Goal: Transaction & Acquisition: Purchase product/service

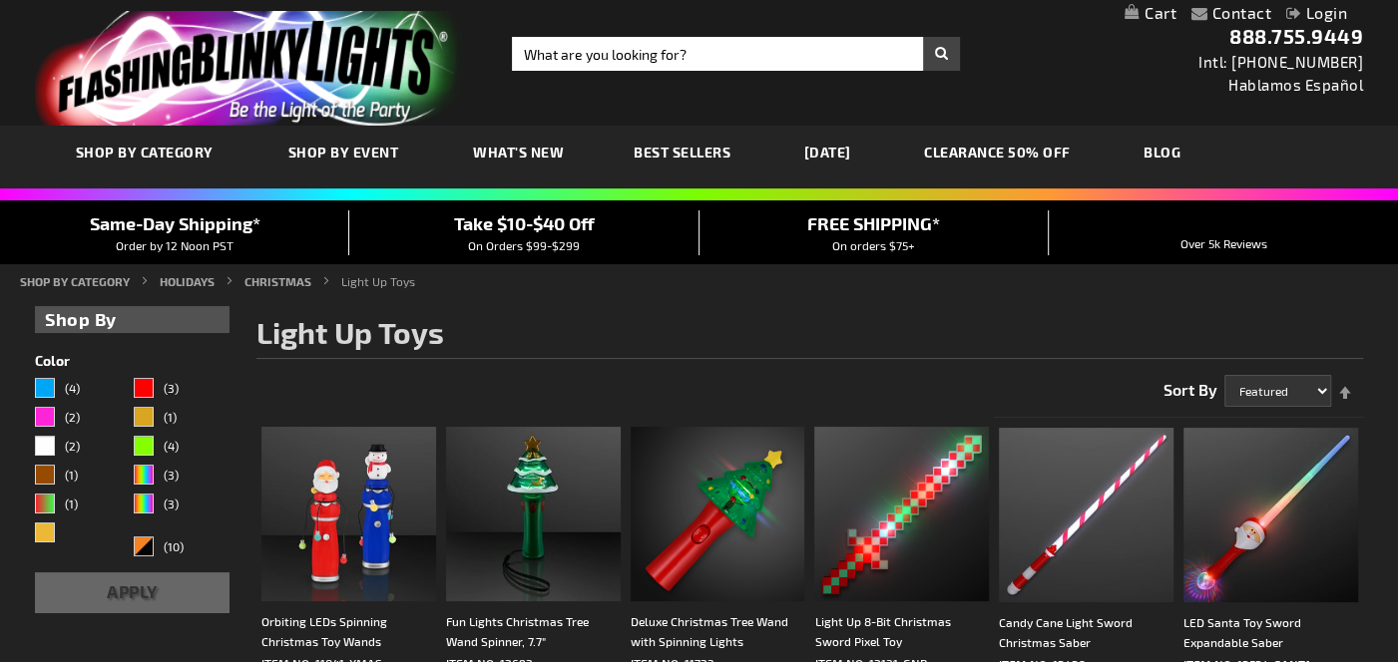
click at [1157, 12] on link "My Cart" at bounding box center [1150, 13] width 52 height 19
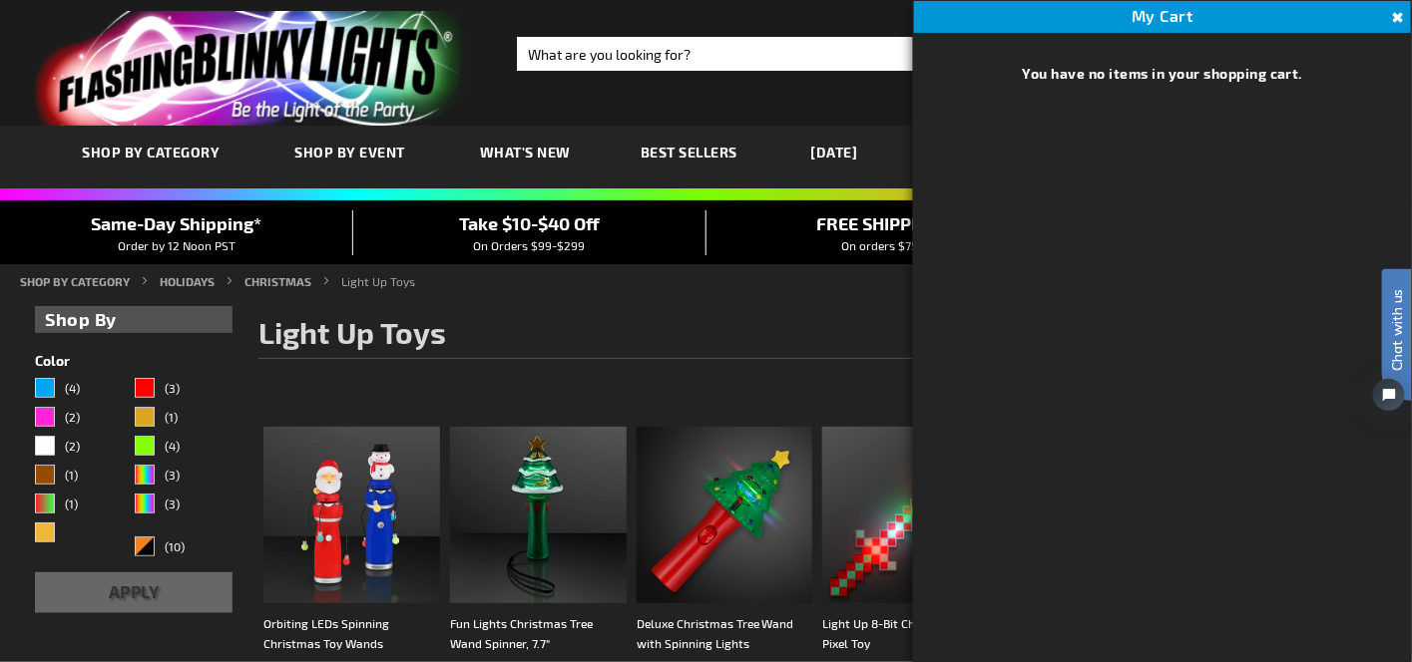
click at [776, 109] on div "Toggle Nav Search Search × Search 888.755.9449 Intl: 818-753-8303 Hablamos Espa…" at bounding box center [706, 63] width 1412 height 126
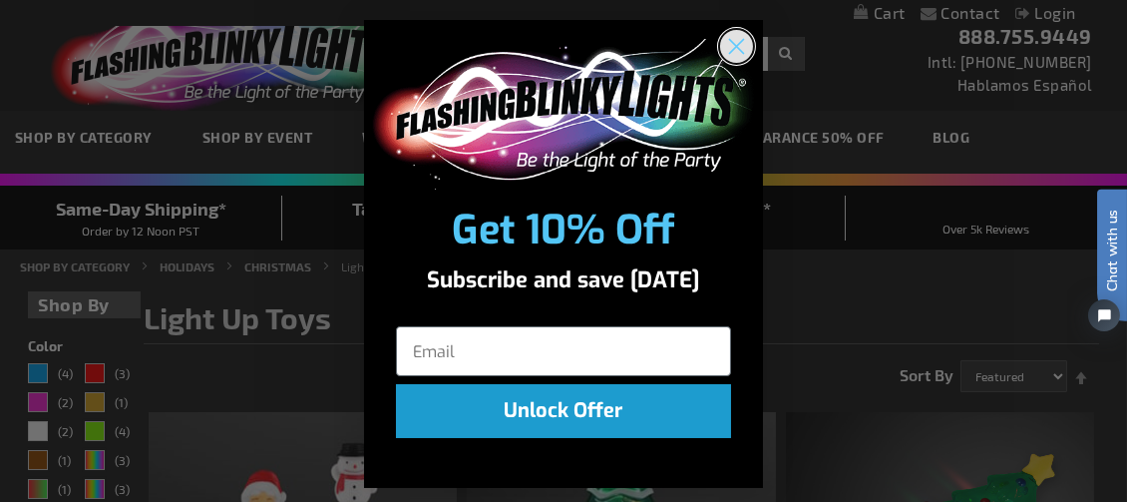
click at [730, 44] on icon "Close dialog" at bounding box center [737, 47] width 14 height 14
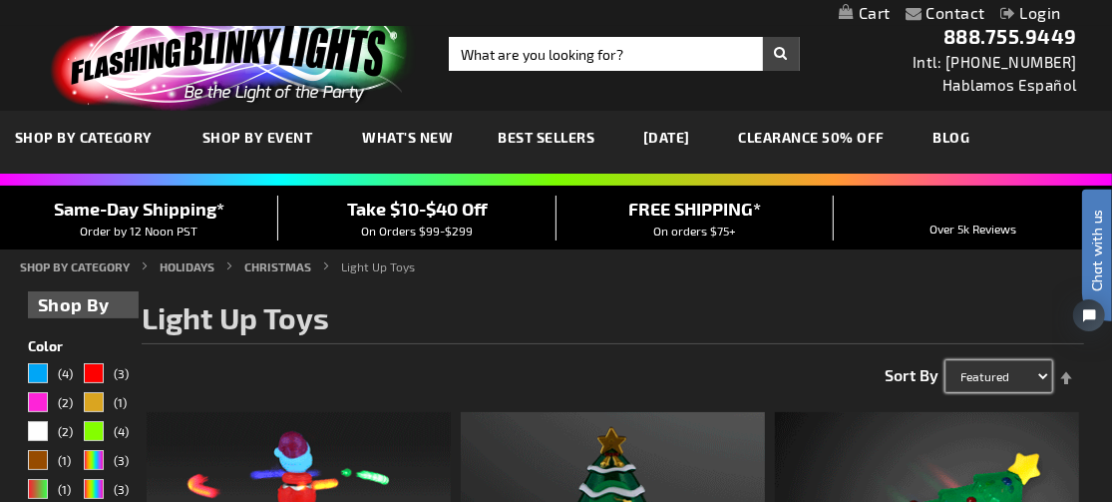
click at [1036, 375] on select "Featured Name Price Best Sellers" at bounding box center [999, 376] width 107 height 32
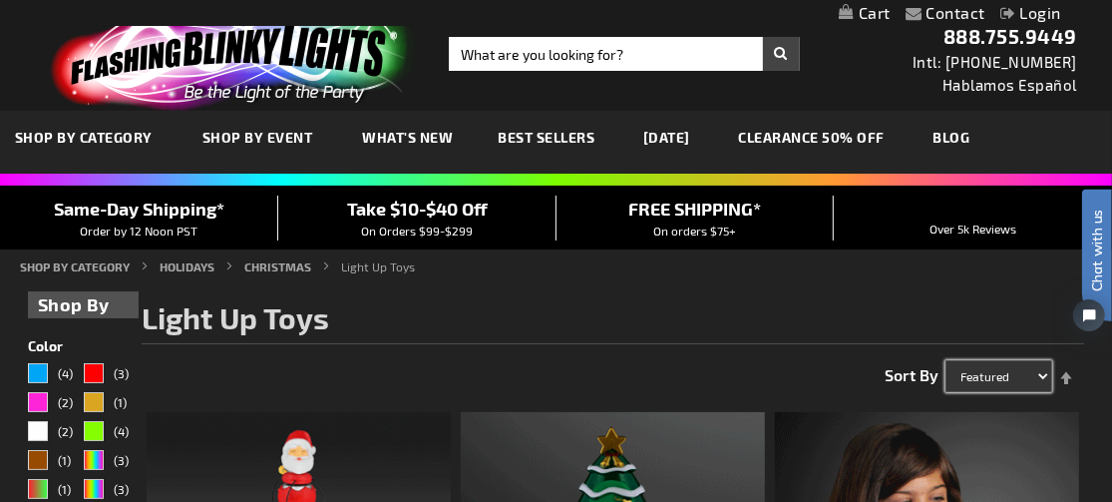
select select "price"
click at [946, 360] on select "Featured Name Price Best Sellers" at bounding box center [999, 376] width 107 height 32
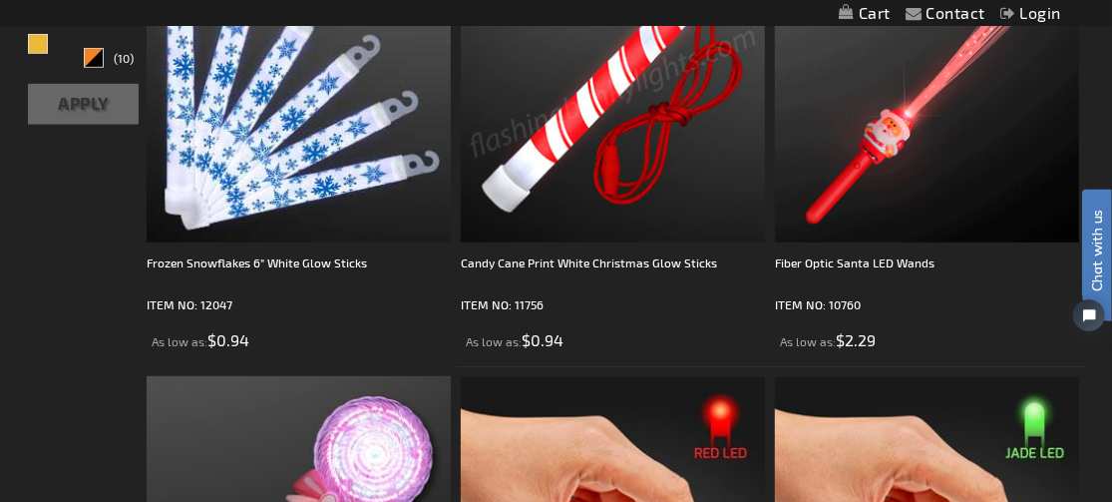
scroll to position [499, 0]
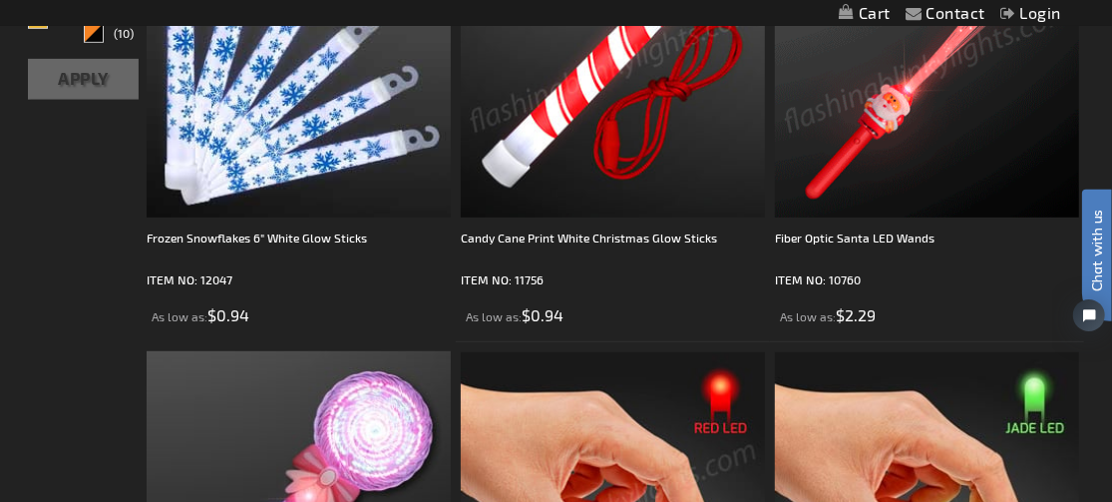
click at [893, 149] on img at bounding box center [927, 65] width 304 height 304
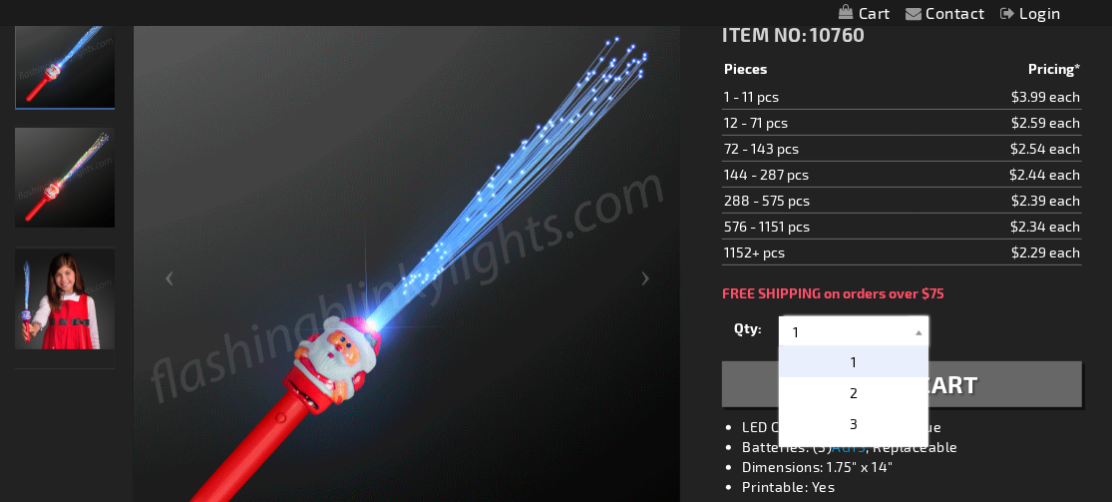
click at [856, 328] on input "1" at bounding box center [856, 331] width 145 height 30
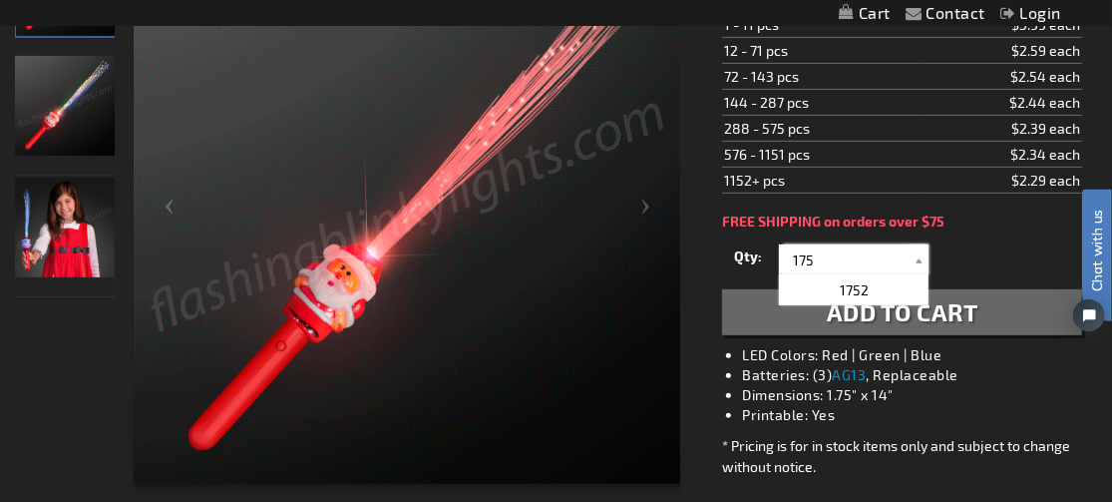
scroll to position [399, 0]
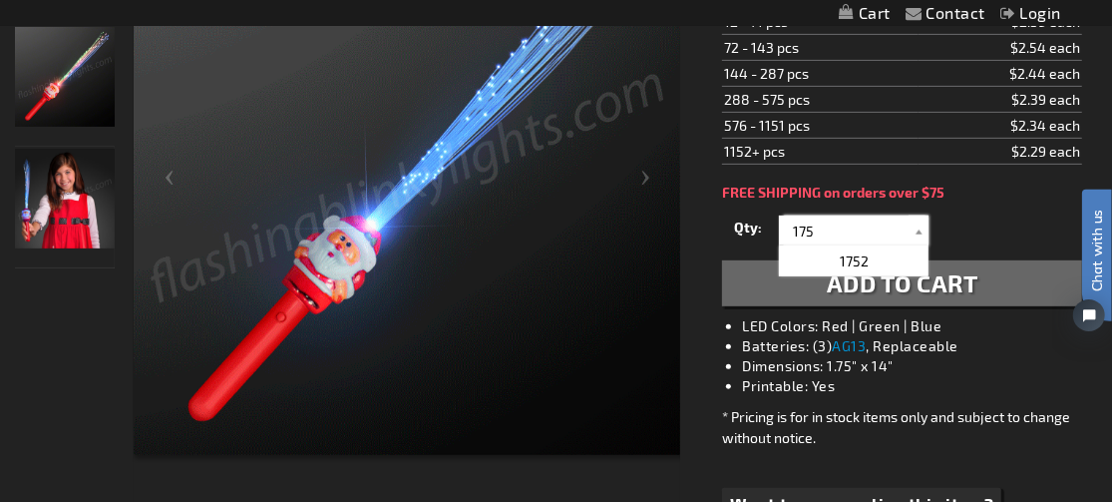
type input "175"
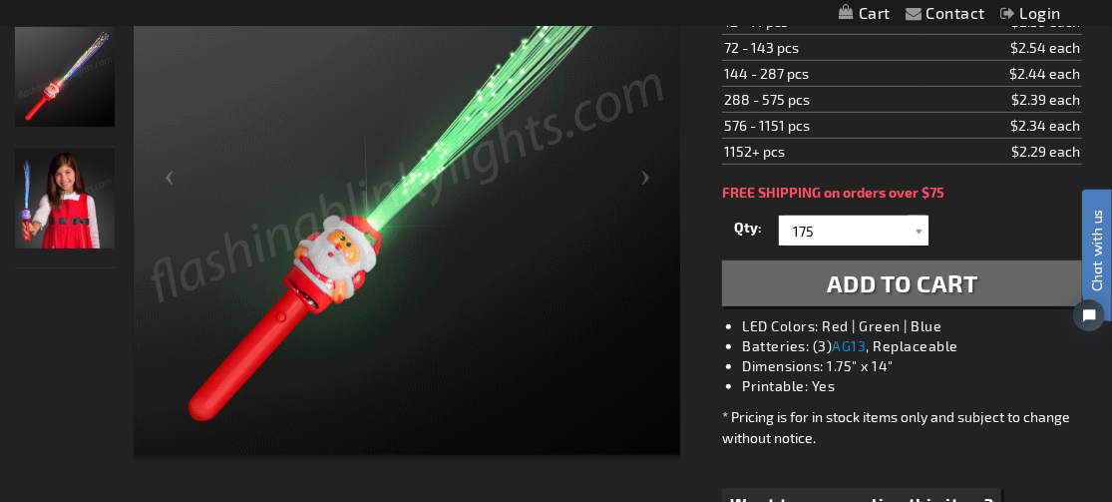
click at [934, 276] on span "Add to Cart" at bounding box center [903, 282] width 152 height 29
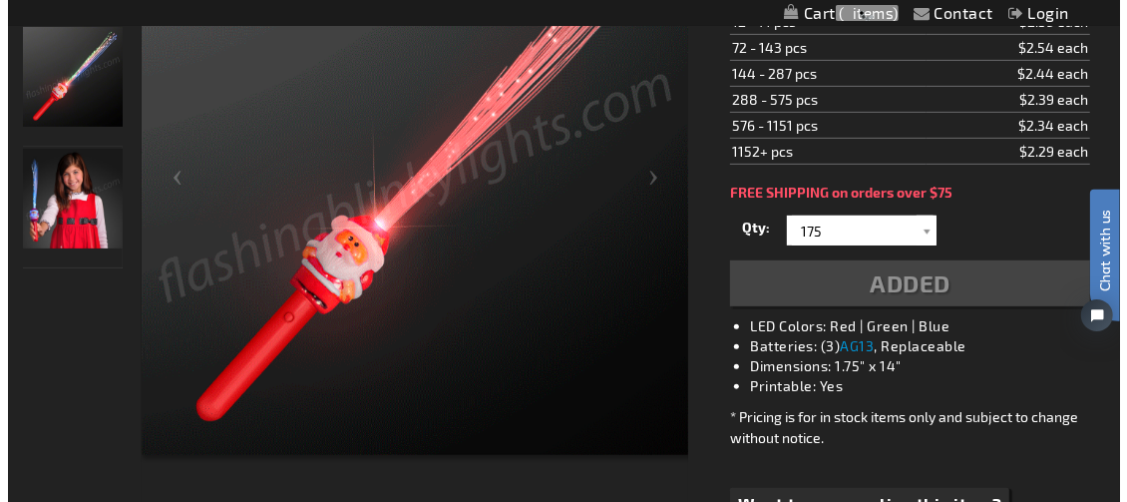
scroll to position [444, 0]
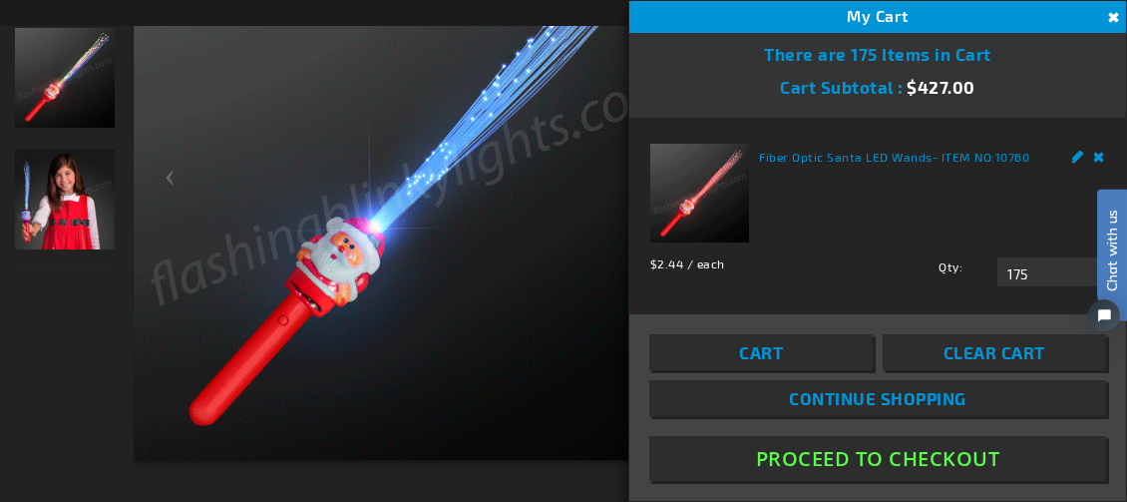
click at [869, 402] on span "Continue Shopping" at bounding box center [878, 398] width 178 height 20
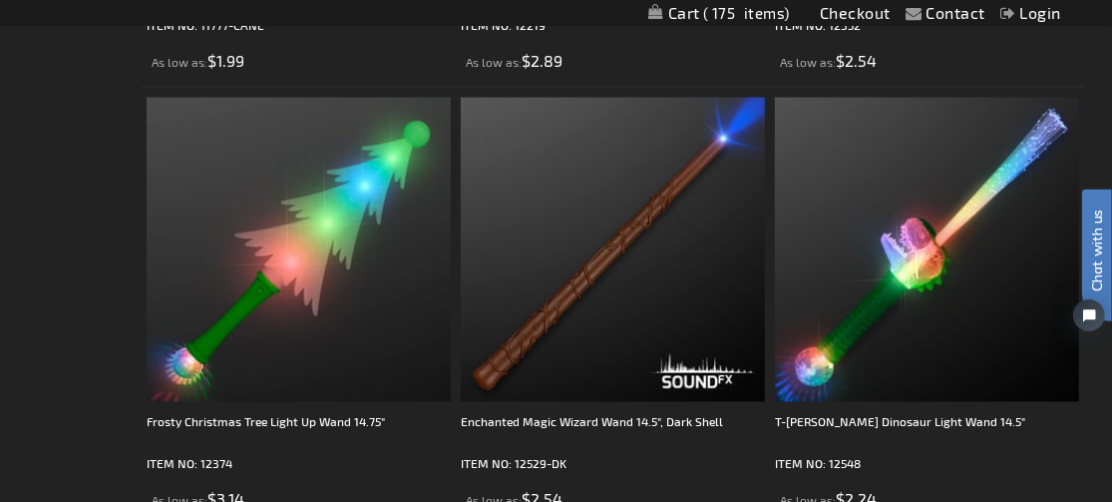
scroll to position [2096, 0]
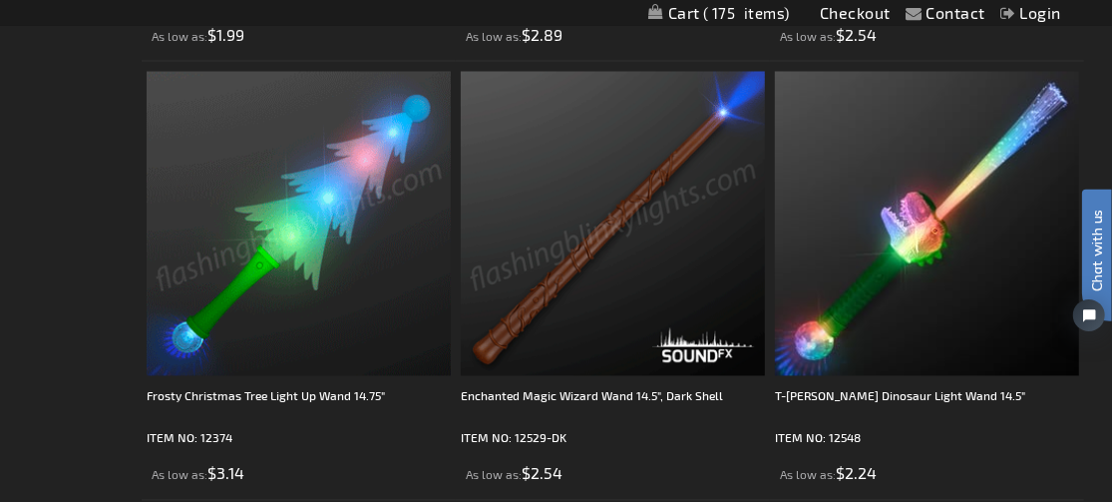
click at [283, 271] on img at bounding box center [299, 224] width 304 height 304
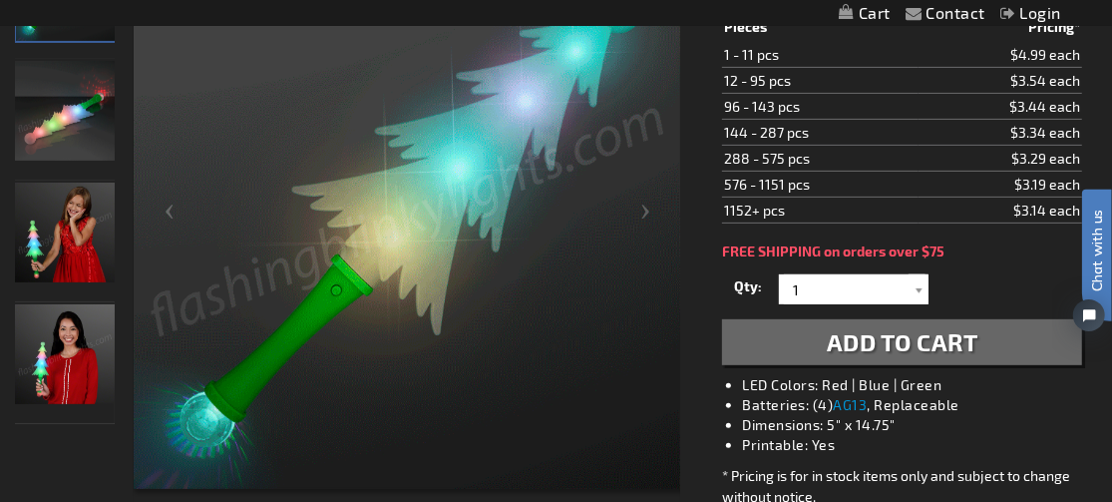
scroll to position [399, 0]
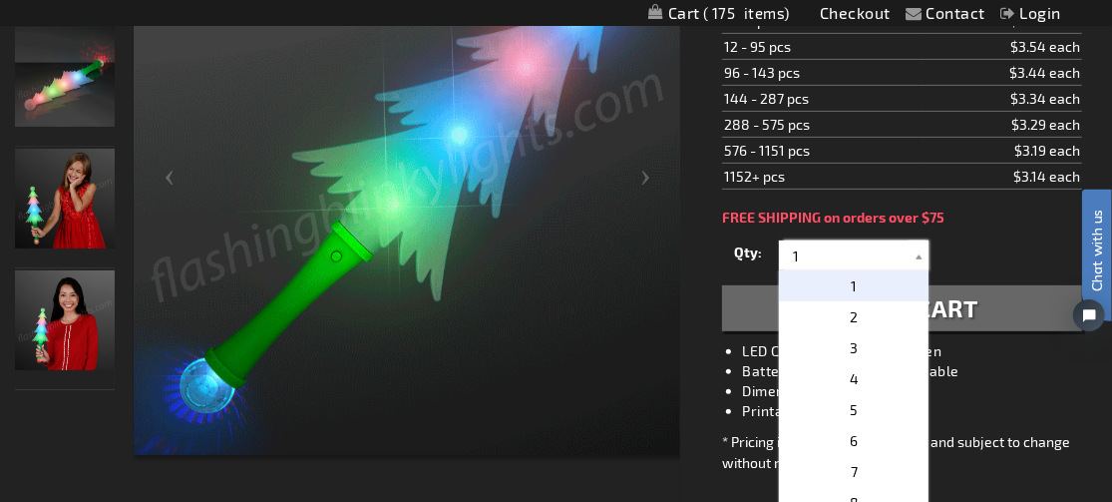
click at [823, 257] on input "1" at bounding box center [856, 255] width 145 height 30
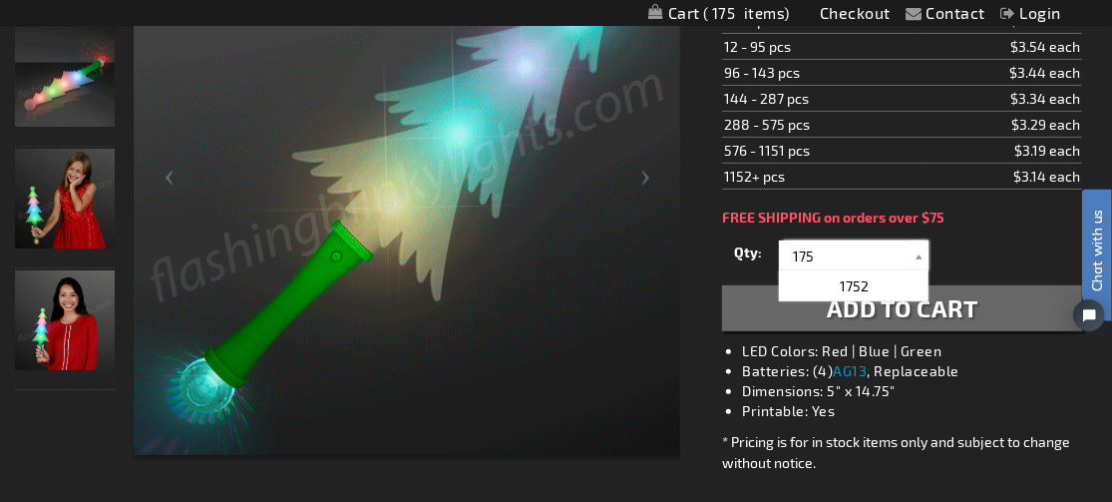
type input "175"
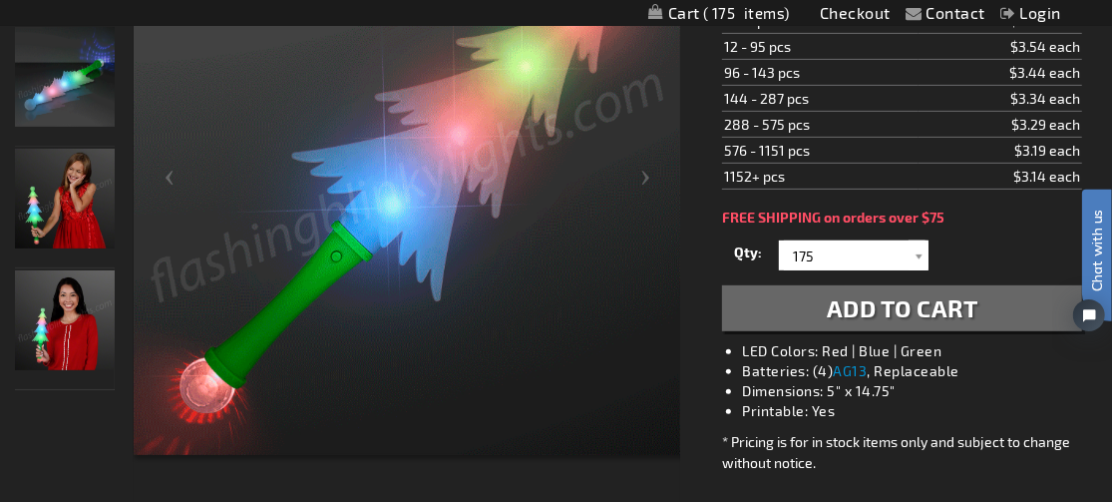
click at [862, 297] on span "Add to Cart" at bounding box center [903, 307] width 152 height 29
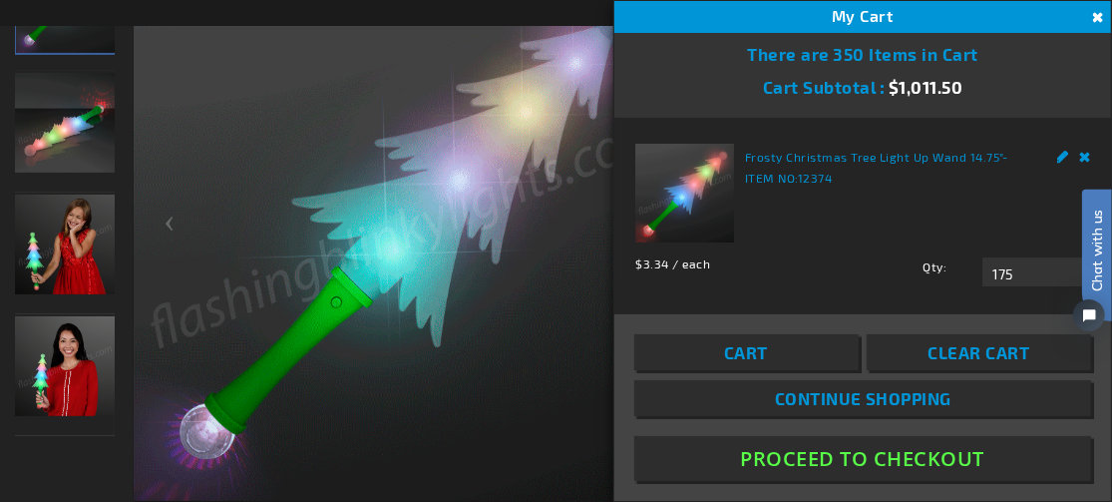
scroll to position [444, 0]
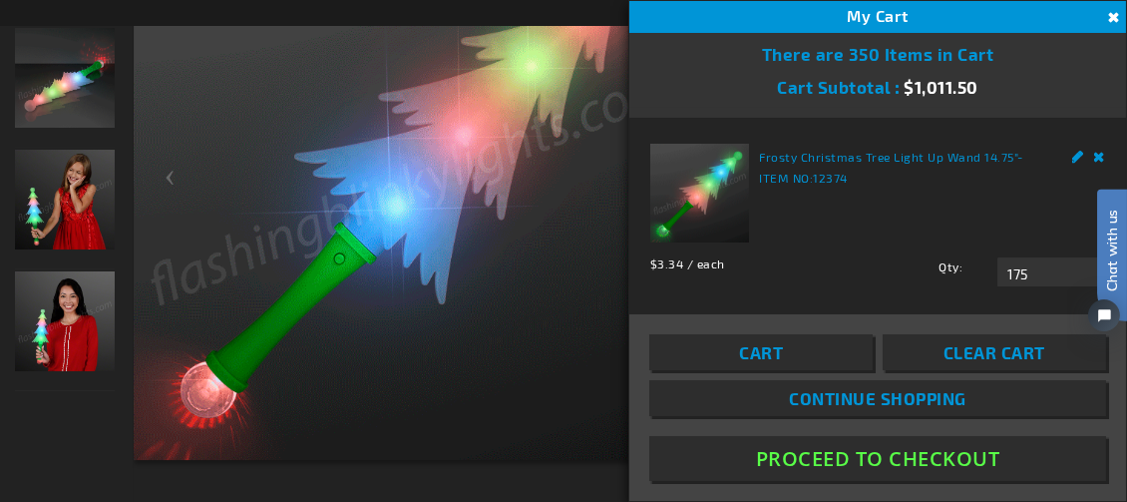
click at [517, 363] on img at bounding box center [411, 182] width 555 height 555
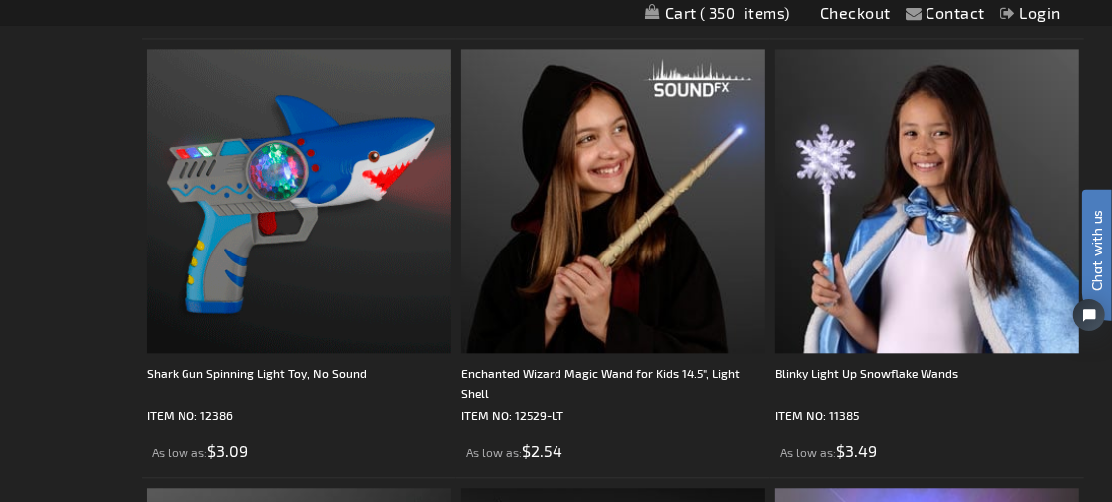
scroll to position [2595, 0]
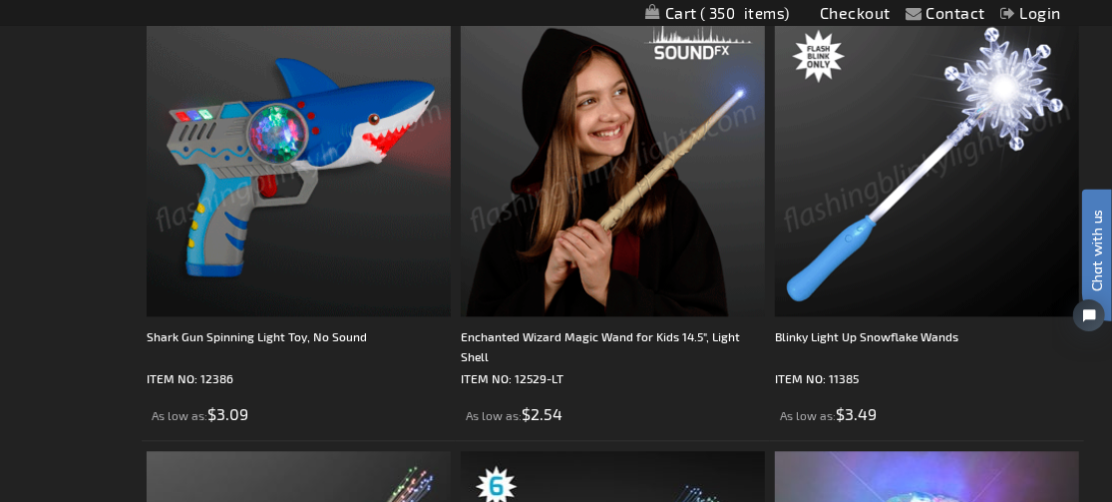
click at [891, 195] on img at bounding box center [927, 164] width 304 height 304
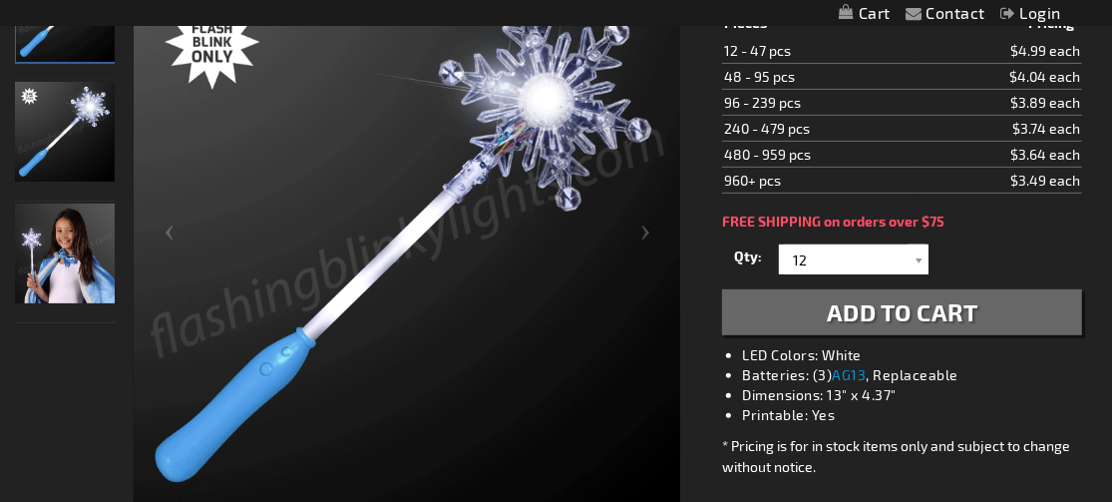
scroll to position [399, 0]
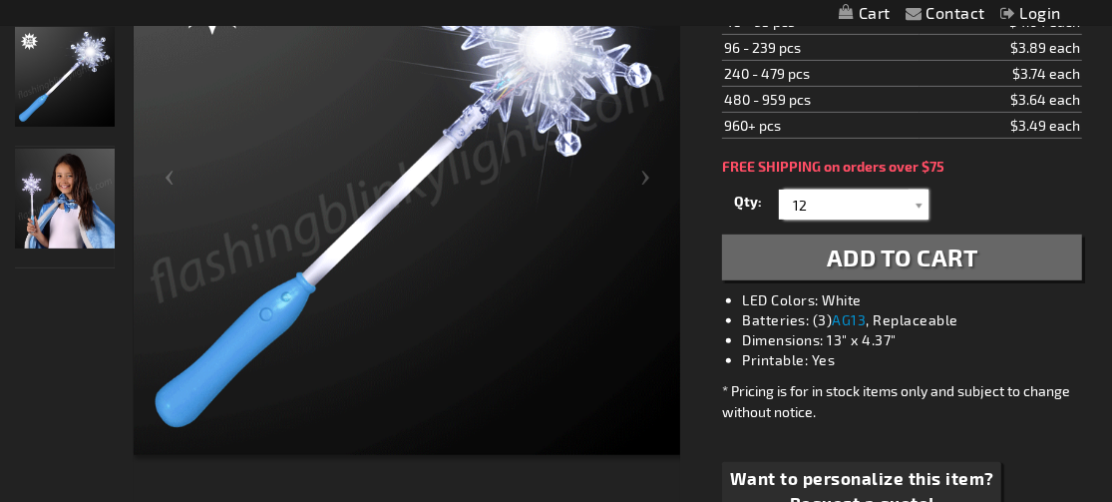
click at [821, 202] on input "12" at bounding box center [856, 205] width 145 height 30
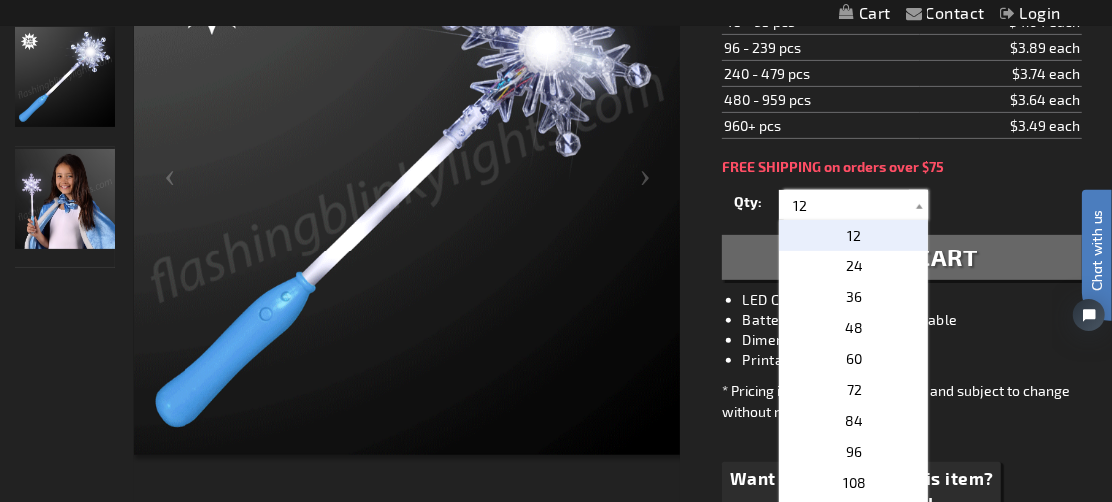
scroll to position [0, 0]
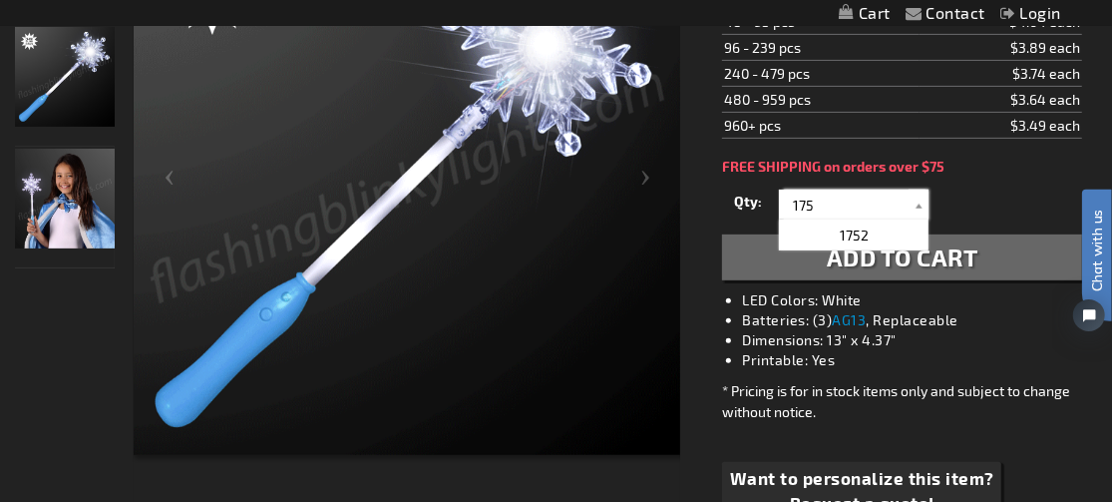
type input "175"
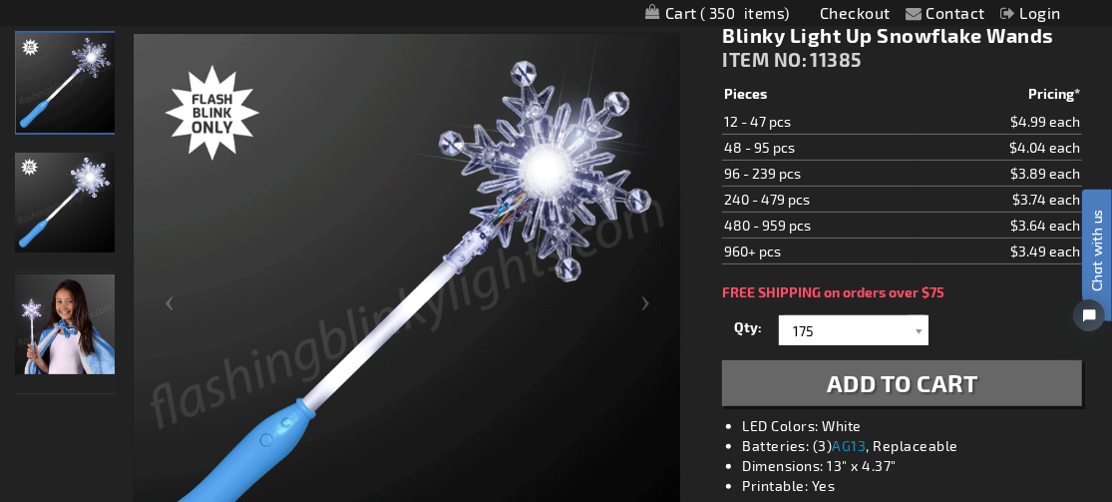
scroll to position [298, 0]
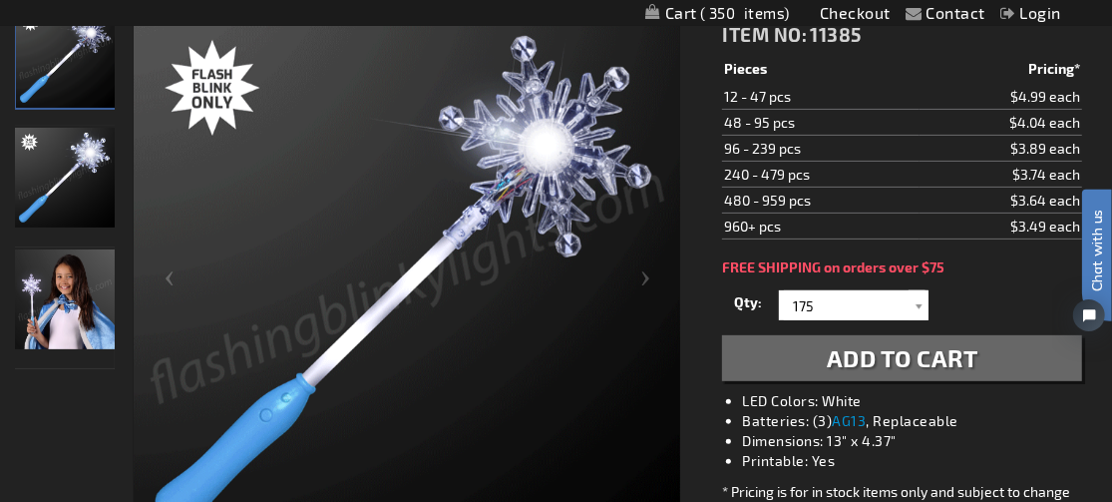
click at [873, 359] on span "Add to Cart" at bounding box center [903, 357] width 152 height 29
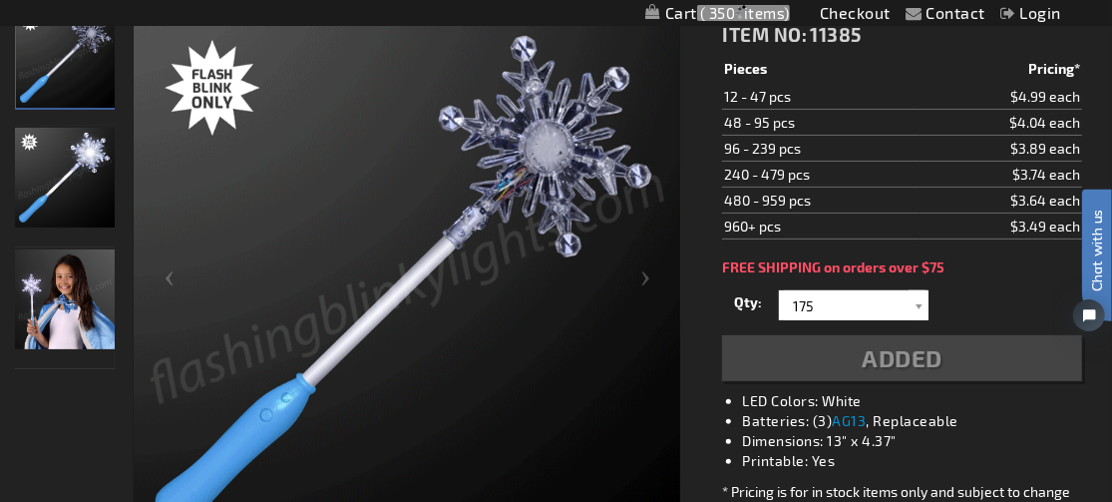
scroll to position [344, 0]
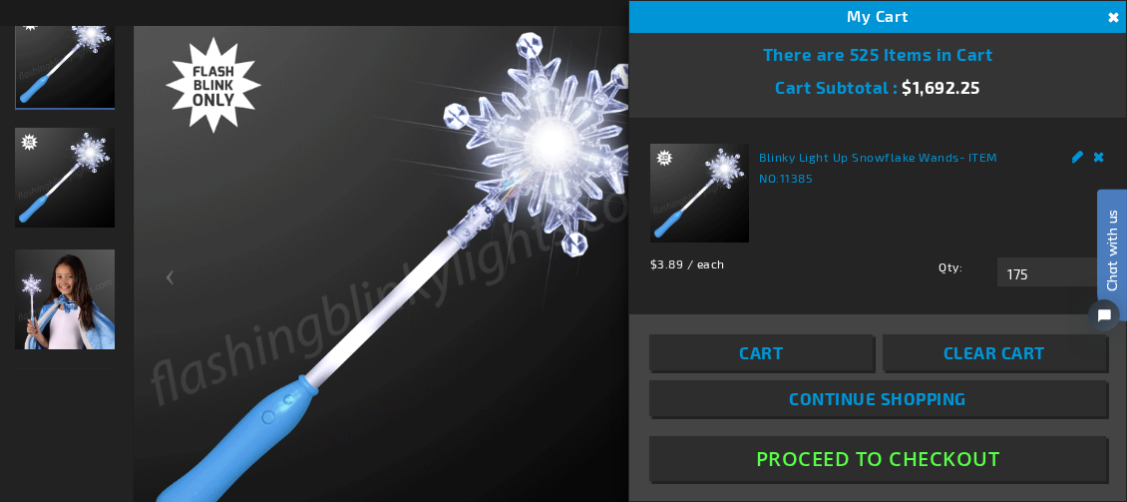
click at [479, 356] on img at bounding box center [411, 282] width 555 height 555
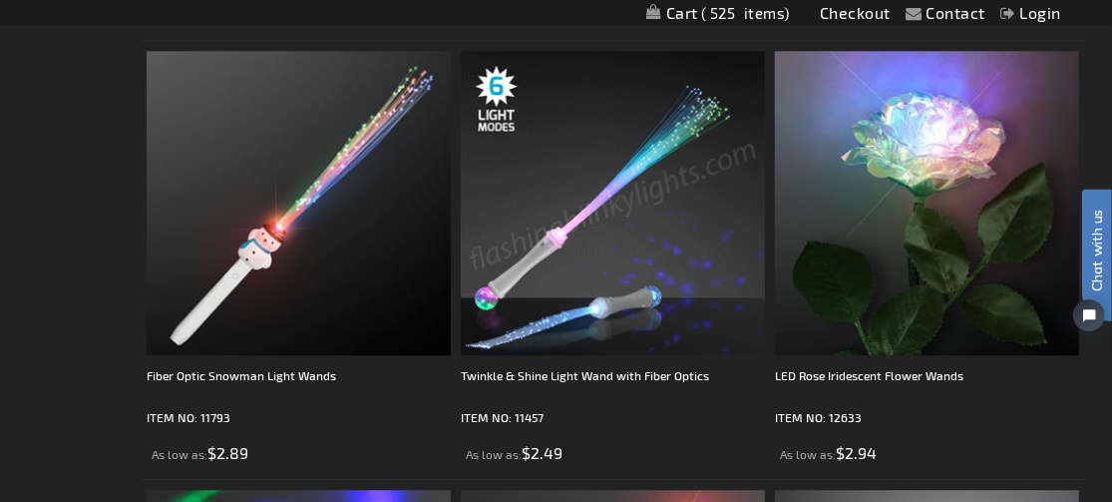
scroll to position [3095, 0]
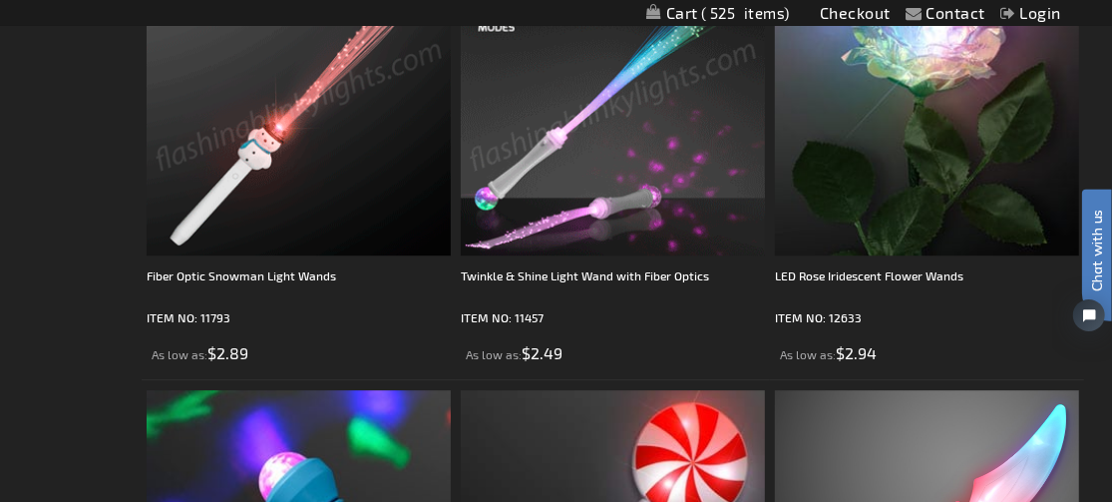
click at [326, 163] on img at bounding box center [299, 103] width 304 height 304
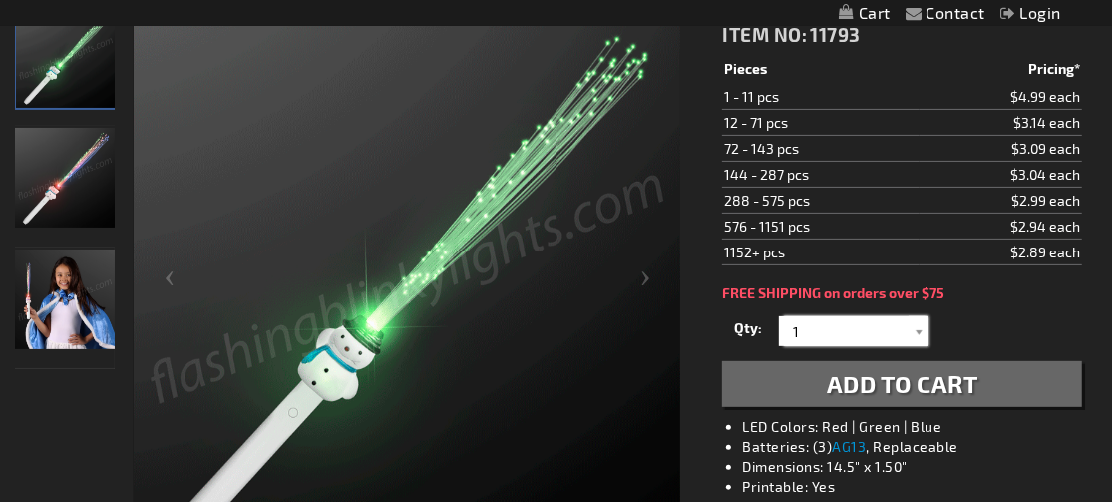
click at [818, 325] on input "1" at bounding box center [856, 331] width 145 height 30
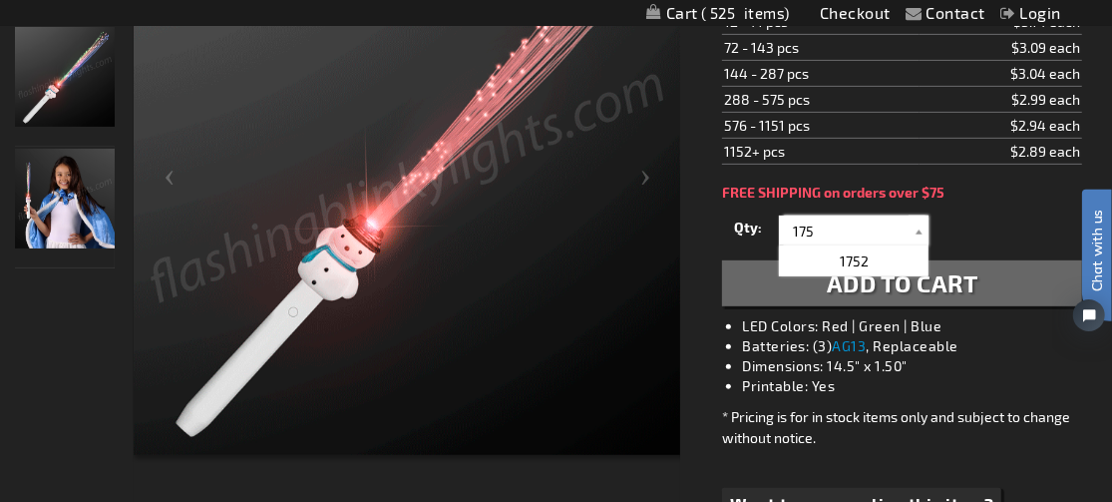
scroll to position [499, 0]
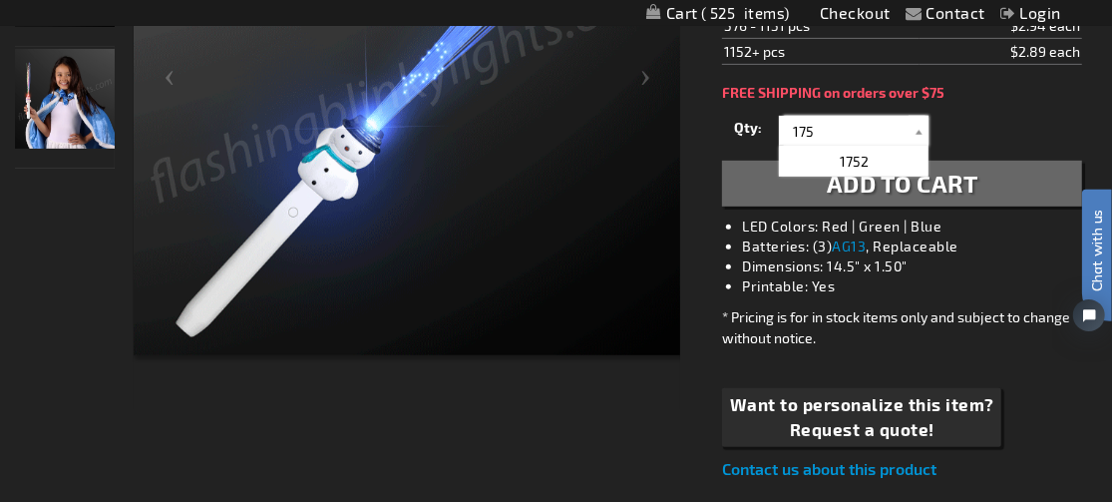
type input "175"
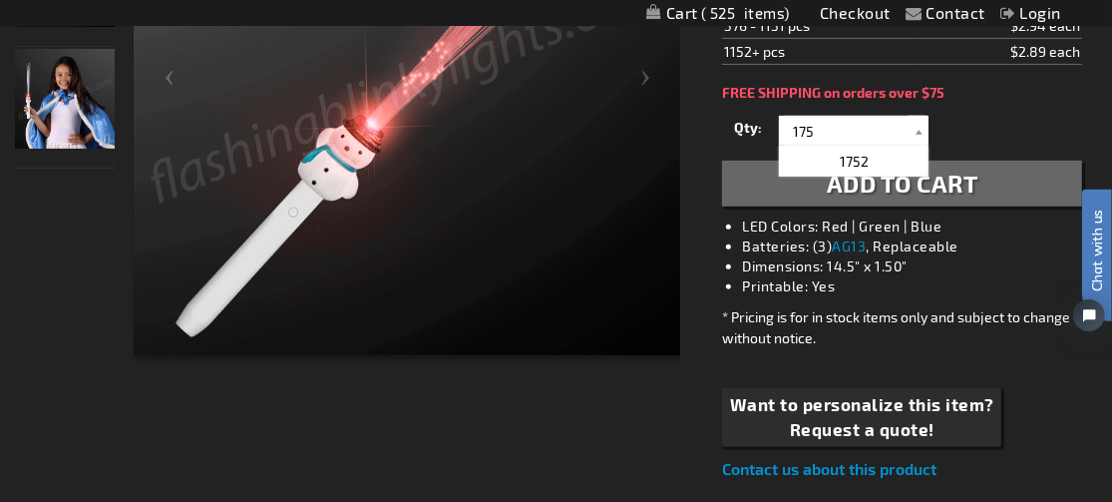
click at [759, 178] on button "Add to Cart" at bounding box center [902, 184] width 360 height 46
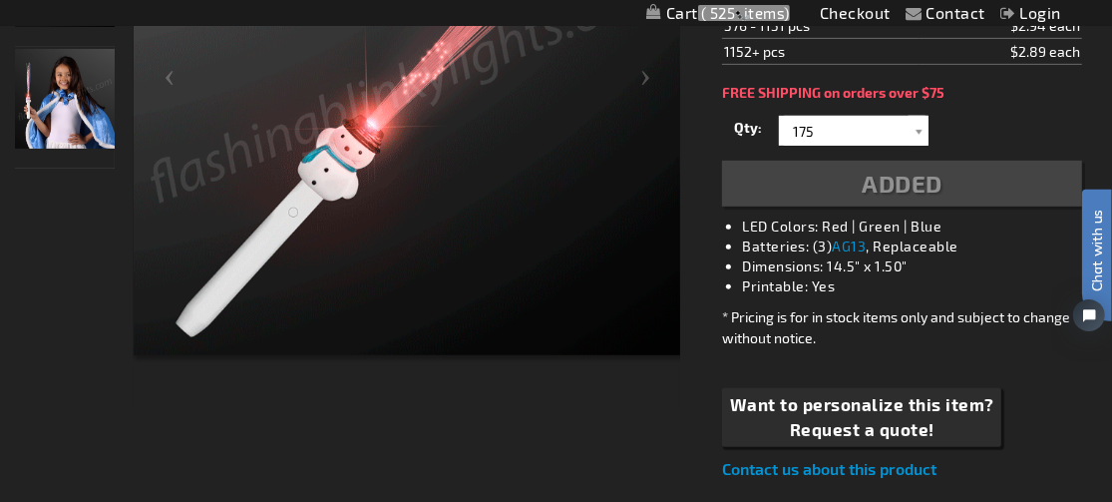
scroll to position [544, 0]
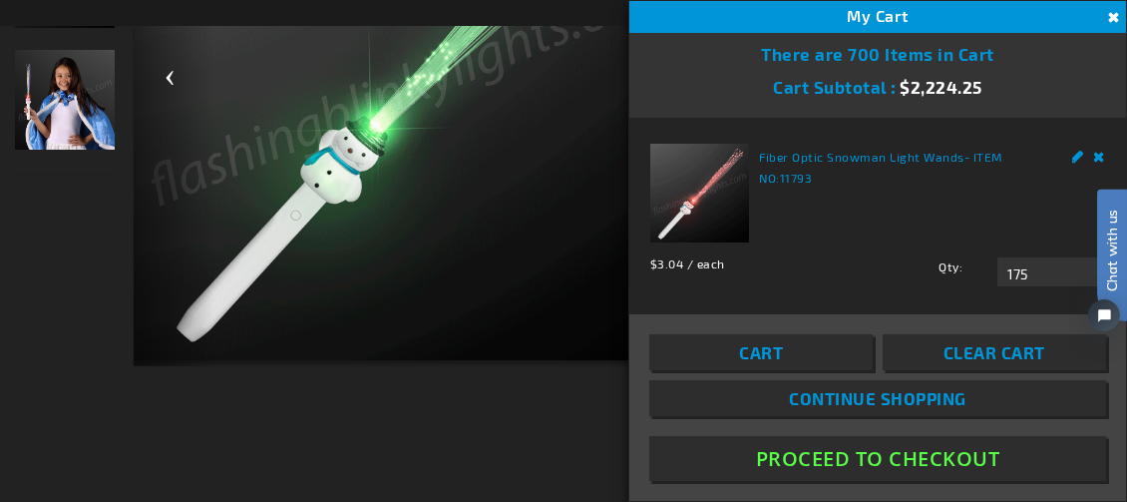
click at [135, 239] on div "Previous" at bounding box center [174, 83] width 80 height 568
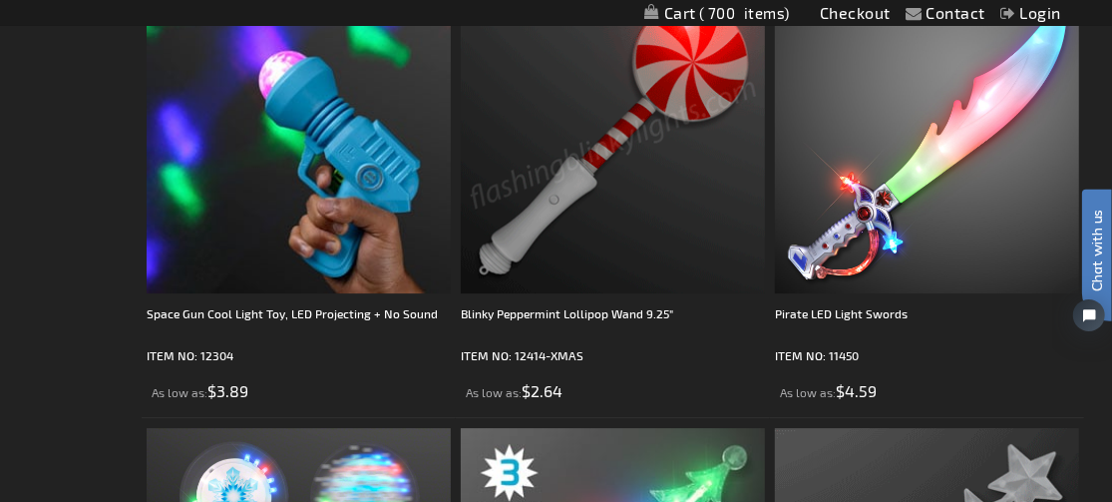
click at [623, 246] on img at bounding box center [613, 141] width 304 height 304
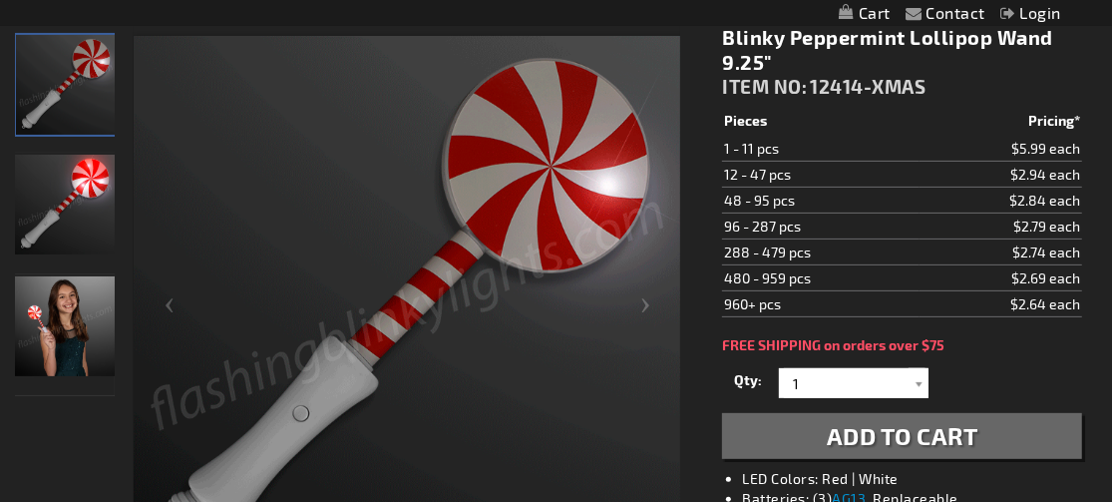
scroll to position [298, 0]
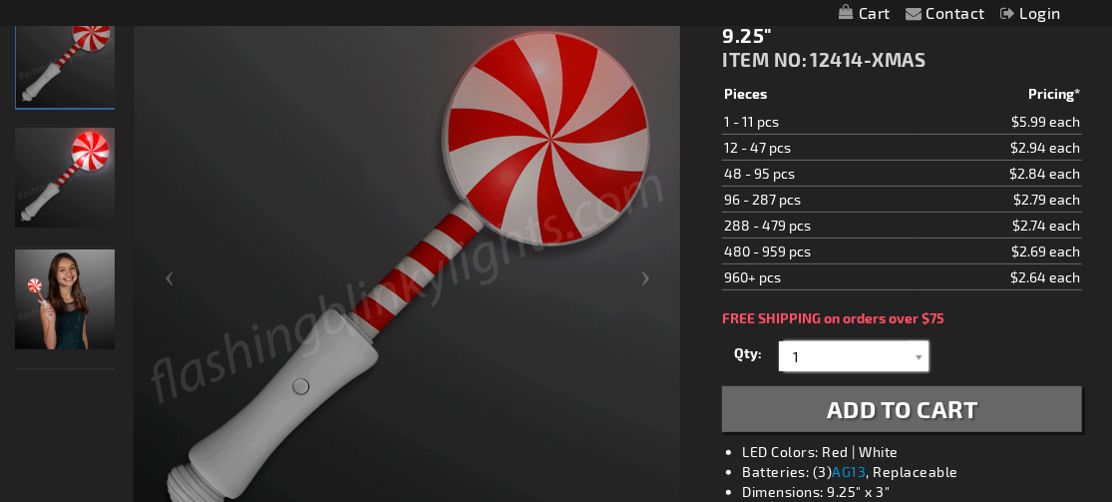
click at [808, 358] on input "1" at bounding box center [856, 356] width 145 height 30
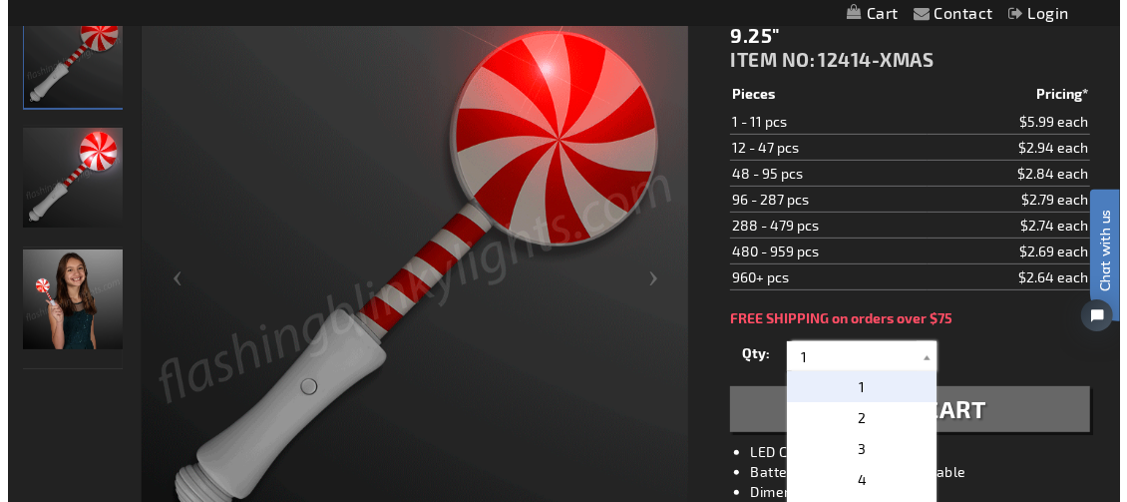
scroll to position [0, 0]
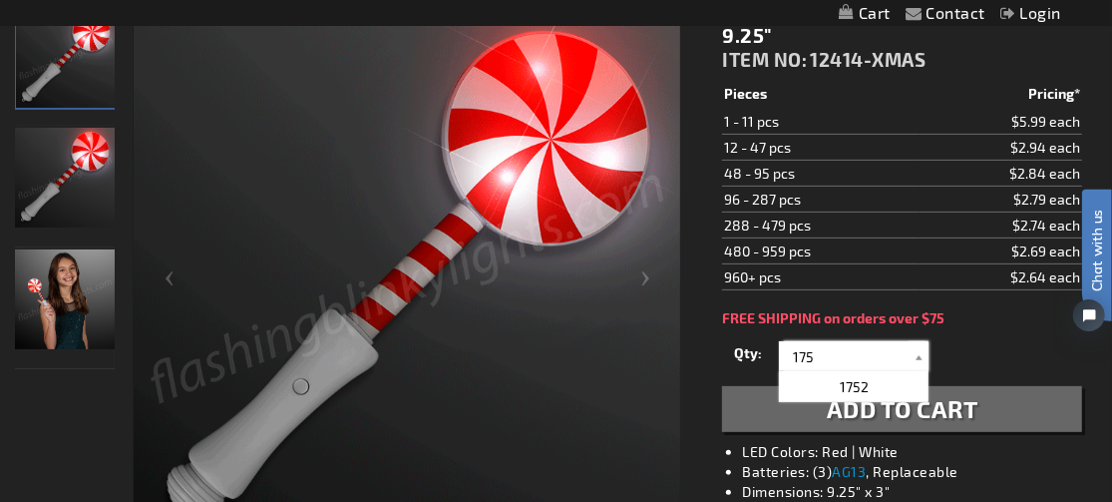
type input "175"
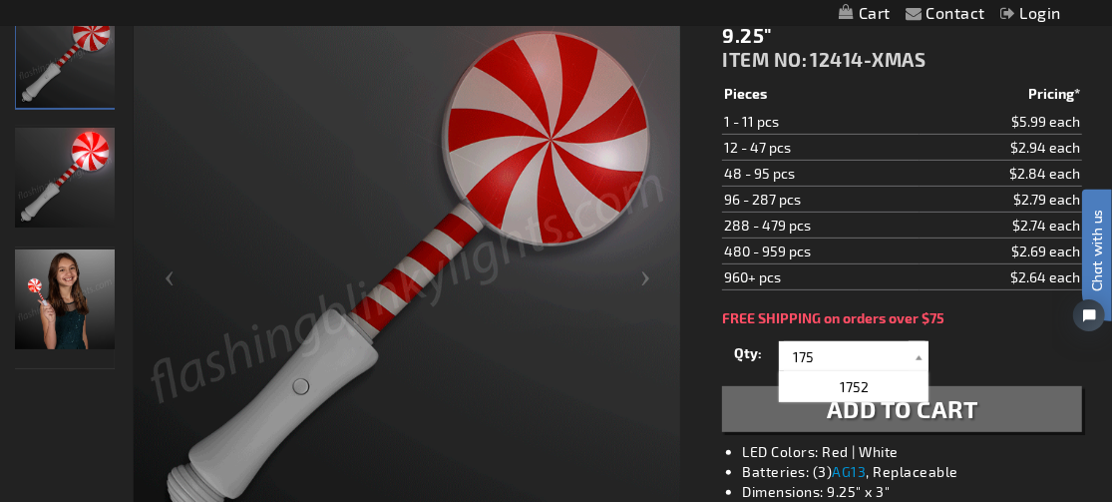
click at [716, 376] on div "Blinky Peppermint Lollipop Wand 9.25" ITEM NO: 12414-XMAS $2.64 Pieces Pricing*…" at bounding box center [902, 352] width 390 height 738
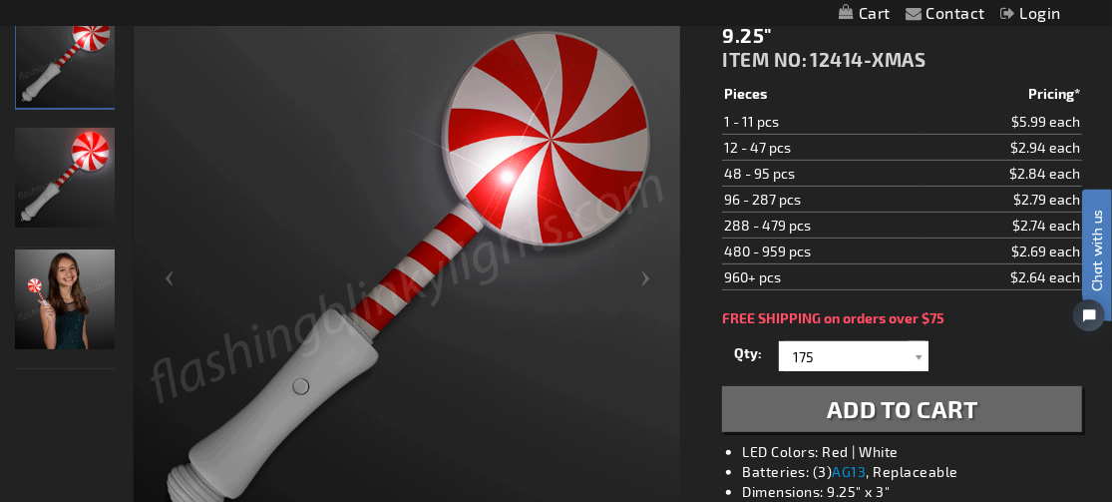
click at [786, 404] on button "Add to Cart" at bounding box center [902, 409] width 360 height 46
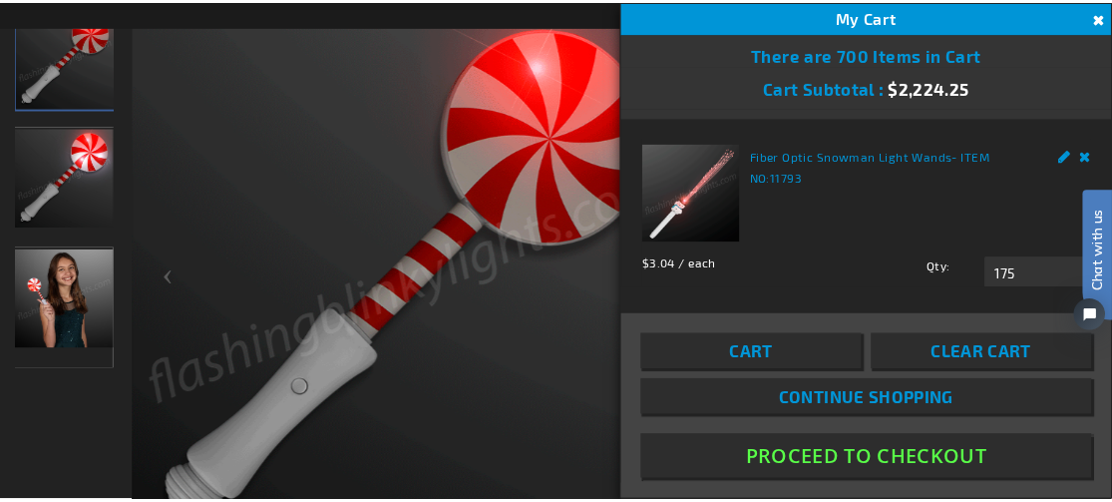
scroll to position [344, 0]
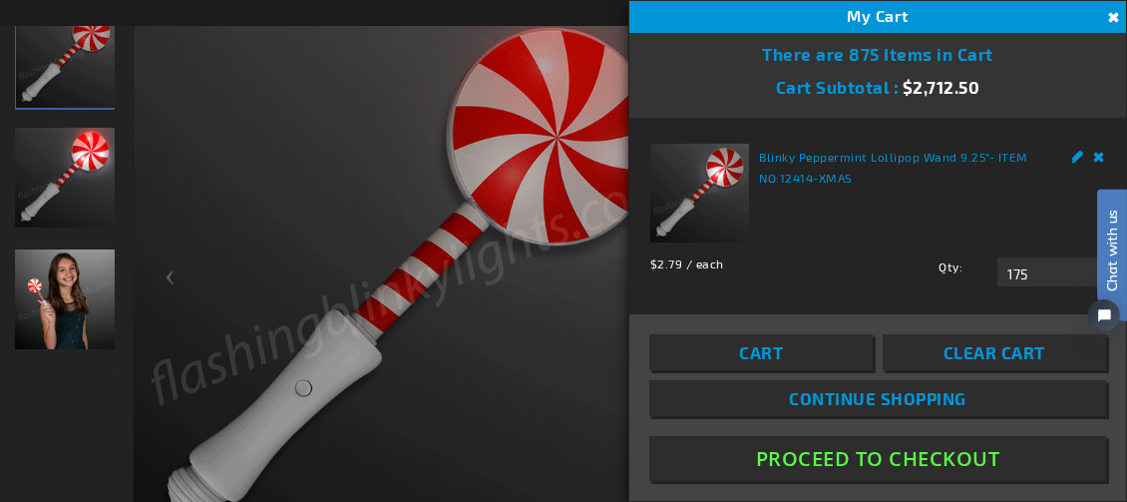
click at [568, 338] on img at bounding box center [411, 282] width 555 height 555
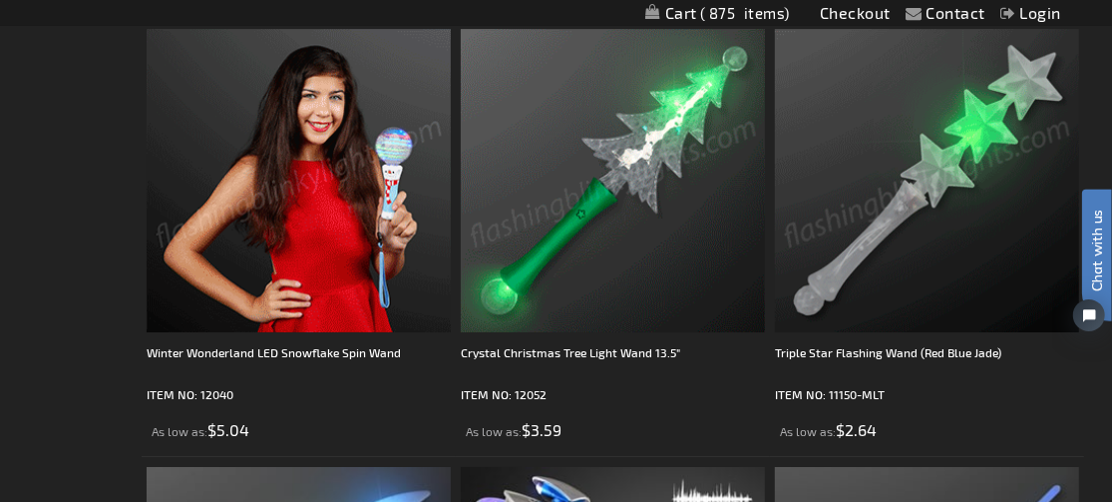
click at [664, 249] on img at bounding box center [613, 181] width 304 height 304
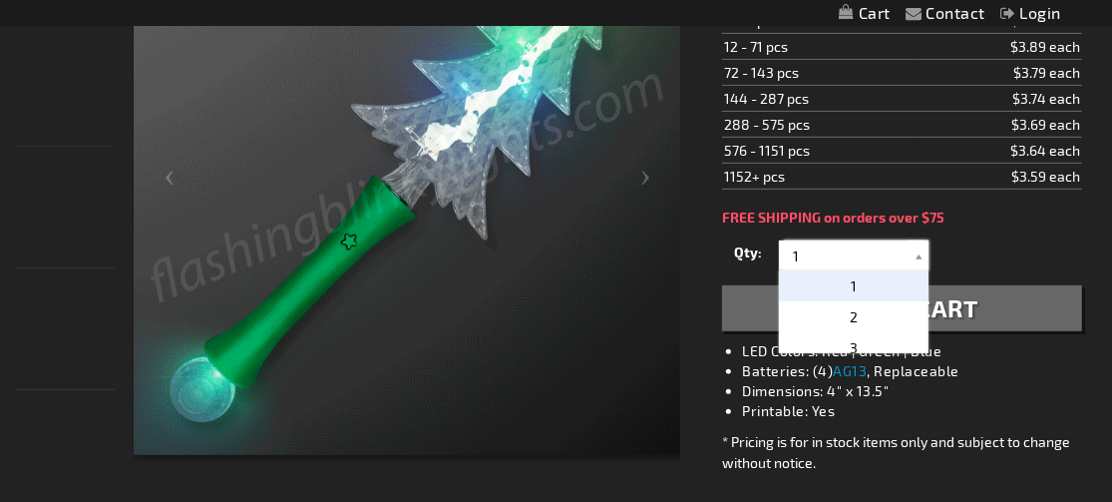
click at [815, 252] on input "1" at bounding box center [856, 255] width 145 height 30
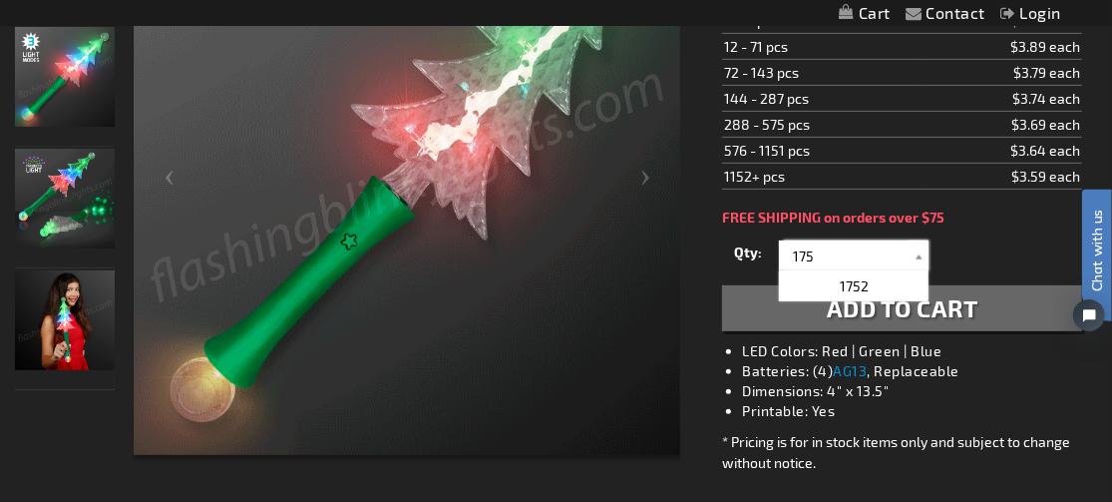
type input "175"
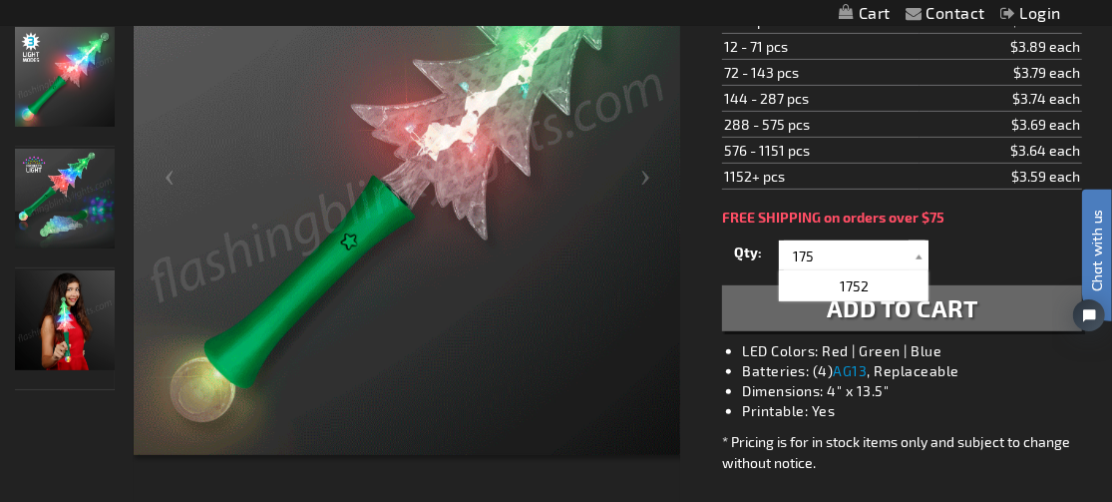
click at [718, 251] on div "Crystal Christmas Tree Light Wand 13.5" ITEM NO: 12052 $3.59 Pieces Pricing* 1 …" at bounding box center [902, 251] width 390 height 738
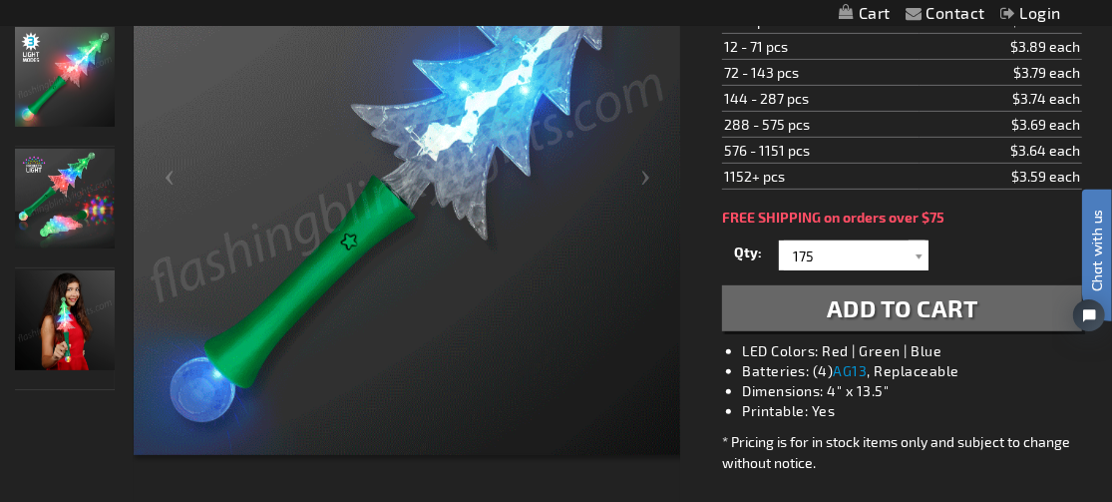
click at [761, 306] on button "Add to Cart" at bounding box center [902, 308] width 360 height 46
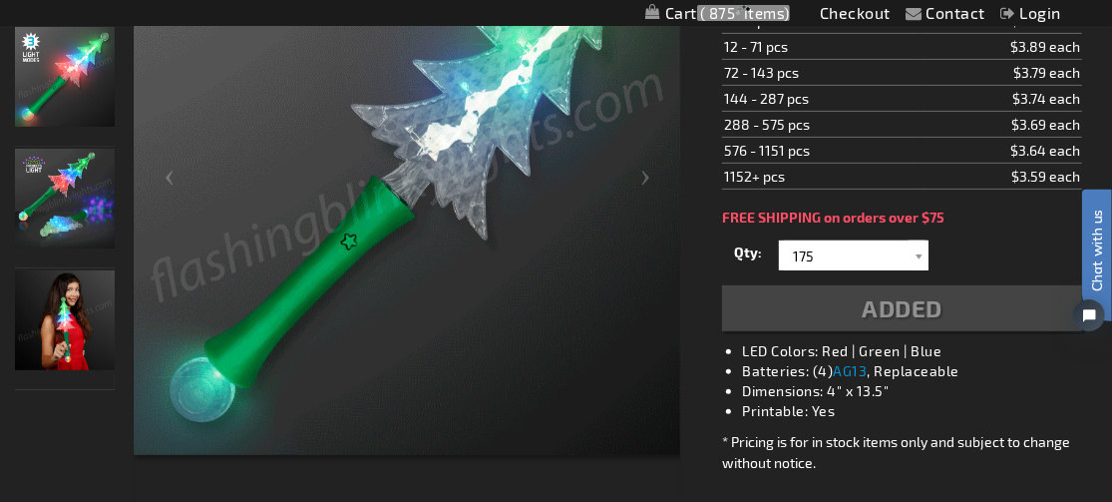
scroll to position [444, 0]
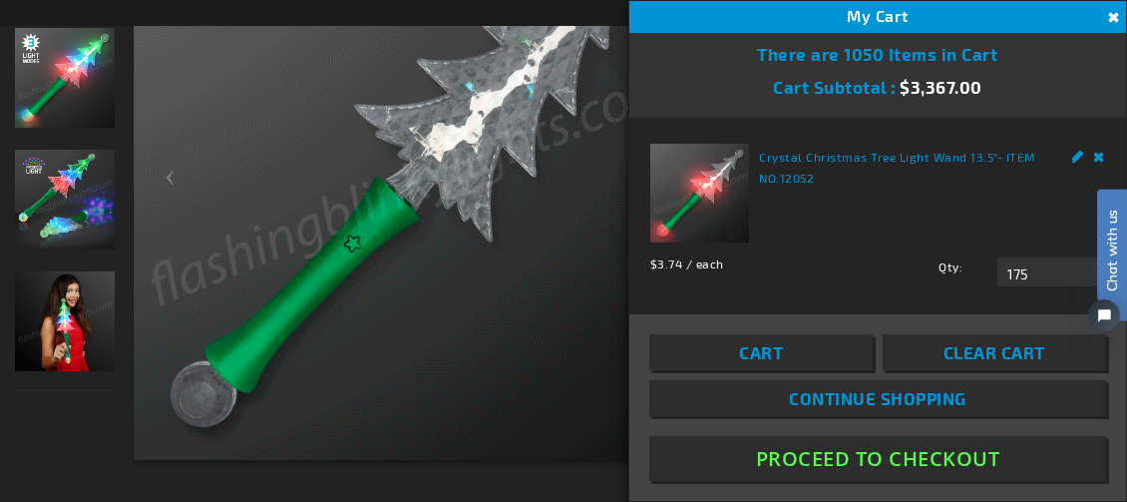
click at [424, 373] on img at bounding box center [411, 182] width 555 height 555
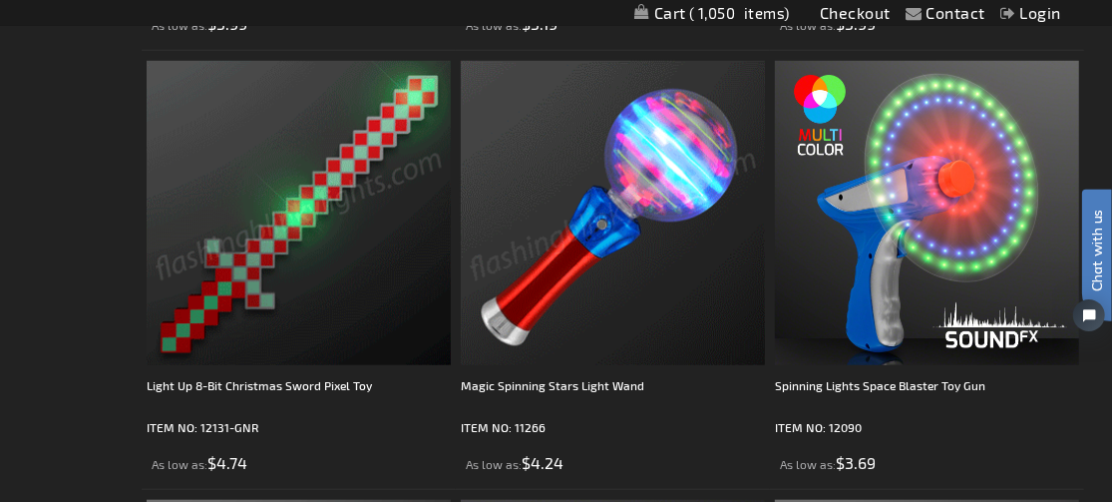
scroll to position [5093, 0]
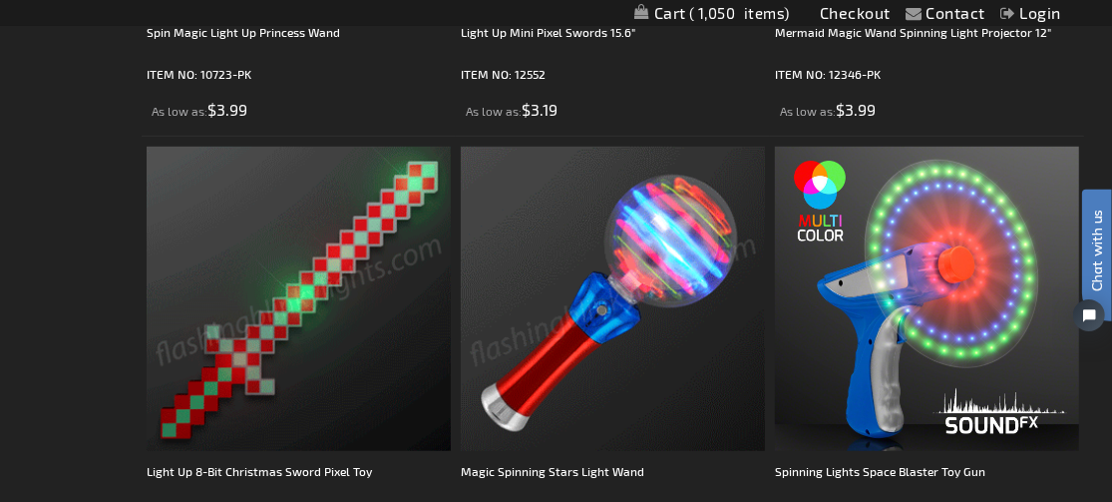
click at [336, 228] on img at bounding box center [299, 299] width 304 height 304
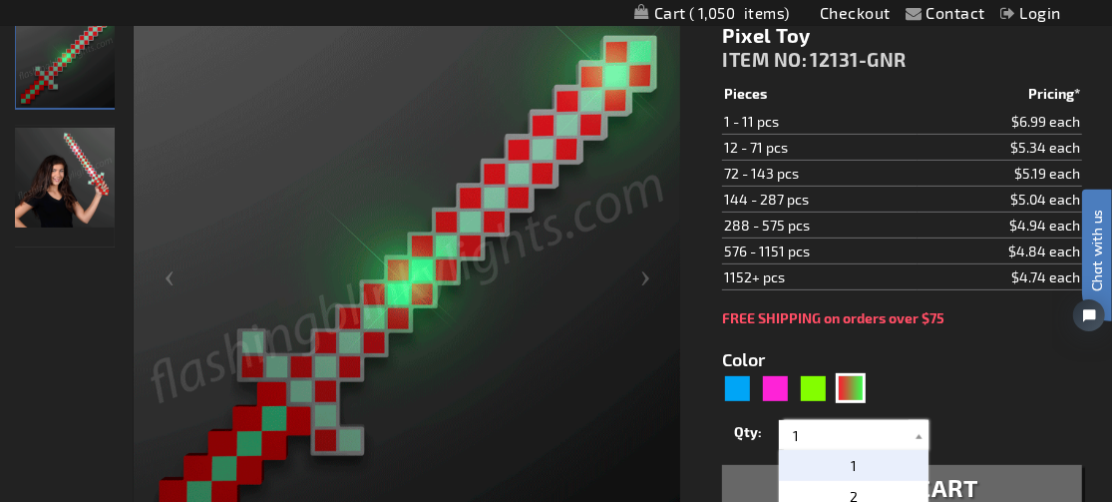
click at [817, 431] on input "1" at bounding box center [856, 435] width 145 height 30
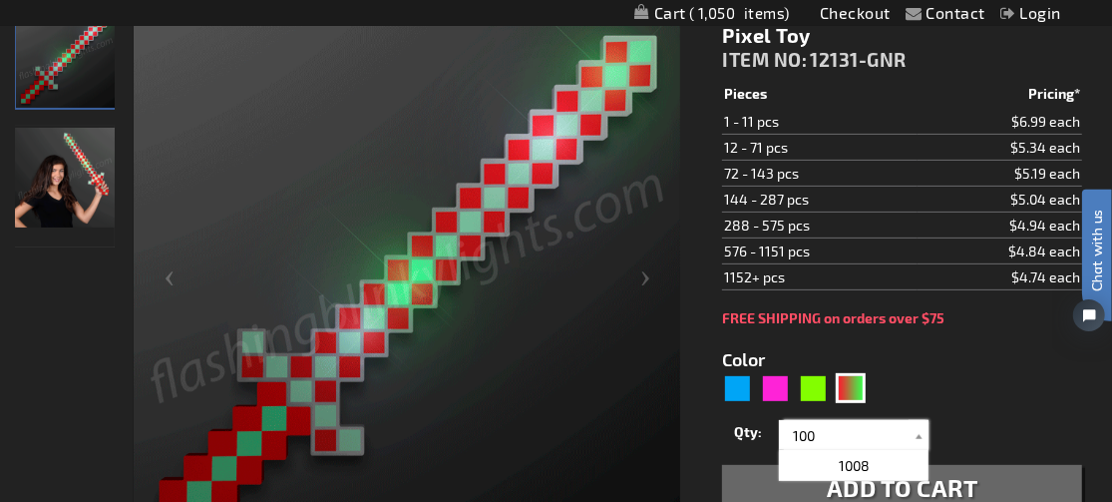
type input "100"
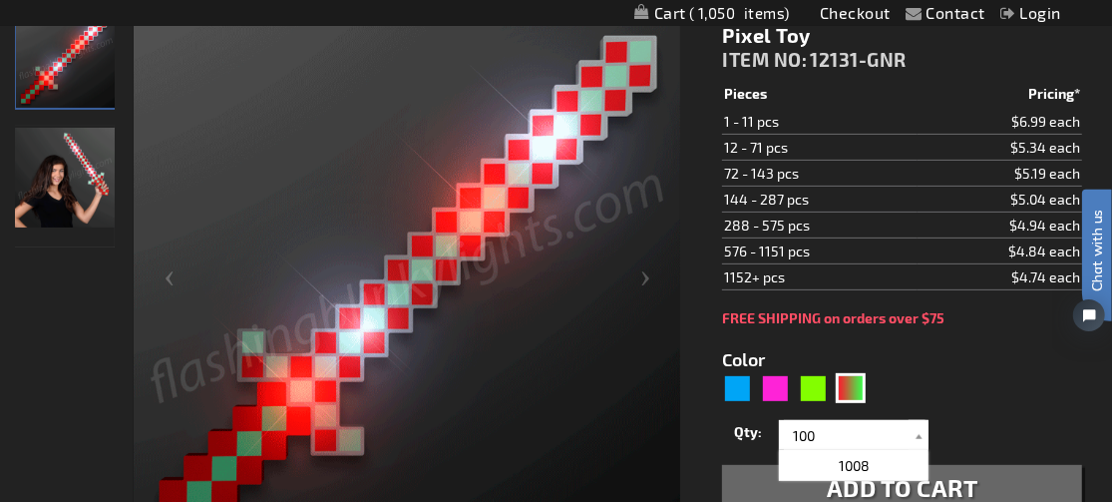
click at [958, 369] on form "Color 5642 Qty 1 2 3 4 5 6 7 8 9 10 11 1" at bounding box center [902, 418] width 360 height 185
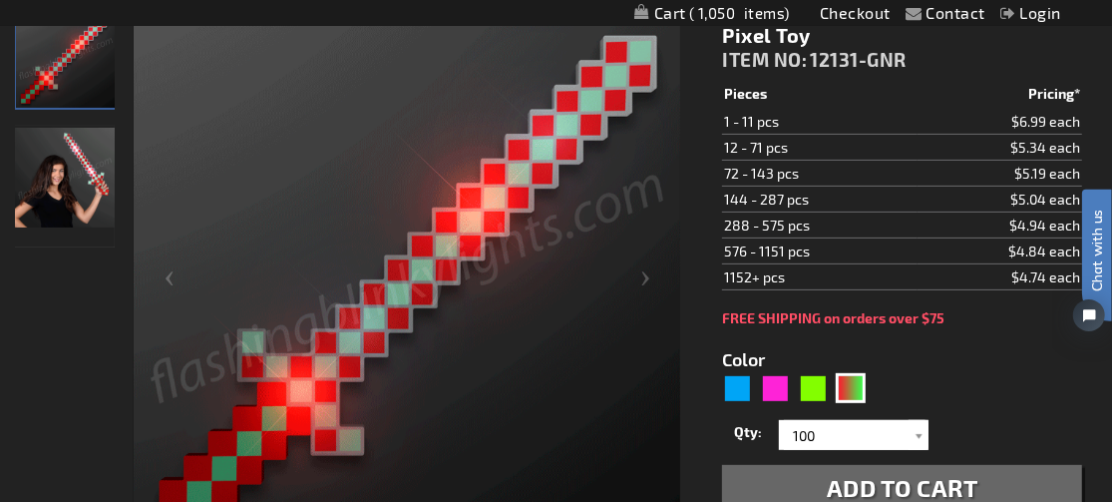
click at [935, 477] on span "Add to Cart" at bounding box center [903, 487] width 152 height 29
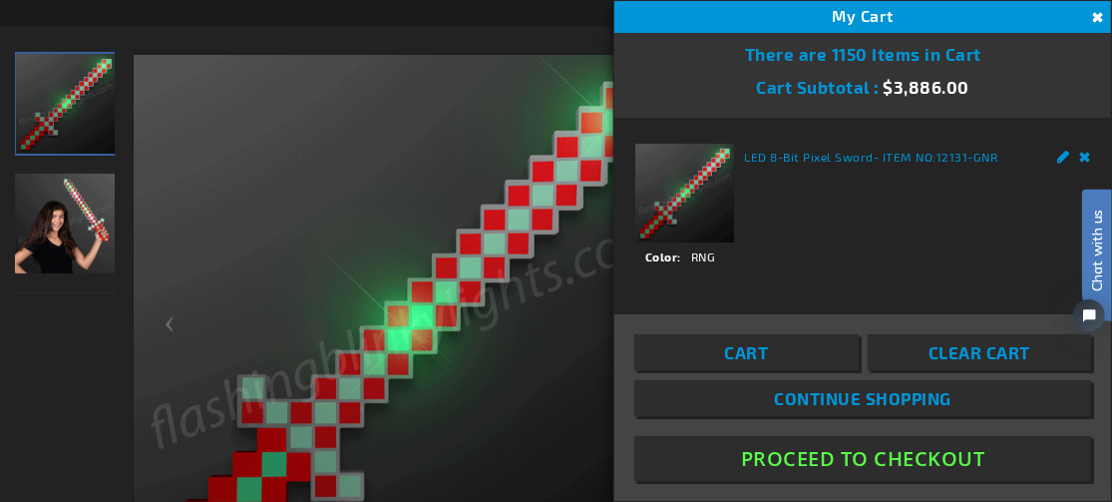
scroll to position [304, 0]
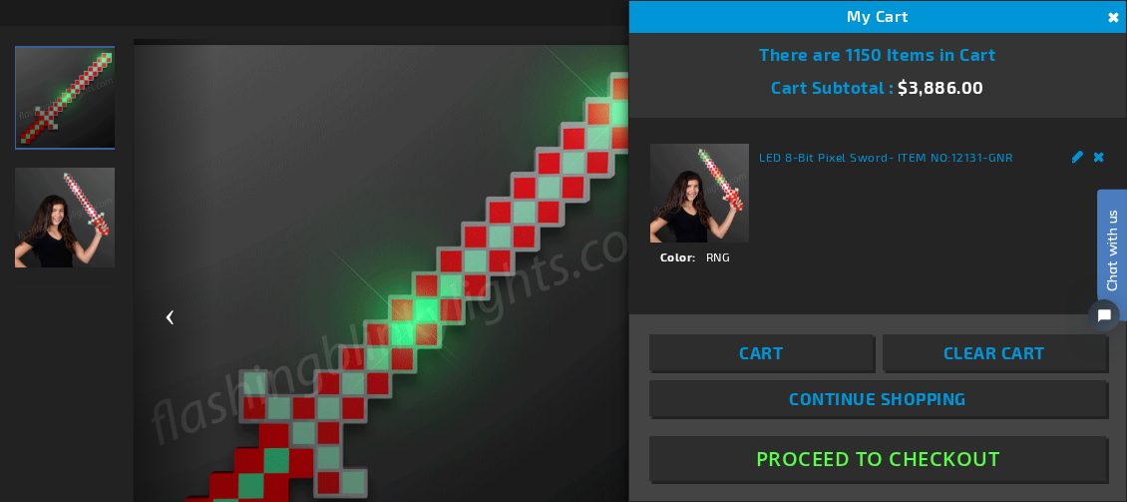
click at [186, 55] on div "Previous" at bounding box center [174, 323] width 80 height 568
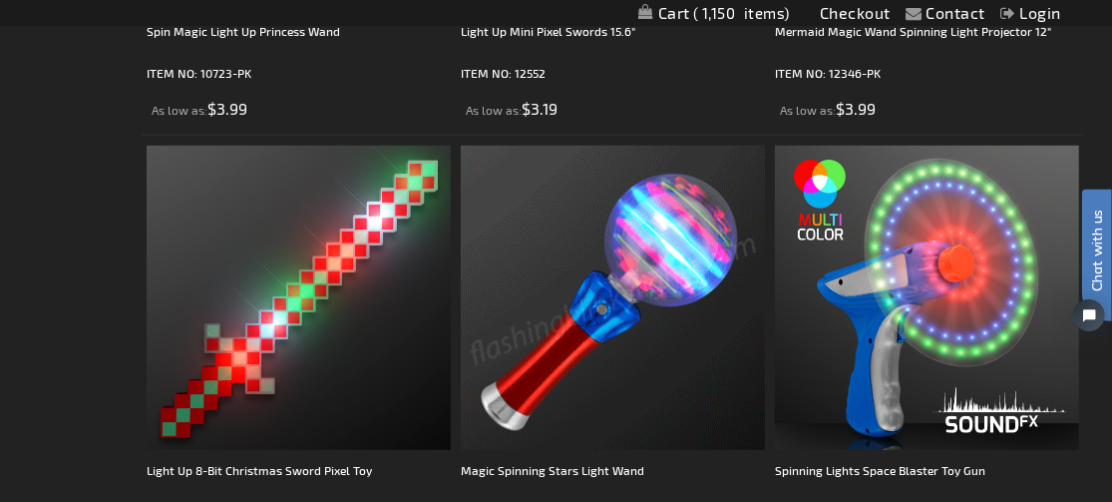
click at [705, 359] on img at bounding box center [613, 298] width 304 height 304
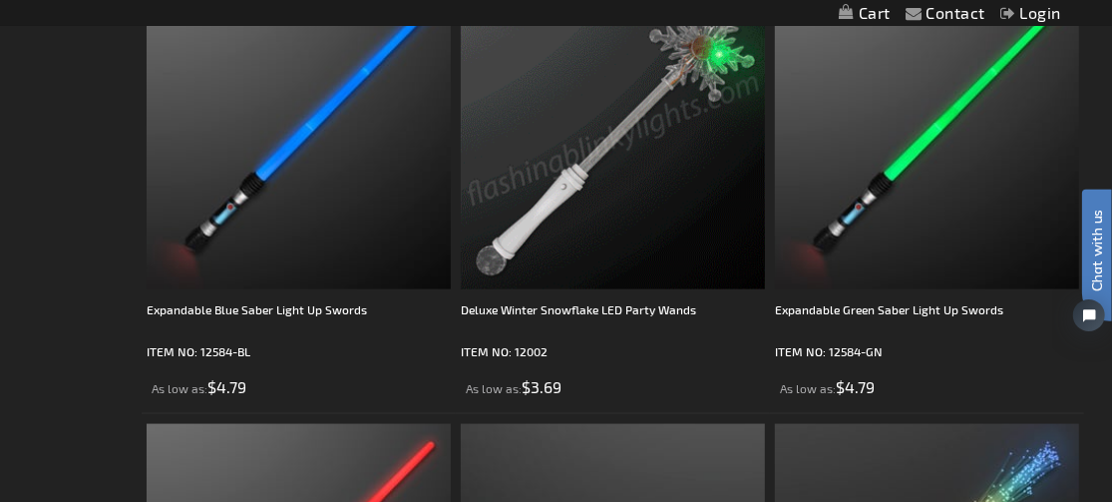
scroll to position [5594, 0]
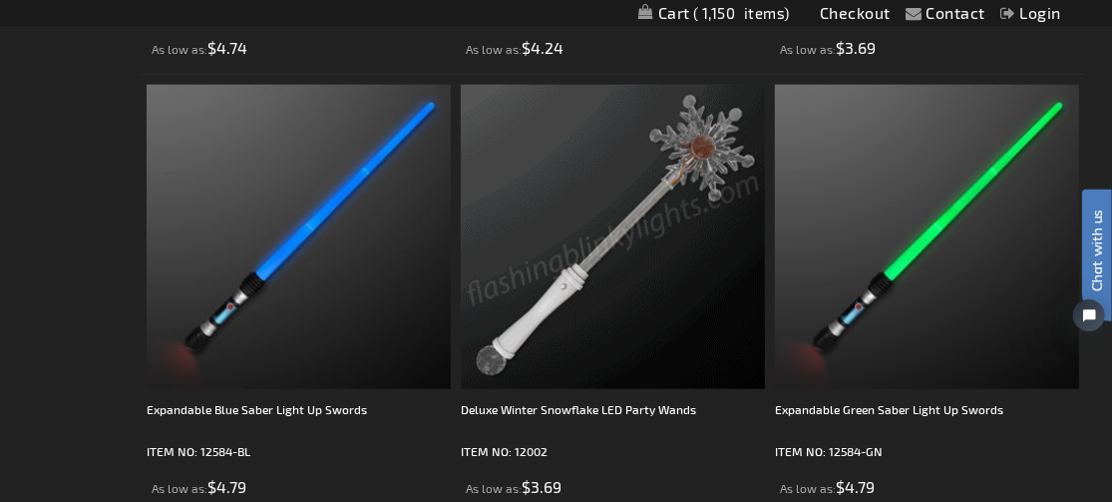
drag, startPoint x: 0, startPoint y: 0, endPoint x: 553, endPoint y: 305, distance: 631.4
click at [553, 305] on img at bounding box center [613, 237] width 304 height 304
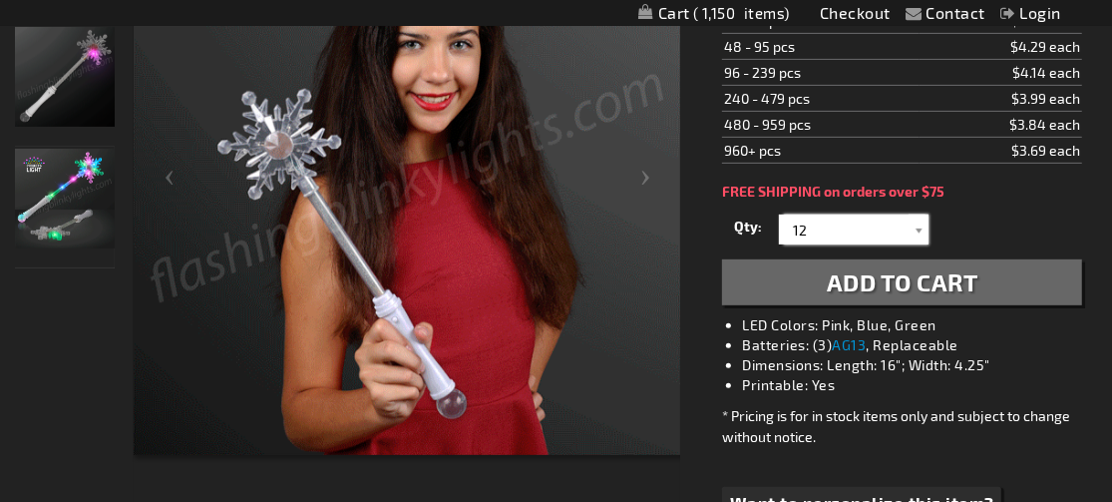
click at [824, 229] on input "12" at bounding box center [856, 230] width 145 height 30
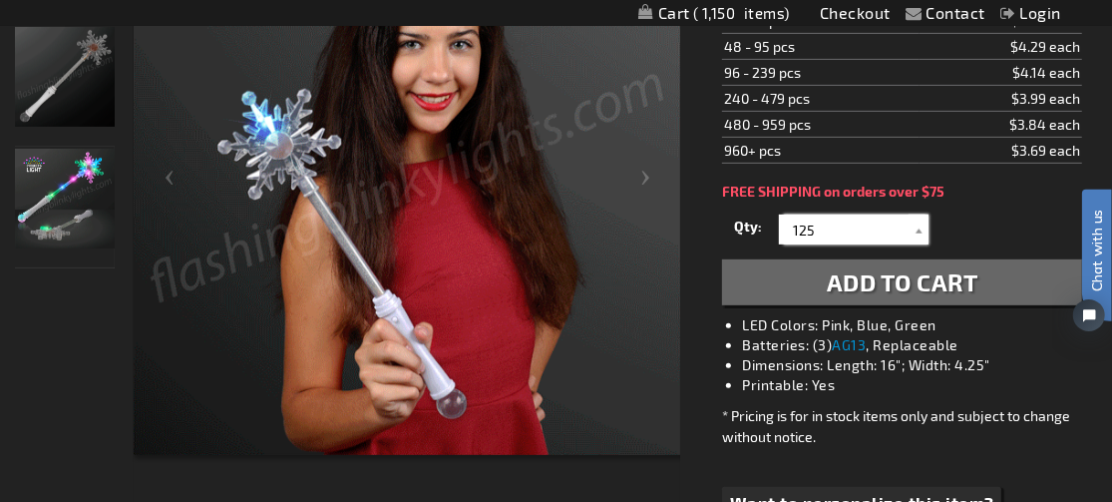
type input "125"
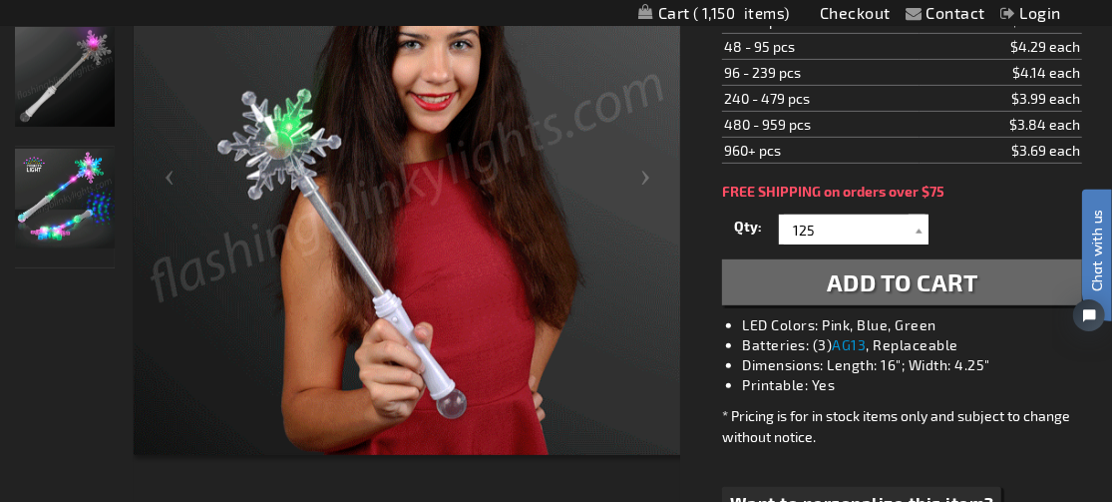
click at [695, 206] on div "Skip to the end of the images gallery Skip to the beginning of the images galle…" at bounding box center [361, 203] width 692 height 611
click at [774, 287] on button "Add to Cart" at bounding box center [902, 282] width 360 height 46
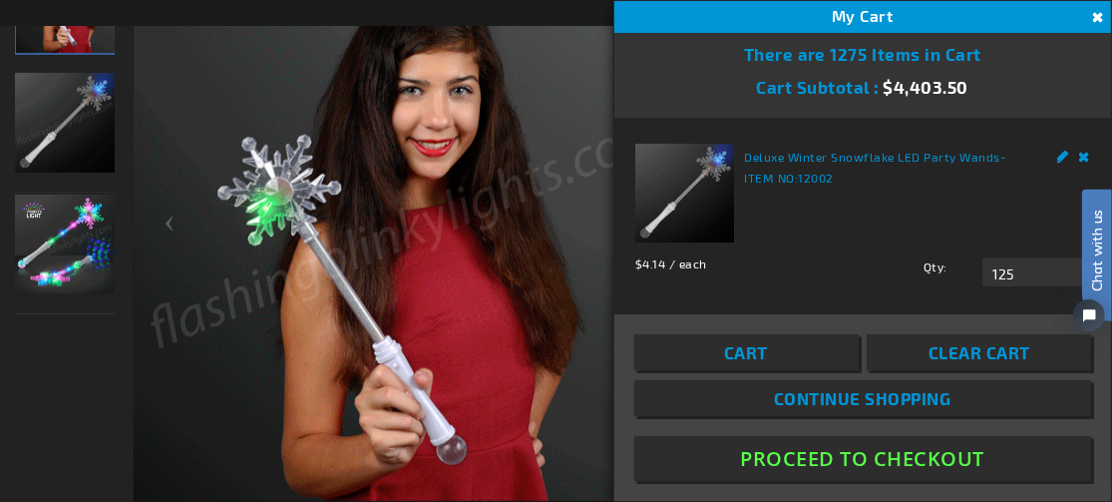
scroll to position [444, 0]
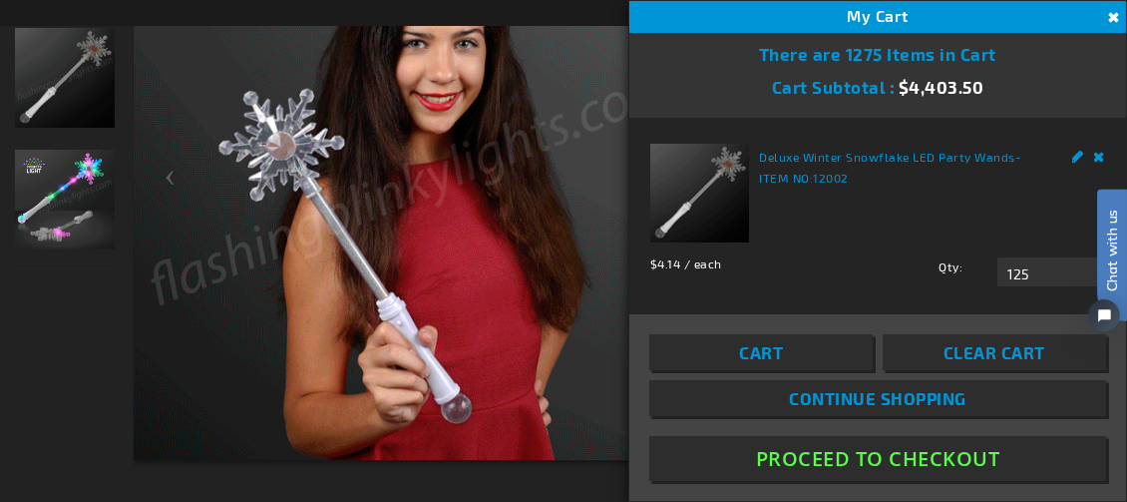
click at [105, 335] on div at bounding box center [65, 204] width 100 height 611
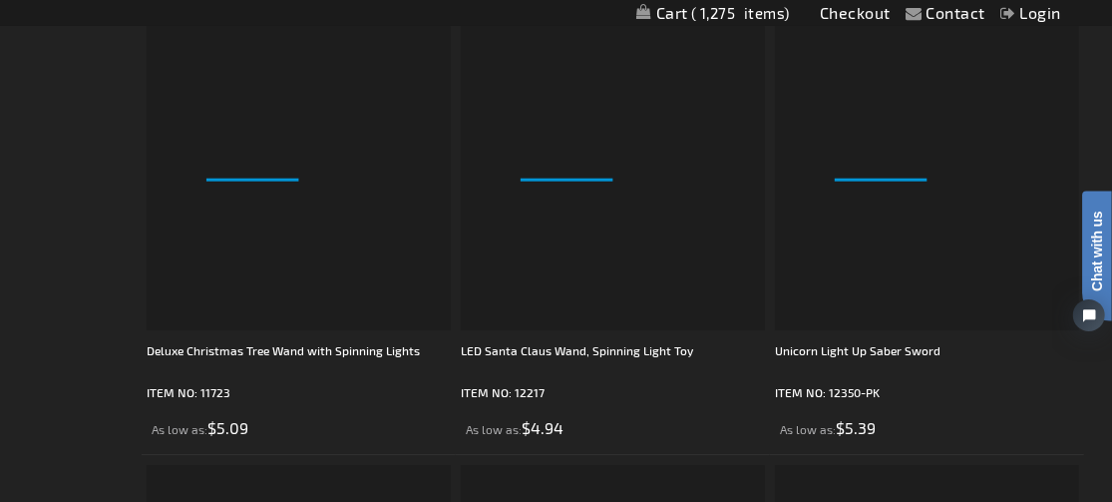
scroll to position [7889, 0]
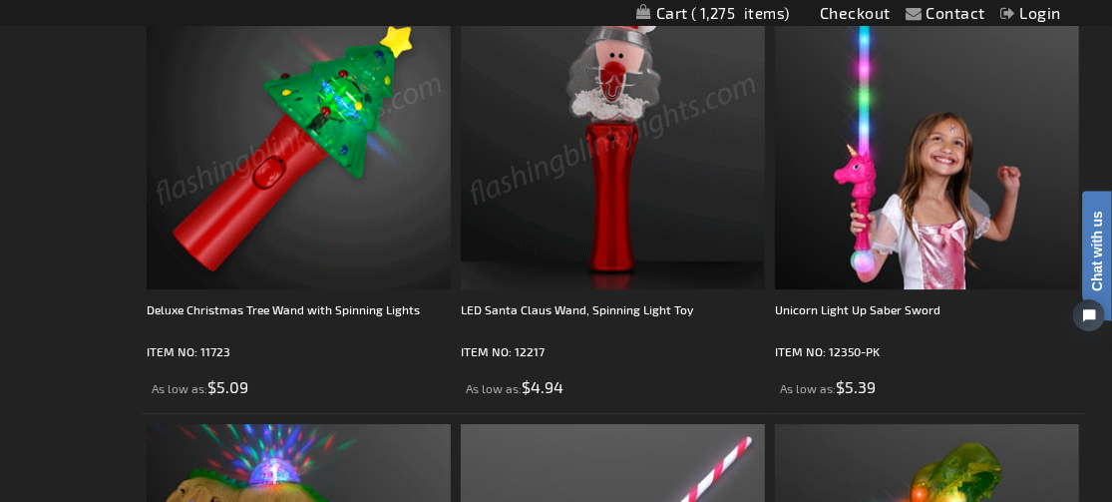
click at [328, 200] on img at bounding box center [299, 137] width 304 height 304
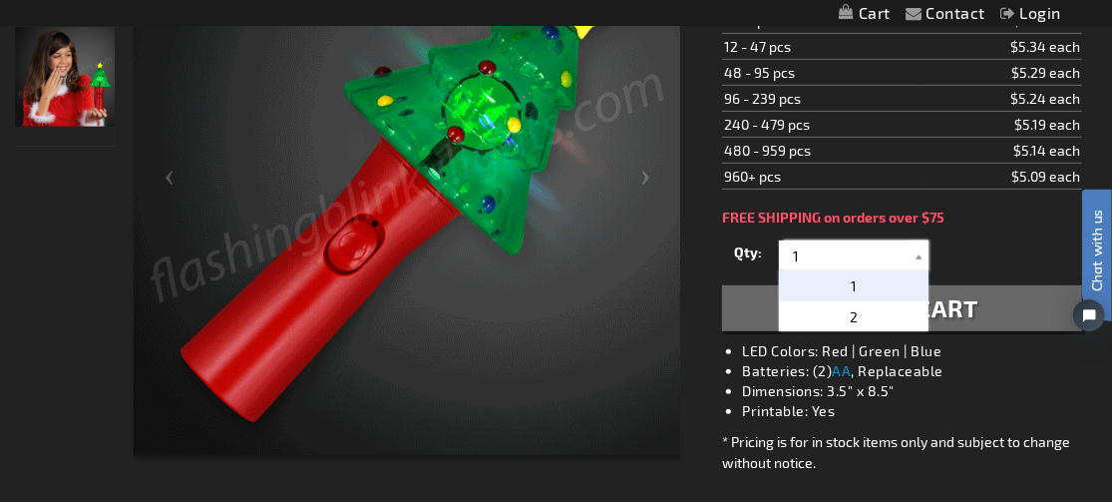
click at [803, 248] on input "1" at bounding box center [856, 255] width 145 height 30
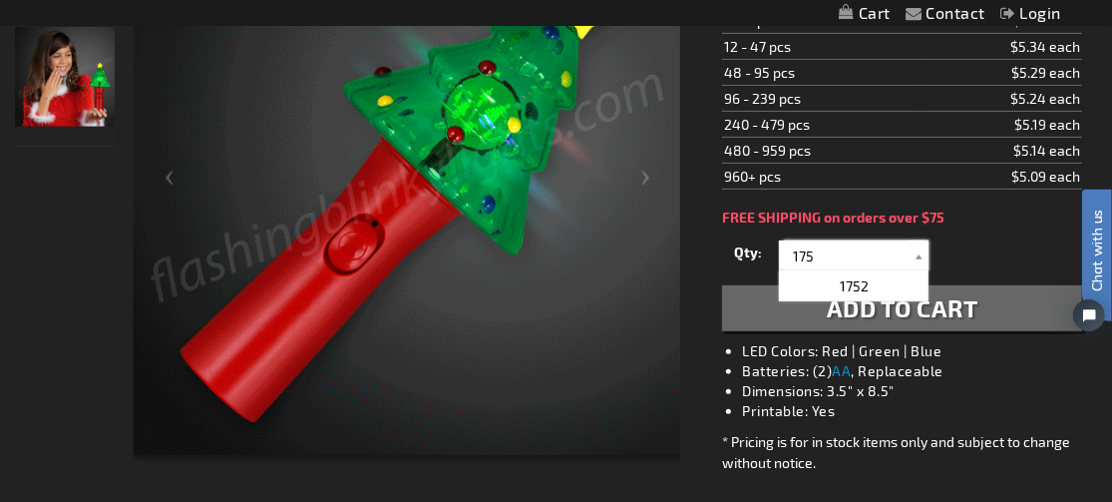
type input "175"
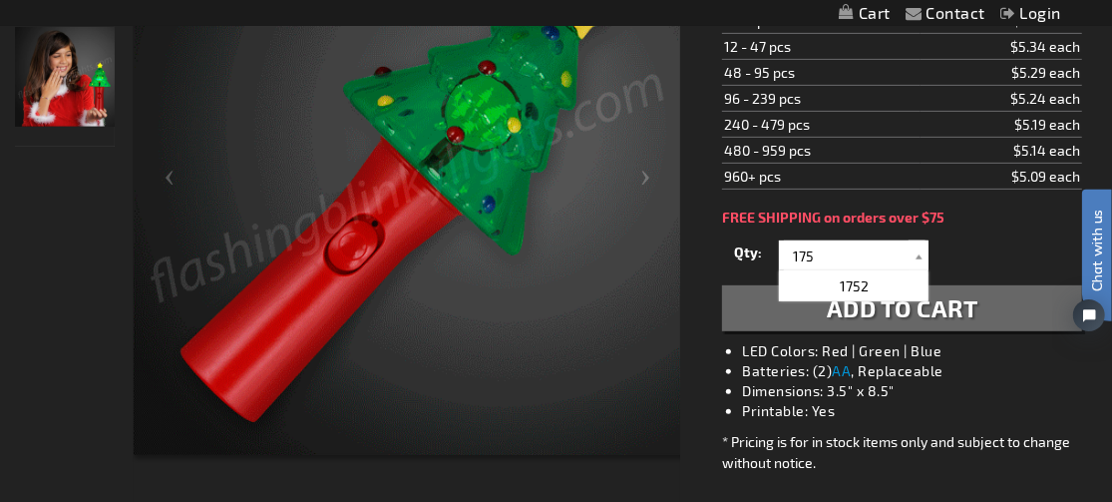
click at [746, 269] on div "Qty 1 2 3 4 5 6 7 8 9 10 11 12 24 36 48 60 72 84 96 108 120 132 144 156 168" at bounding box center [902, 255] width 360 height 40
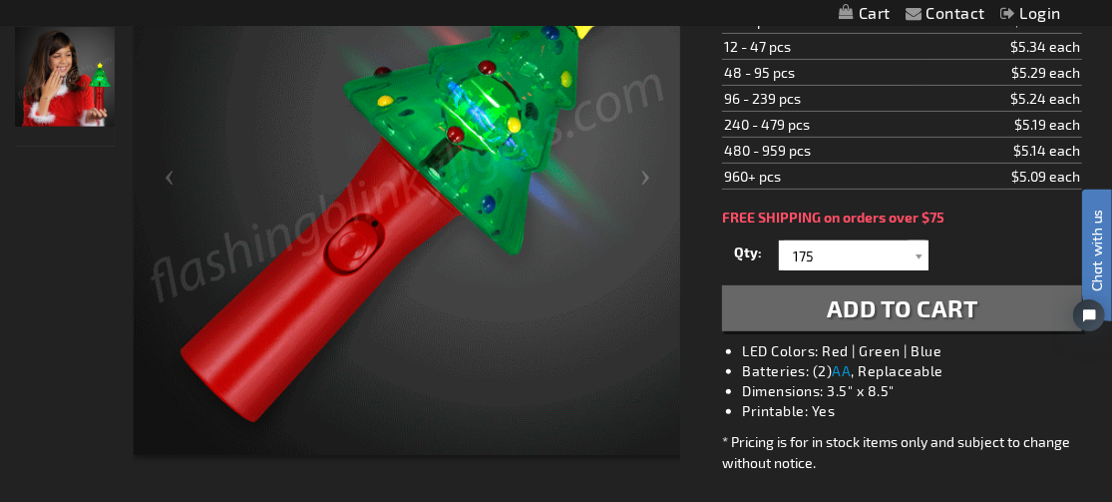
click at [766, 302] on button "Add to Cart" at bounding box center [902, 308] width 360 height 46
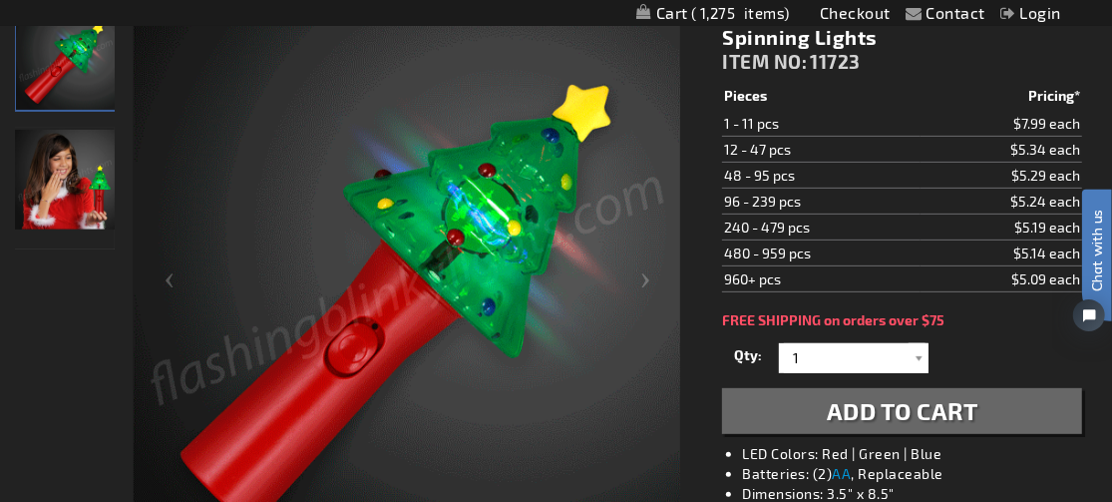
scroll to position [384, 0]
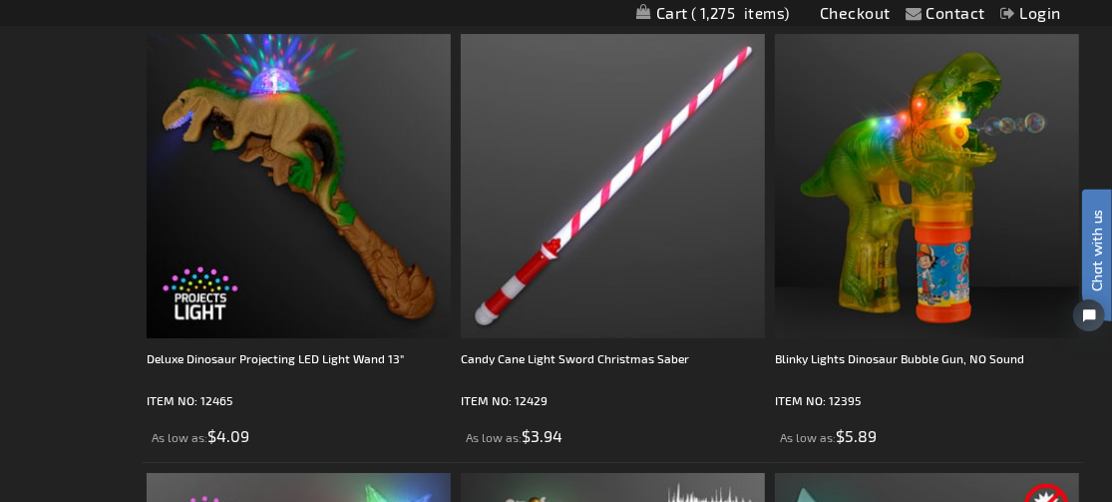
scroll to position [8289, 0]
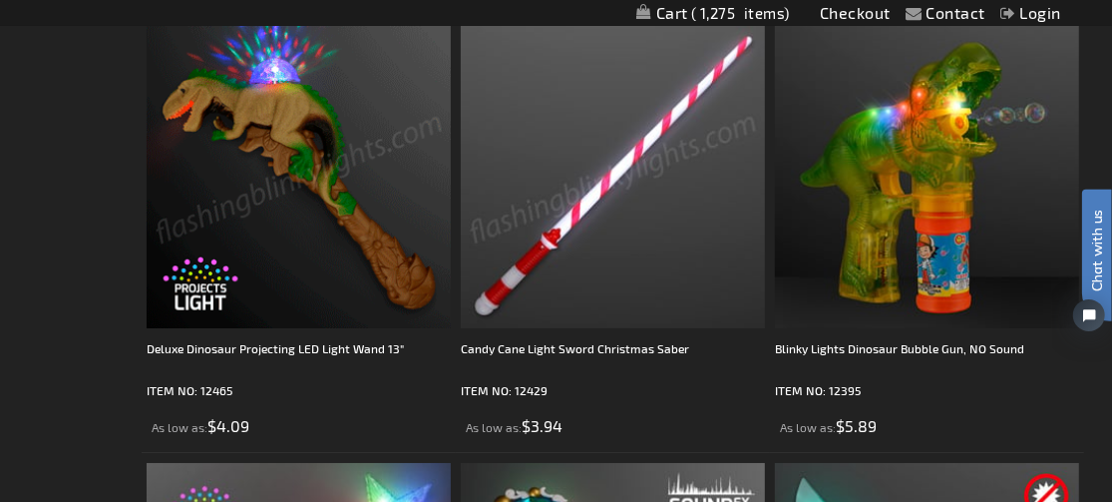
click at [647, 239] on img at bounding box center [613, 176] width 304 height 304
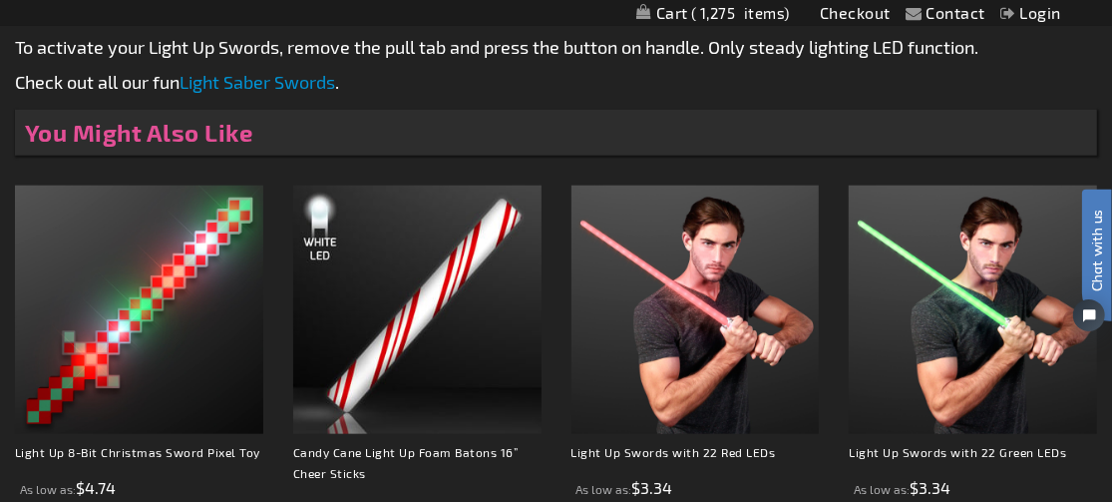
scroll to position [1197, 0]
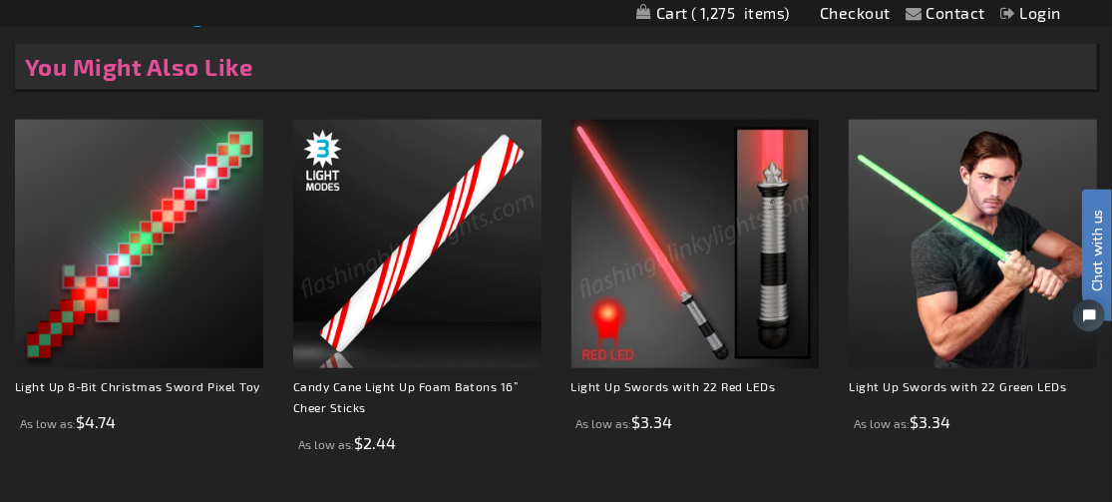
click at [461, 332] on img at bounding box center [417, 244] width 248 height 248
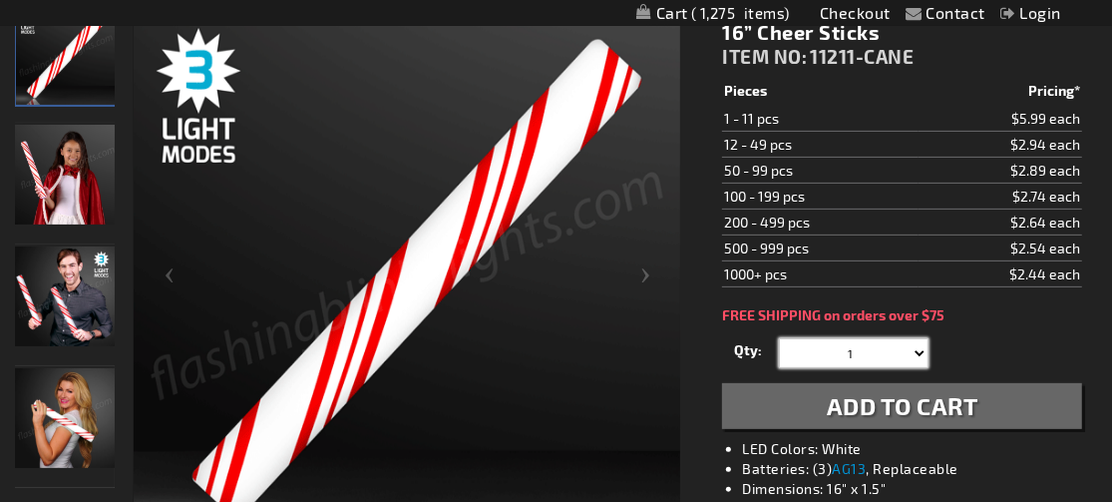
click at [863, 348] on select "1 2 3 4 5 6 7 8 9 10 11 12 24 36 48 60 72 84 96 108 120" at bounding box center [854, 353] width 150 height 30
click at [779, 338] on select "1 2 3 4 5 6 7 8 9 10 11 12 24 36 48 60 72 84 96 108 120" at bounding box center [854, 353] width 150 height 30
click at [870, 345] on select "1 2 3 4 5 6 7 8 9 10 11 12 24 36 48 60 72 84 96 108 120" at bounding box center [854, 353] width 150 height 30
select select "108"
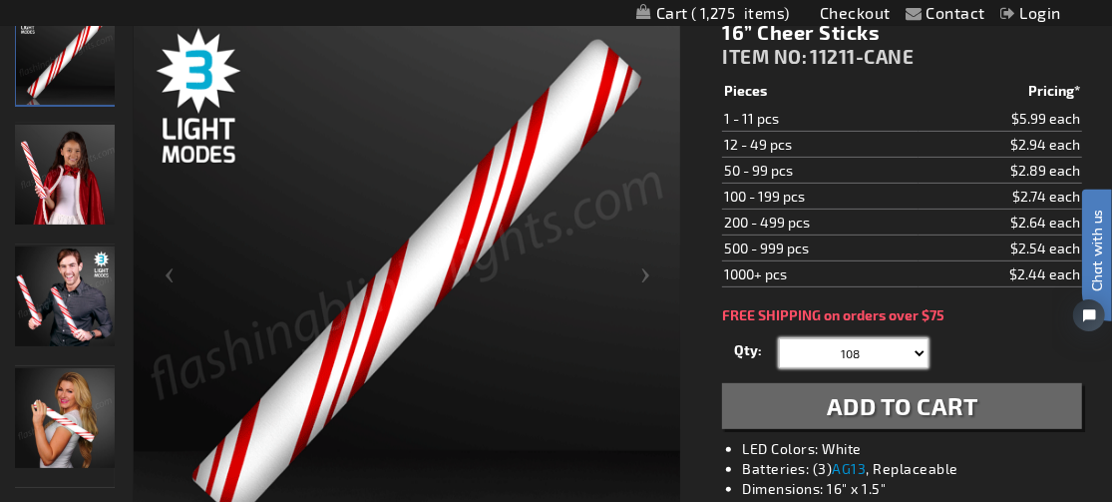
click at [779, 338] on select "1 2 3 4 5 6 7 8 9 10 11 12 24 36 48 60 72 84 96 108 120" at bounding box center [854, 353] width 150 height 30
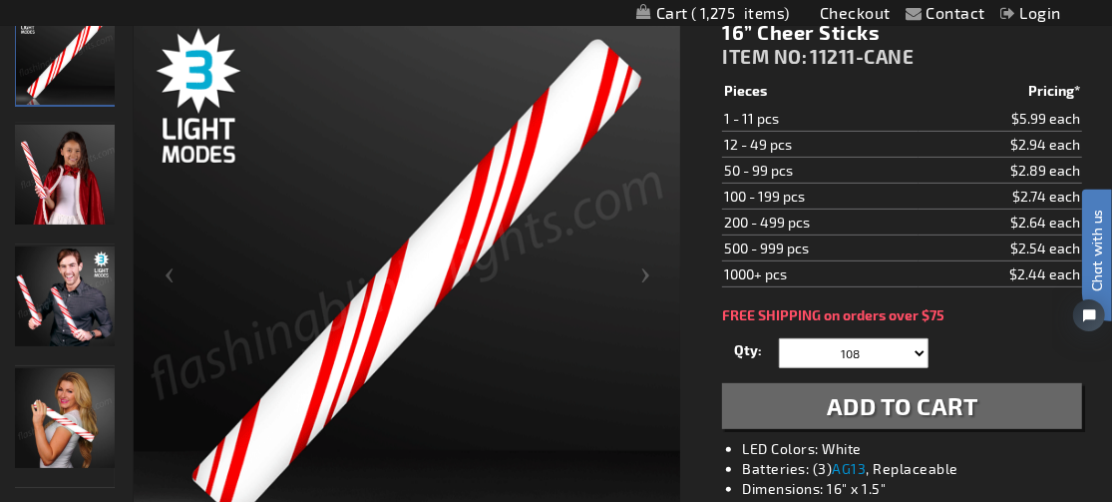
click at [908, 412] on span "Add to Cart" at bounding box center [903, 405] width 152 height 29
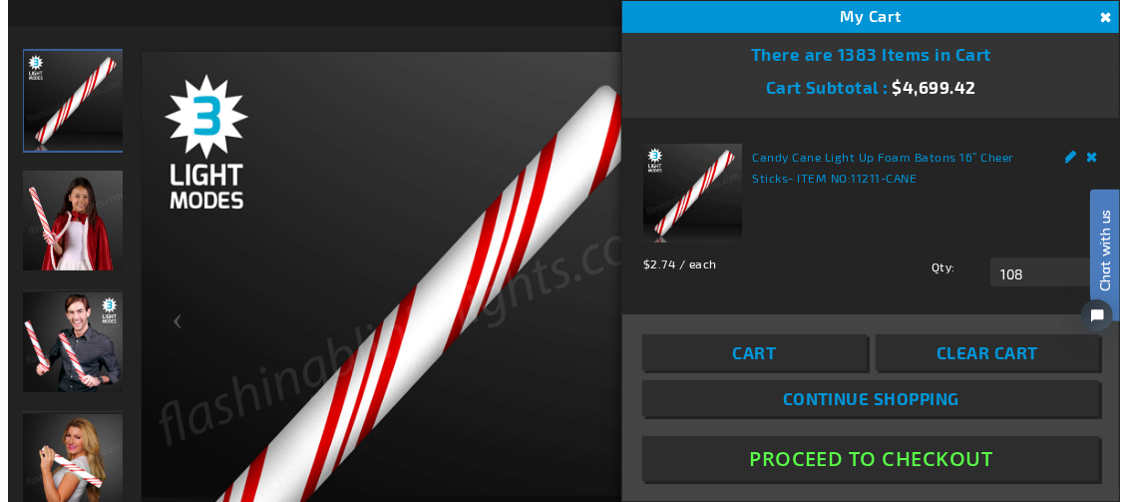
scroll to position [344, 0]
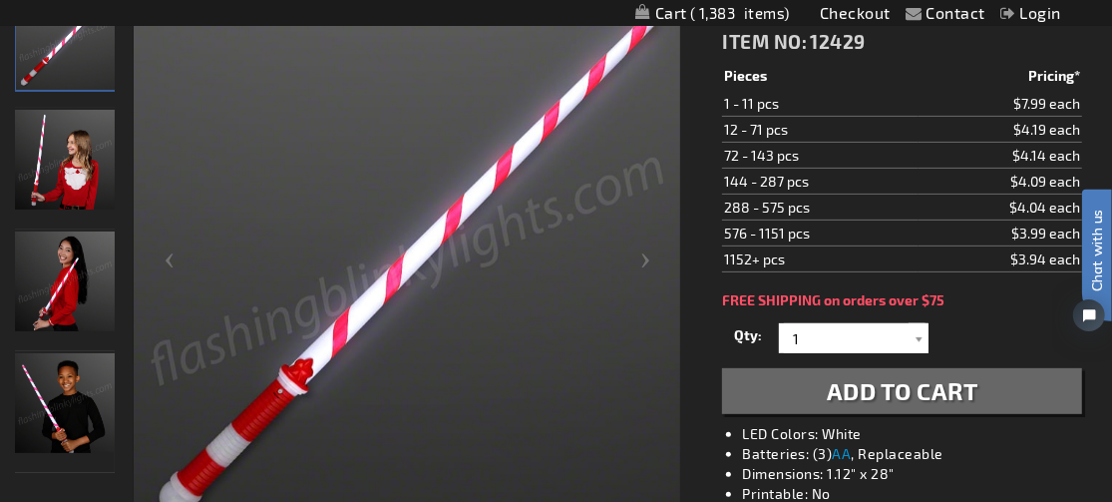
scroll to position [200, 0]
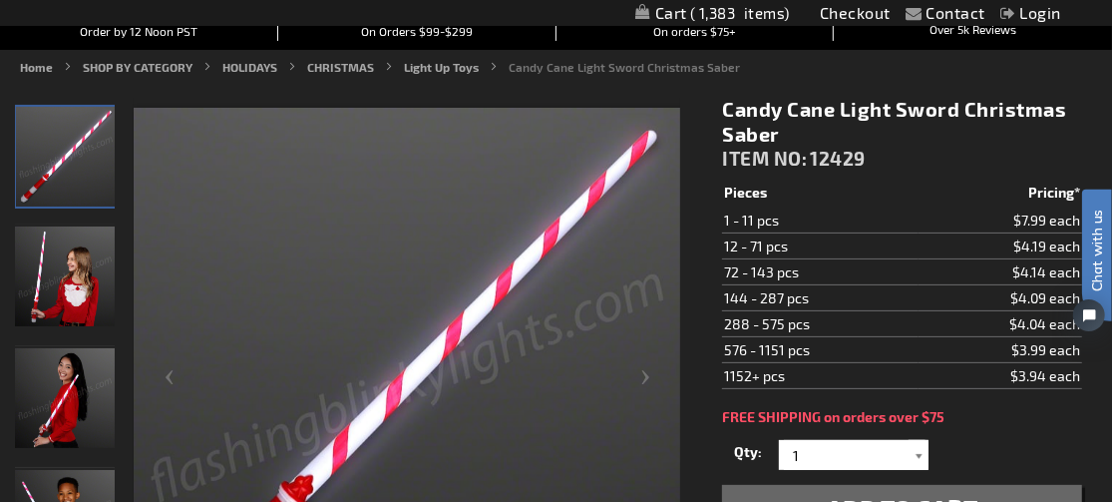
click at [911, 452] on div at bounding box center [919, 455] width 20 height 30
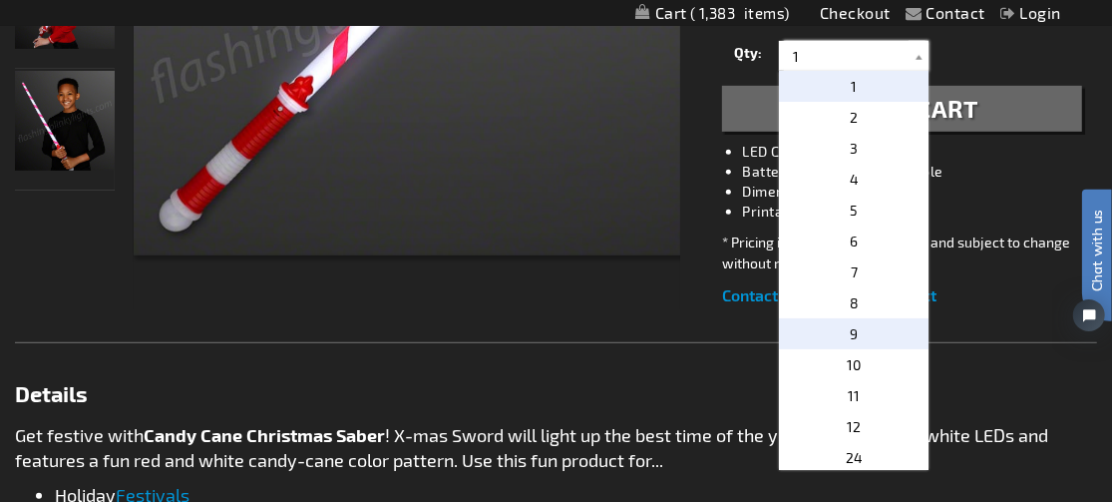
scroll to position [499, 0]
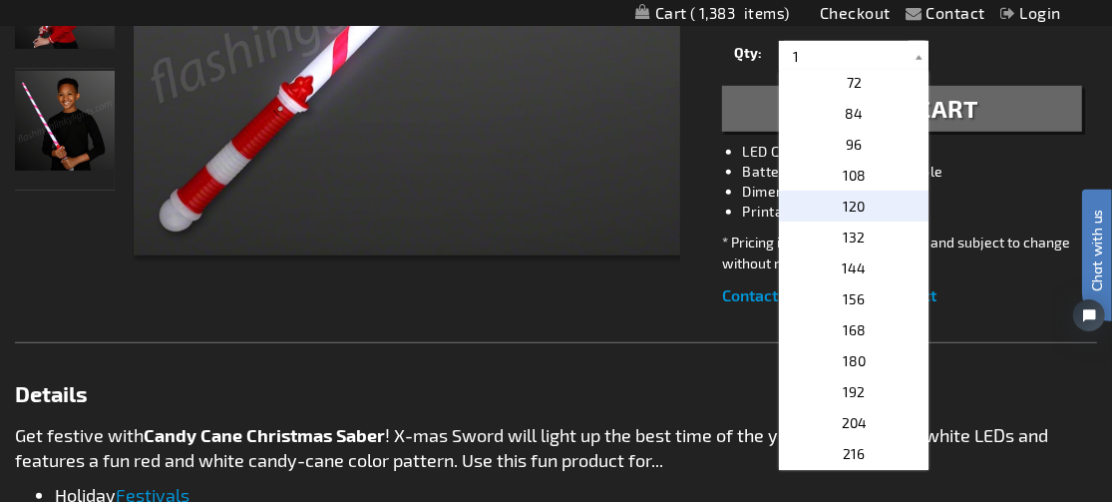
click at [855, 202] on span "120" at bounding box center [854, 206] width 22 height 17
type input "120"
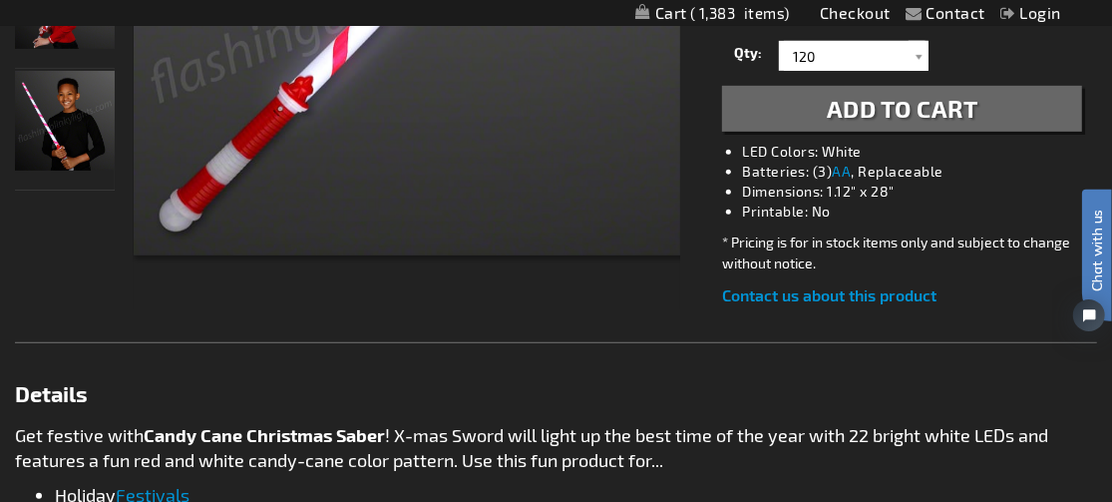
click at [926, 105] on span "Add to Cart" at bounding box center [903, 108] width 152 height 29
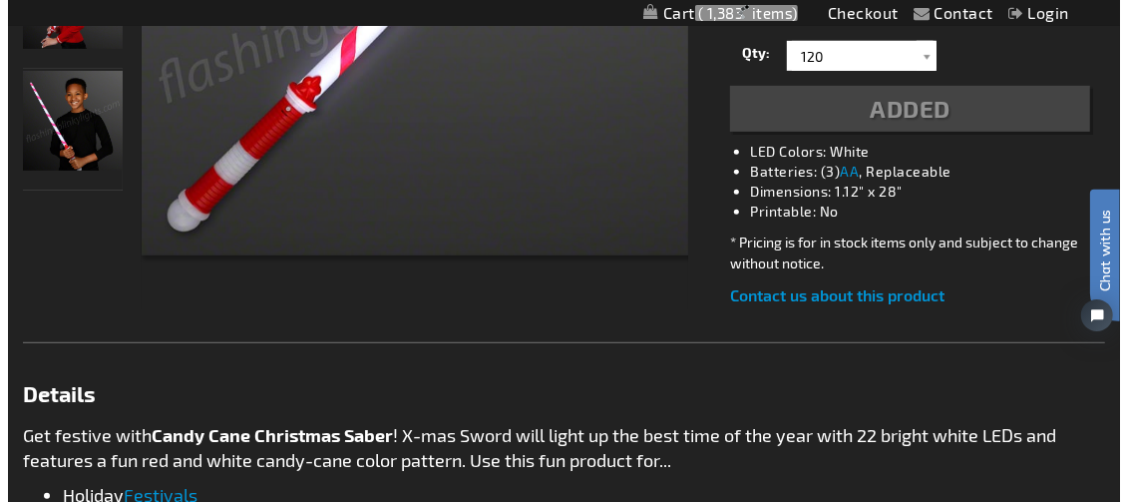
scroll to position [644, 0]
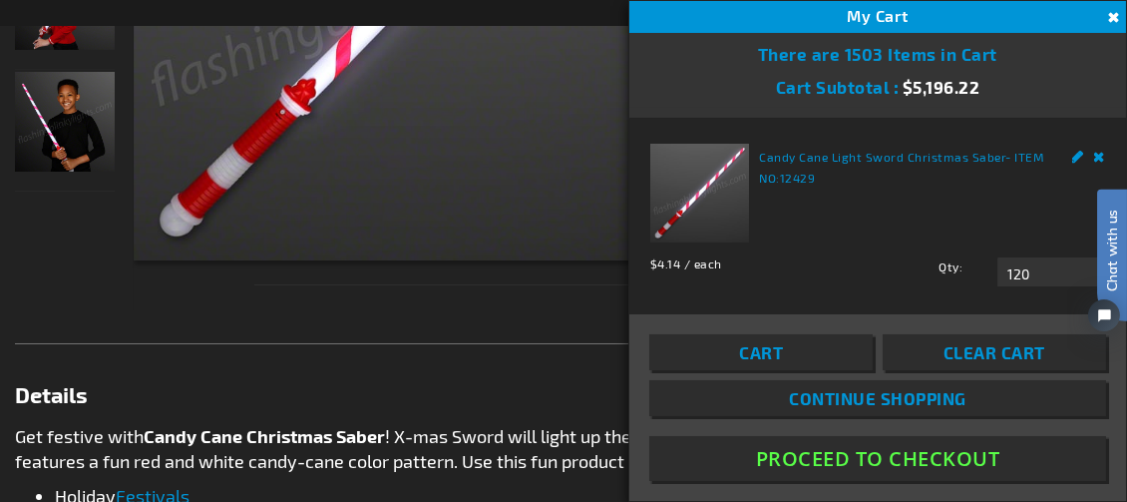
click at [810, 369] on link "Cart" at bounding box center [761, 352] width 223 height 36
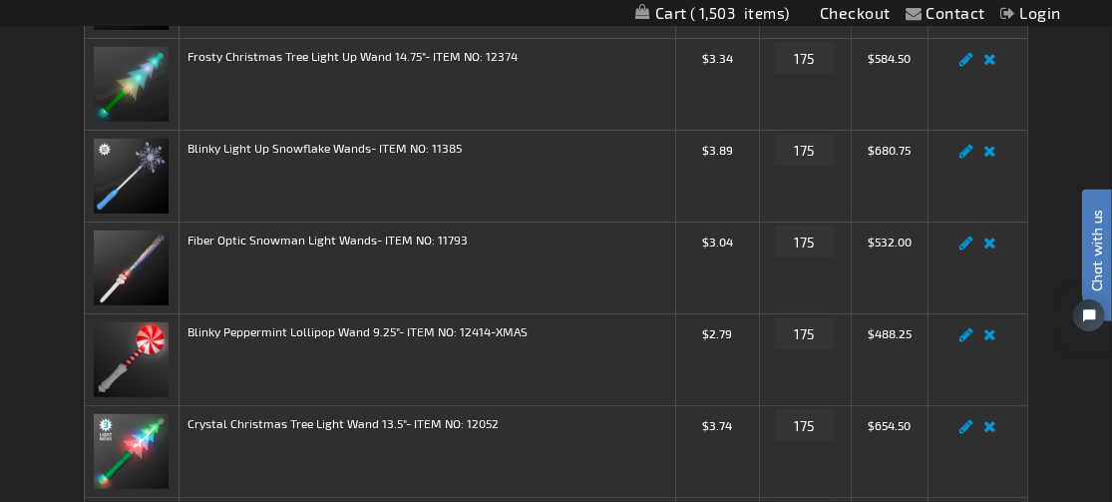
scroll to position [499, 0]
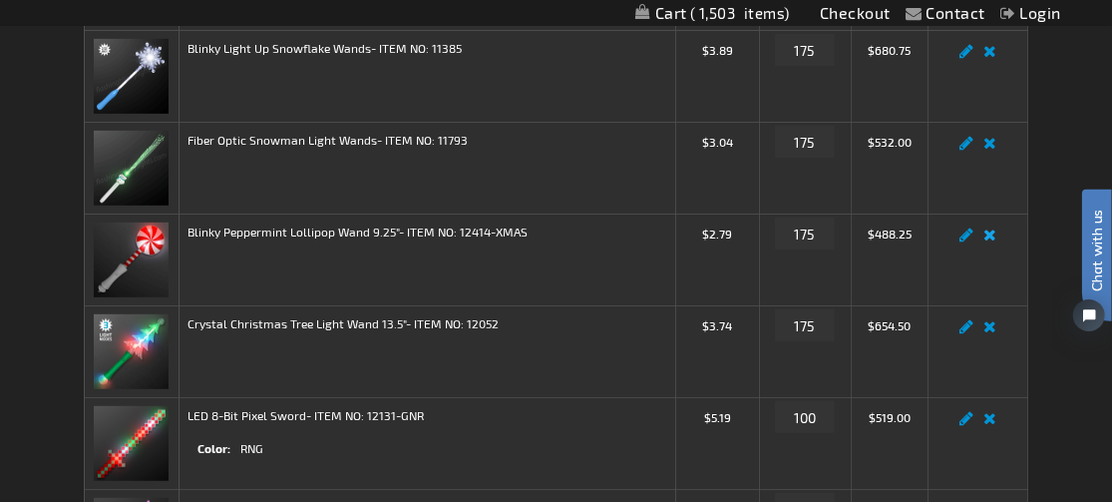
click at [991, 240] on link "Remove item" at bounding box center [990, 240] width 23 height 0
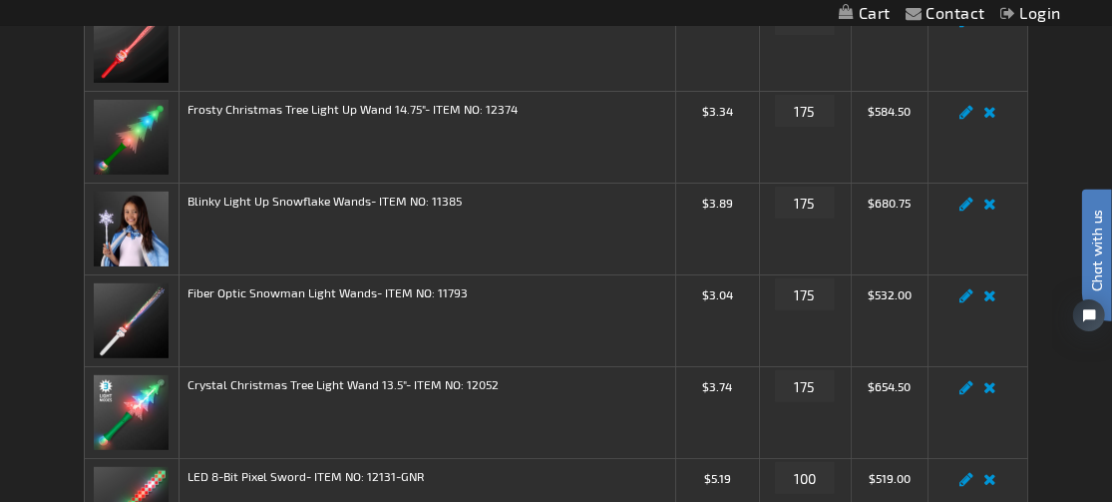
scroll to position [298, 0]
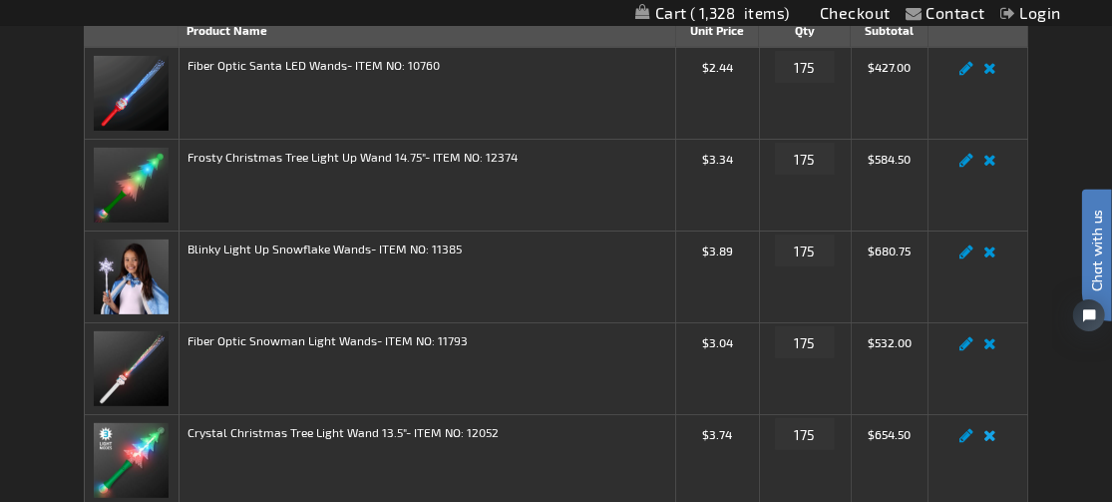
click at [990, 441] on link "Remove item" at bounding box center [990, 441] width 23 height 0
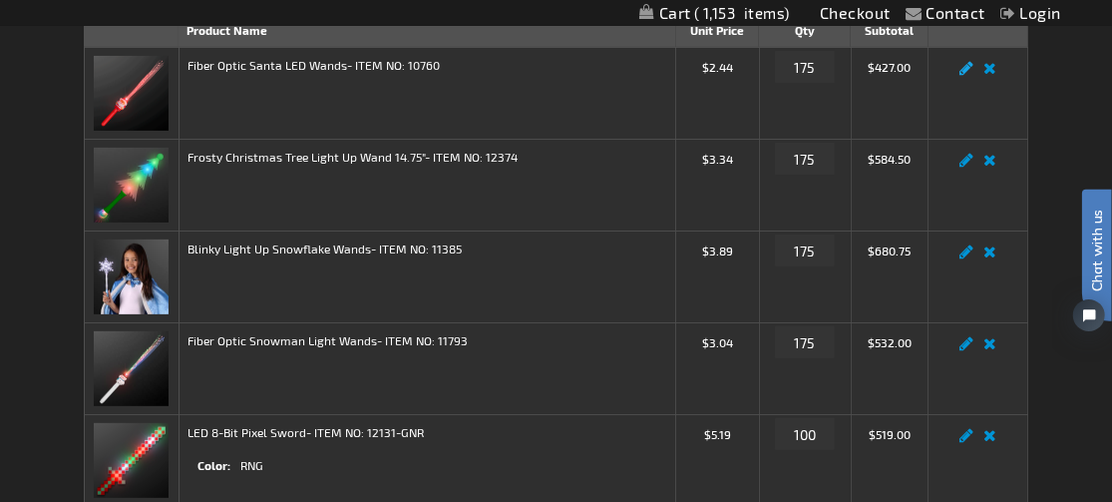
click at [970, 74] on link "Edit" at bounding box center [967, 74] width 24 height 0
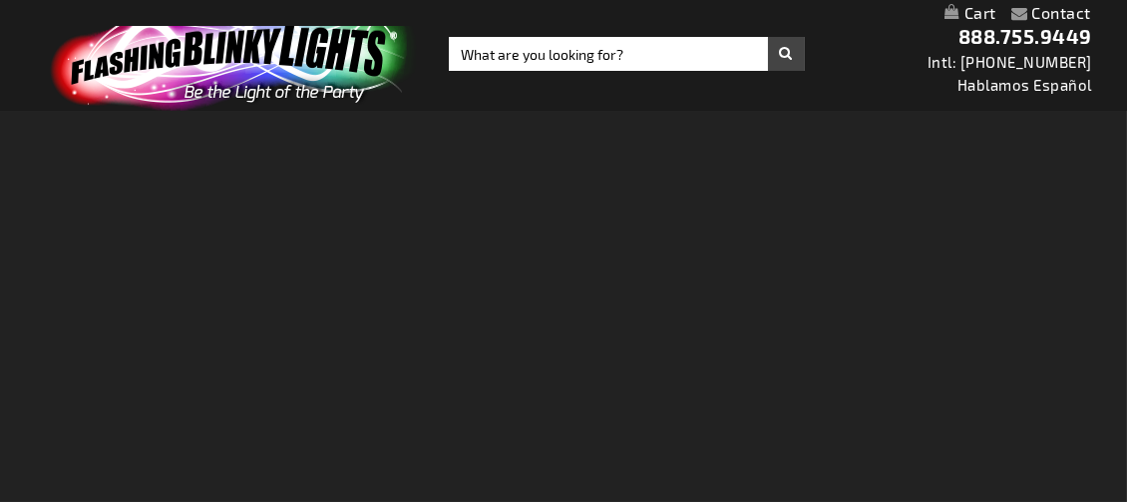
select select
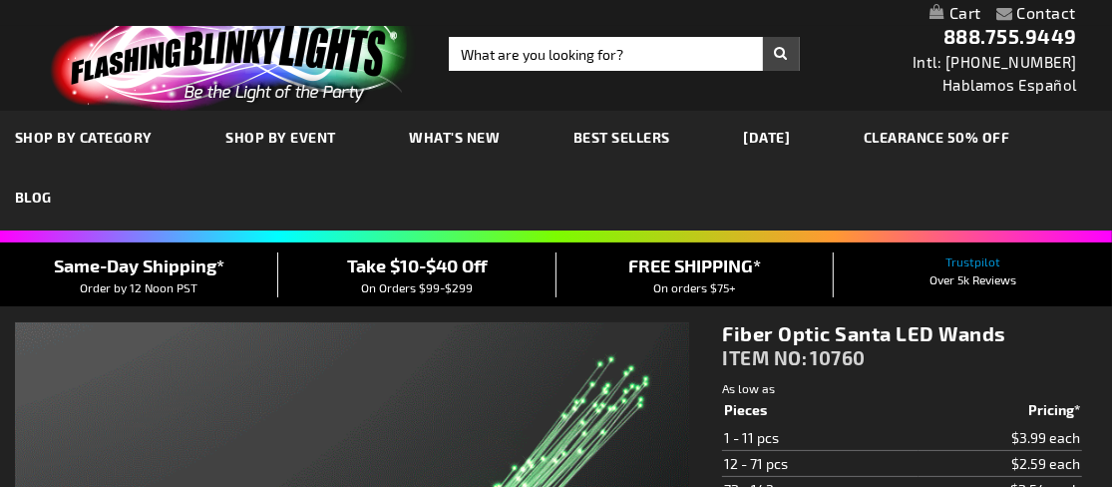
select select
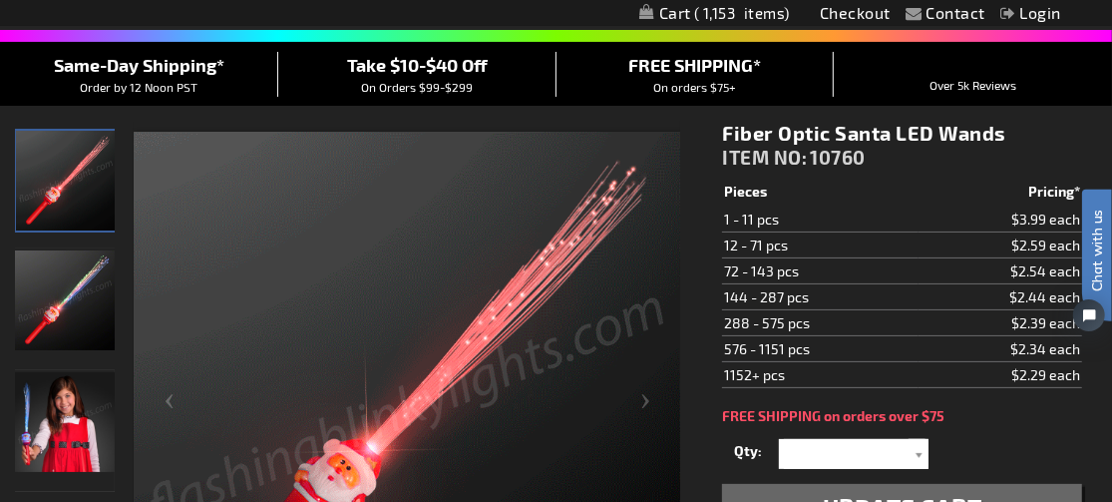
scroll to position [200, 0]
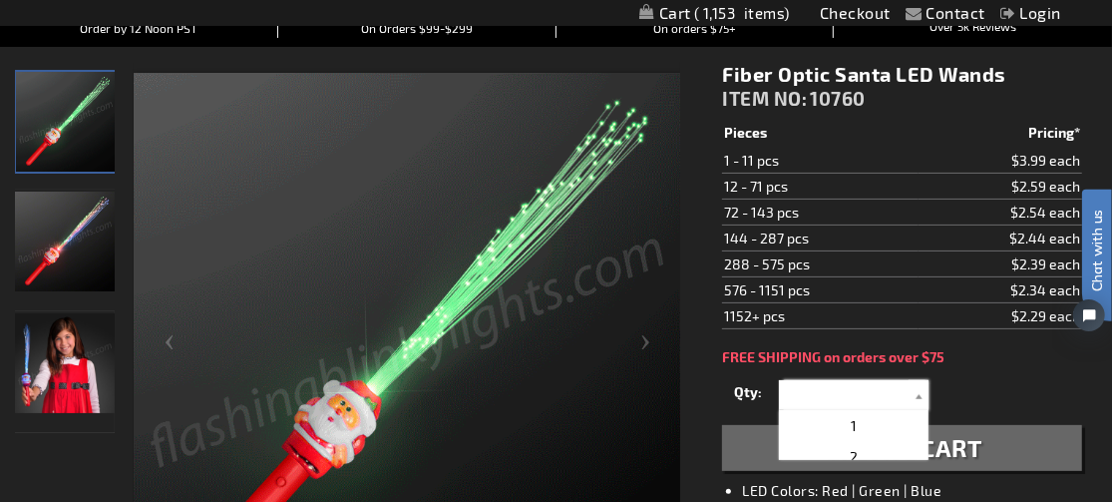
click at [816, 391] on input "text" at bounding box center [856, 395] width 145 height 30
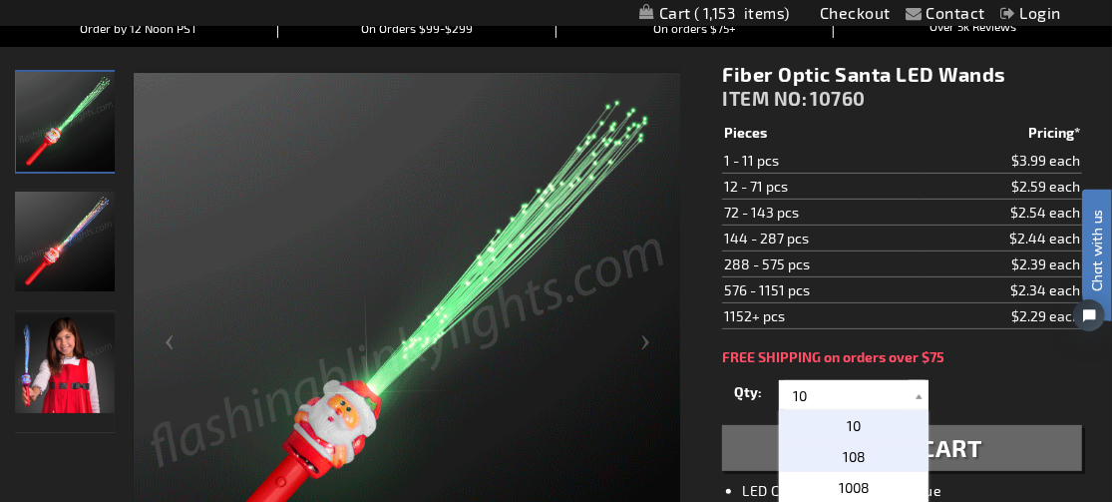
click at [860, 458] on span "108" at bounding box center [854, 456] width 23 height 17
type input "108"
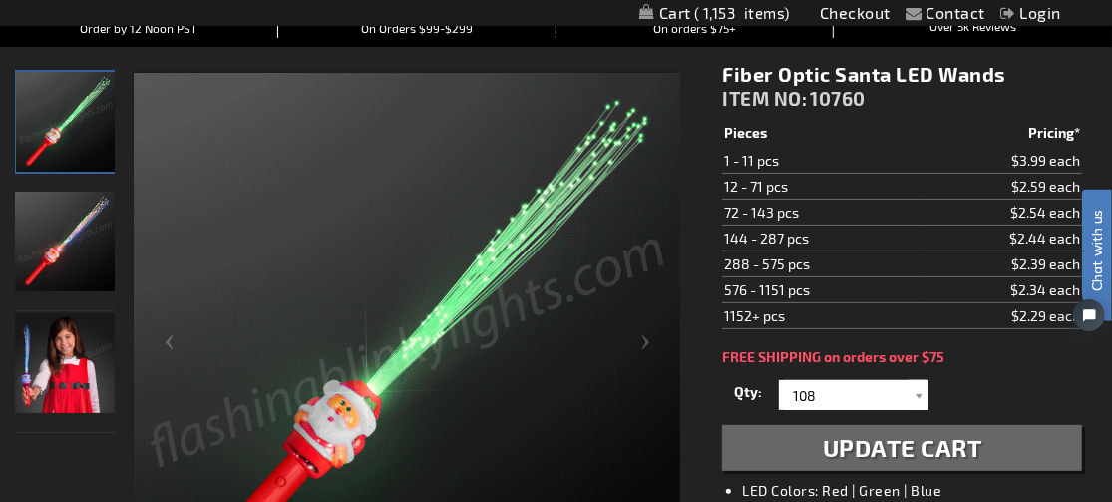
click at [845, 440] on span "Update Cart" at bounding box center [903, 447] width 160 height 29
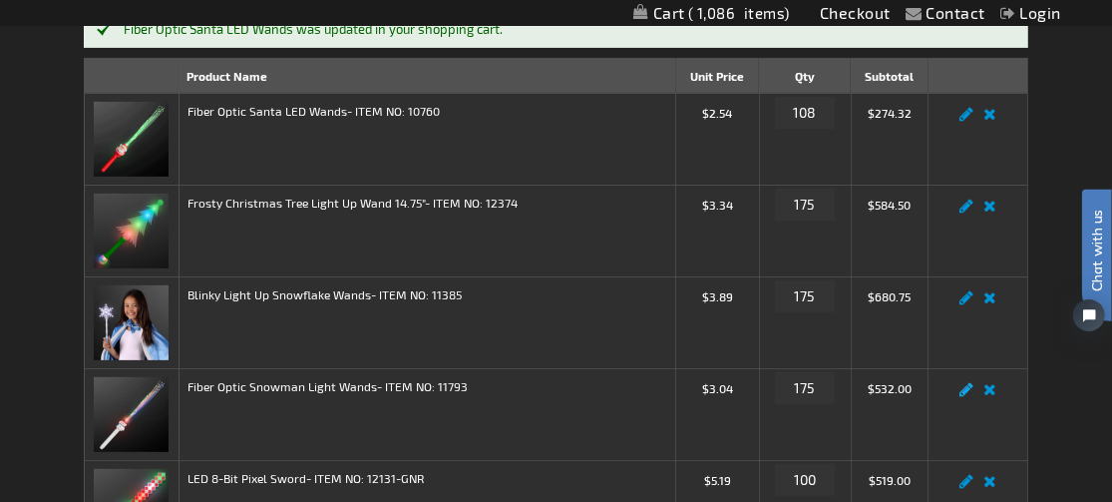
click at [965, 395] on link "Edit" at bounding box center [967, 395] width 24 height 0
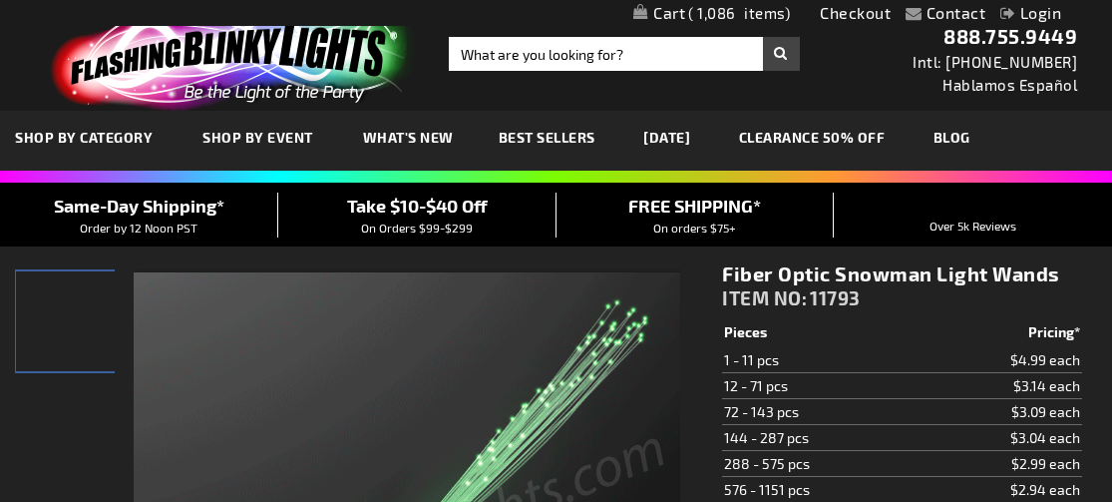
select select
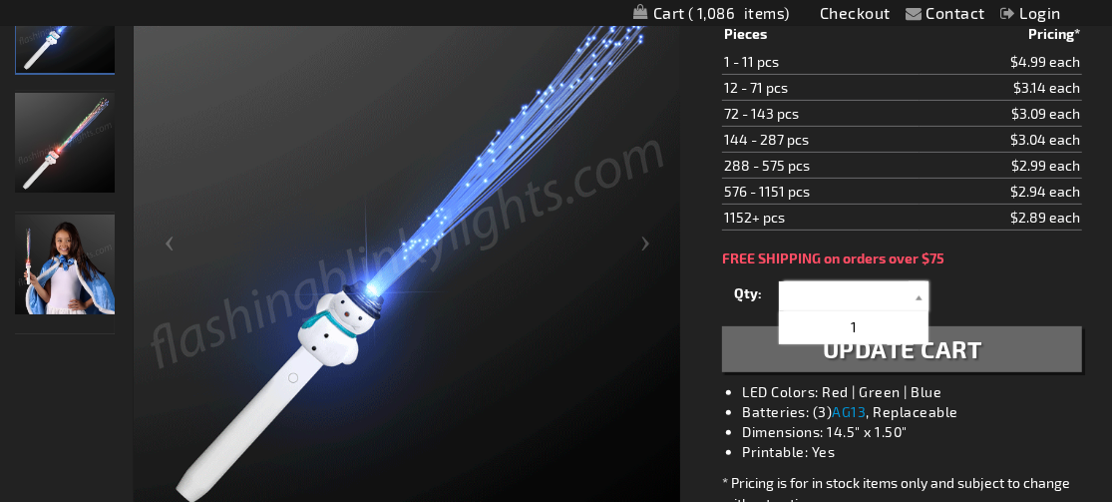
click at [907, 296] on input "text" at bounding box center [856, 296] width 145 height 30
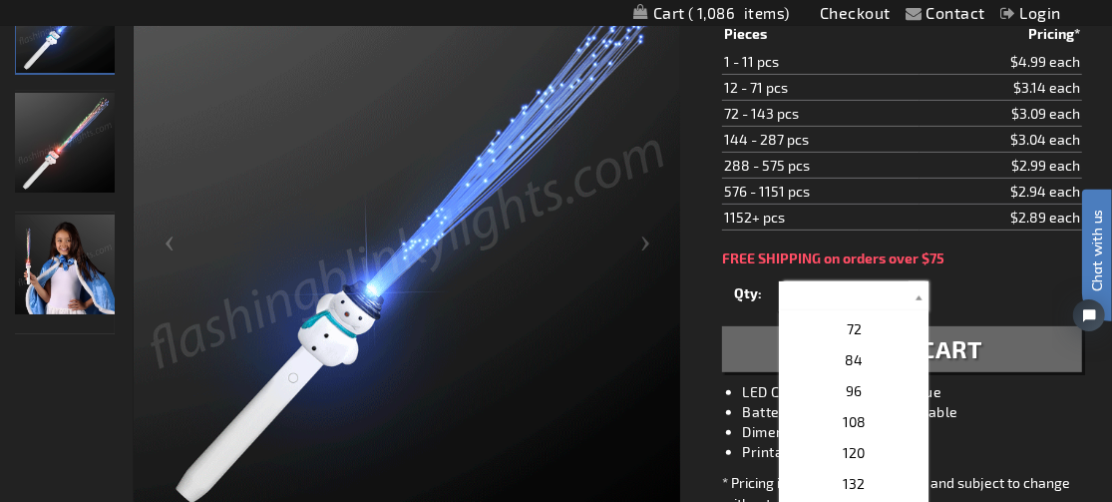
scroll to position [499, 0]
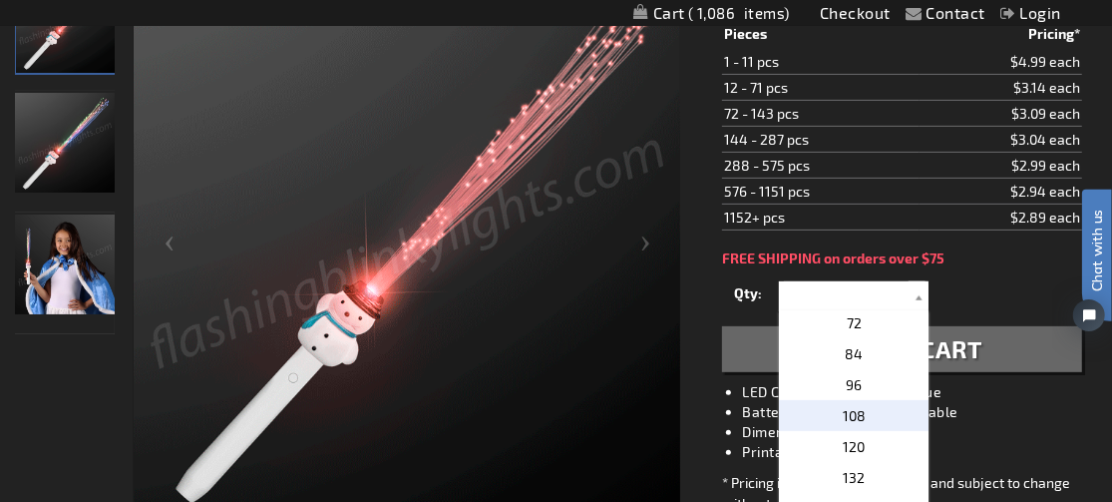
click at [869, 408] on p "108" at bounding box center [854, 415] width 150 height 31
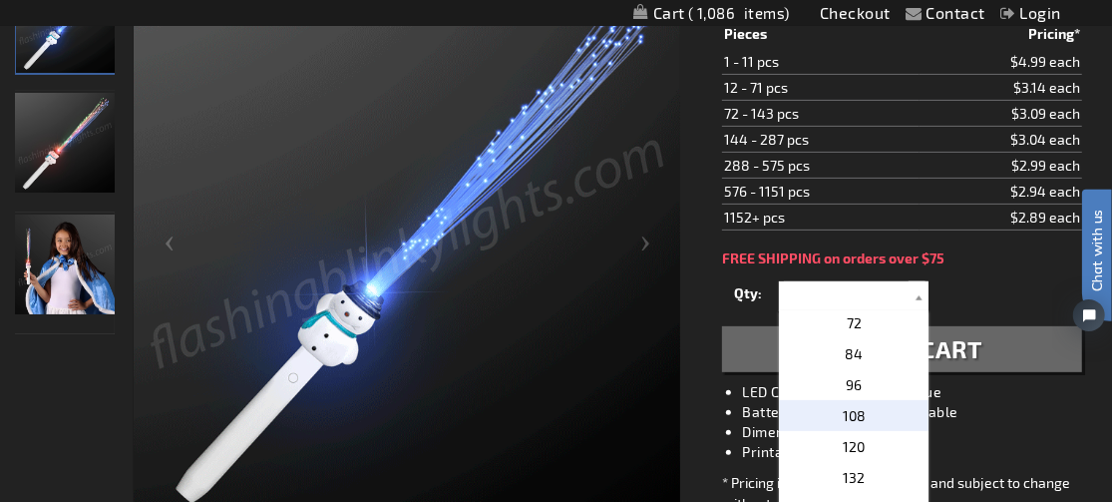
type input "108"
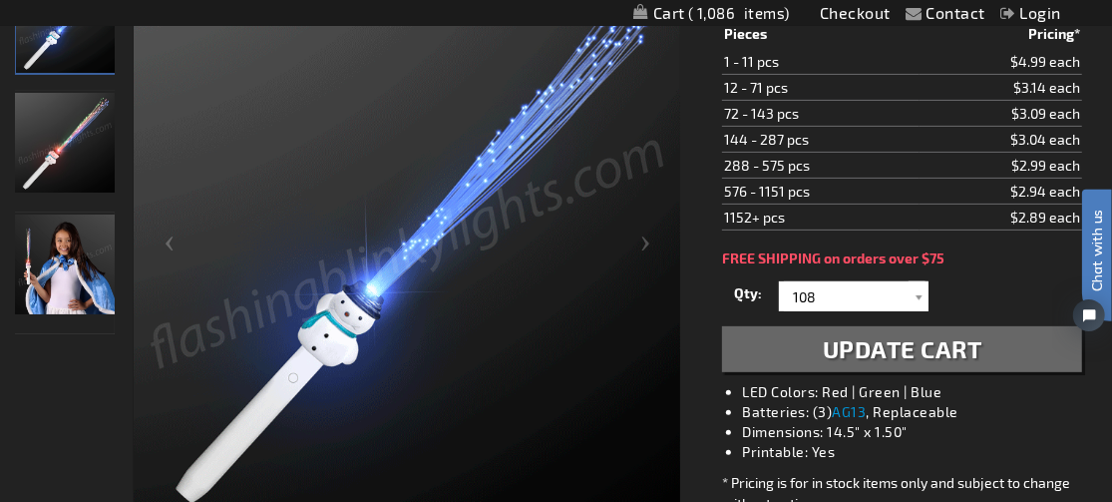
click at [777, 348] on button "Update Cart" at bounding box center [902, 349] width 360 height 46
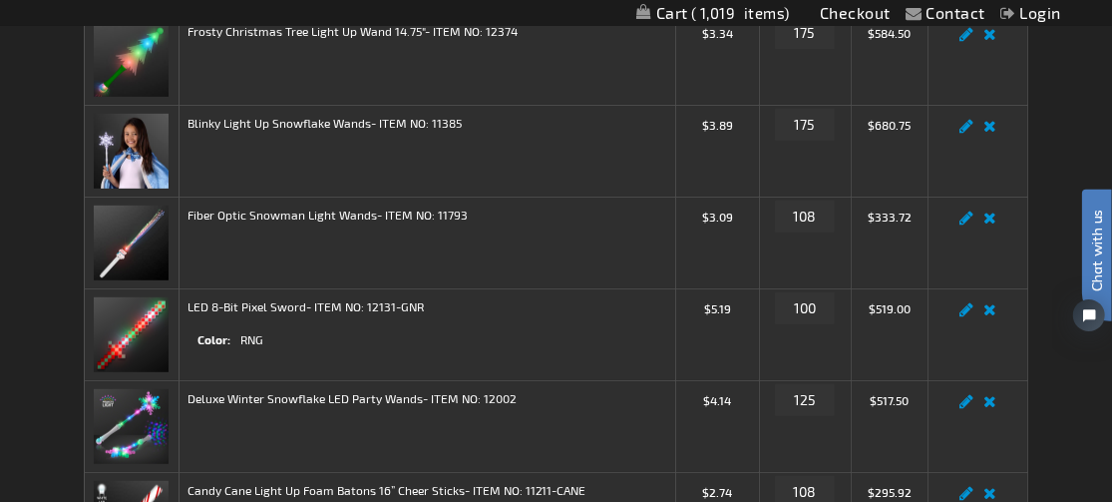
scroll to position [499, 0]
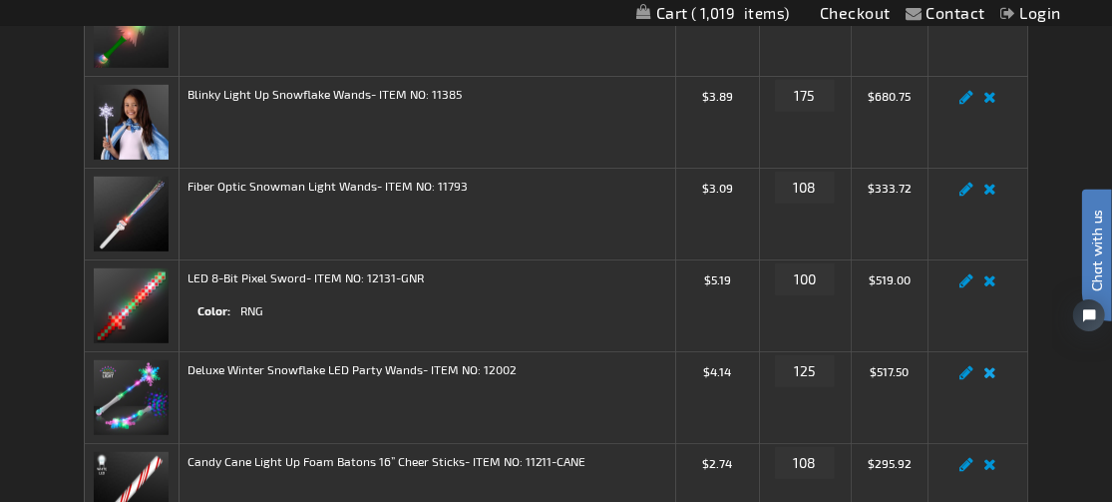
click at [992, 378] on link "Remove item" at bounding box center [990, 378] width 23 height 0
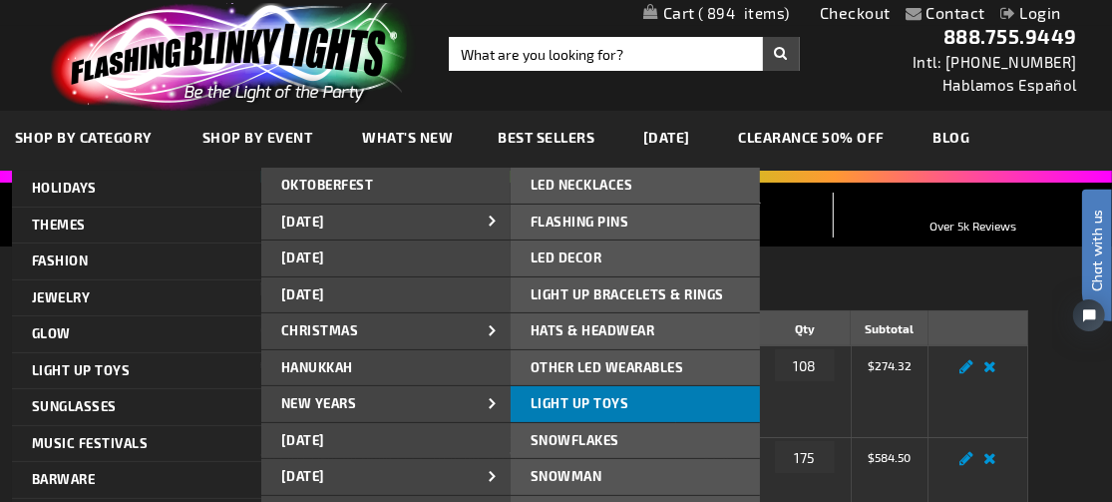
click at [570, 391] on link "Light Up Toys" at bounding box center [635, 404] width 249 height 36
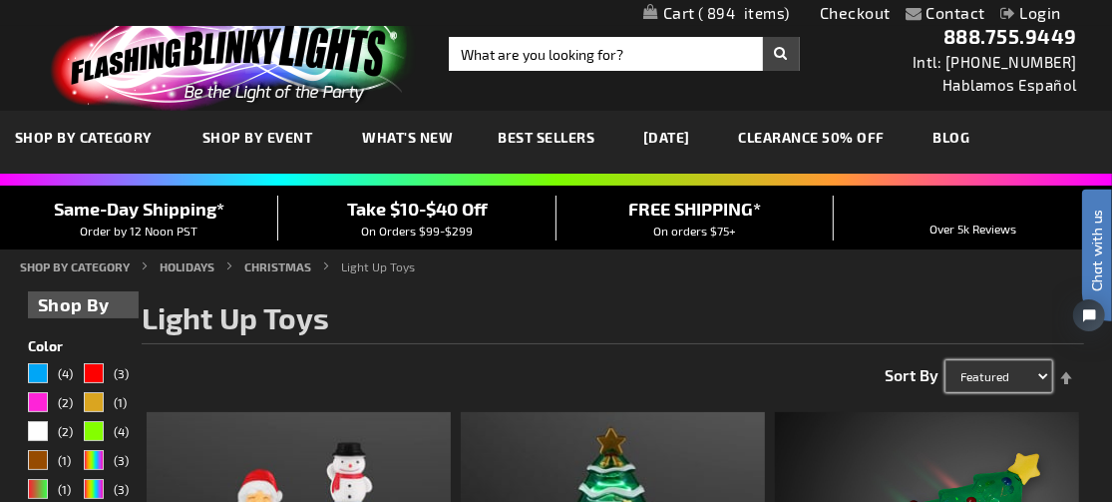
click at [1007, 378] on select "Featured Name Price Best Sellers" at bounding box center [999, 376] width 107 height 32
select select "price"
click at [946, 360] on select "Featured Name Price Best Sellers" at bounding box center [999, 376] width 107 height 32
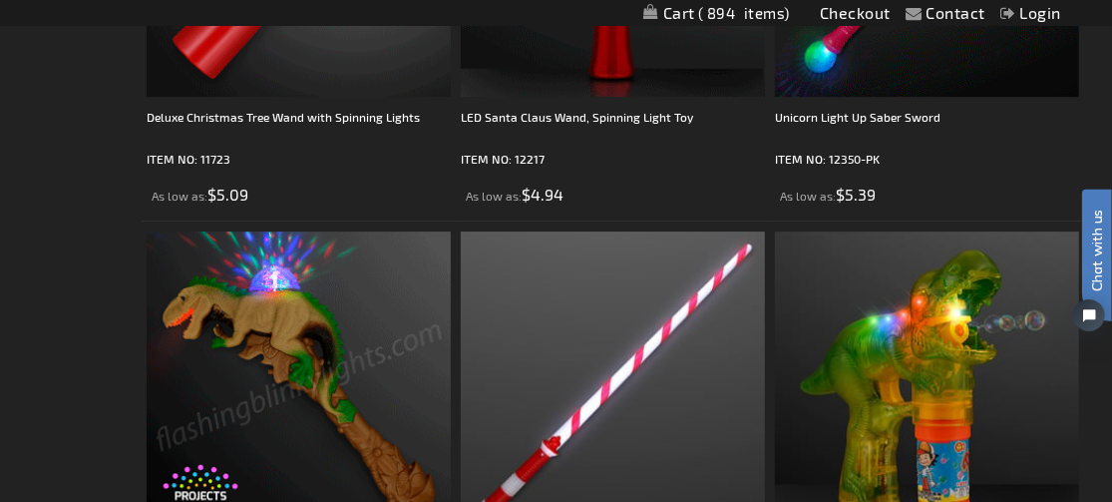
scroll to position [7881, 0]
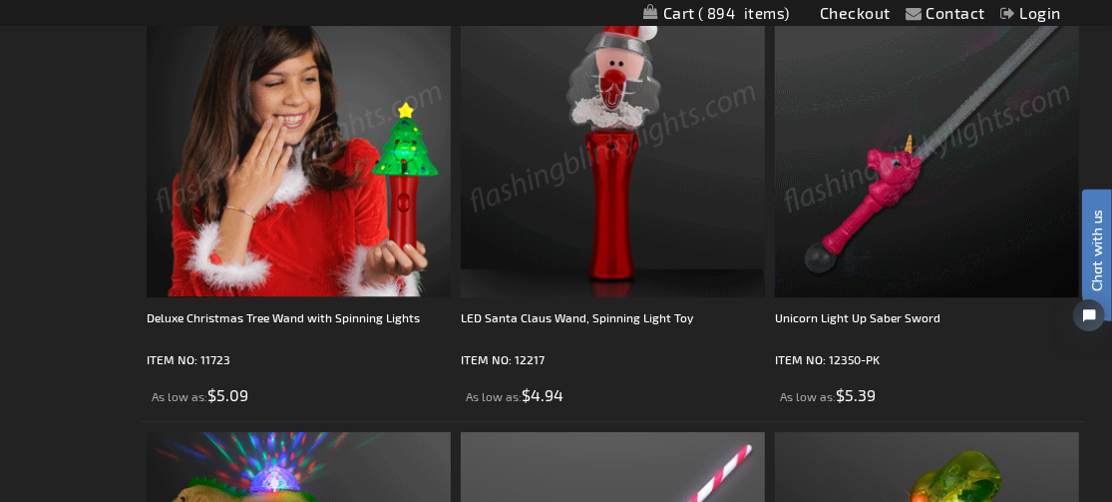
click at [327, 225] on img at bounding box center [299, 145] width 304 height 304
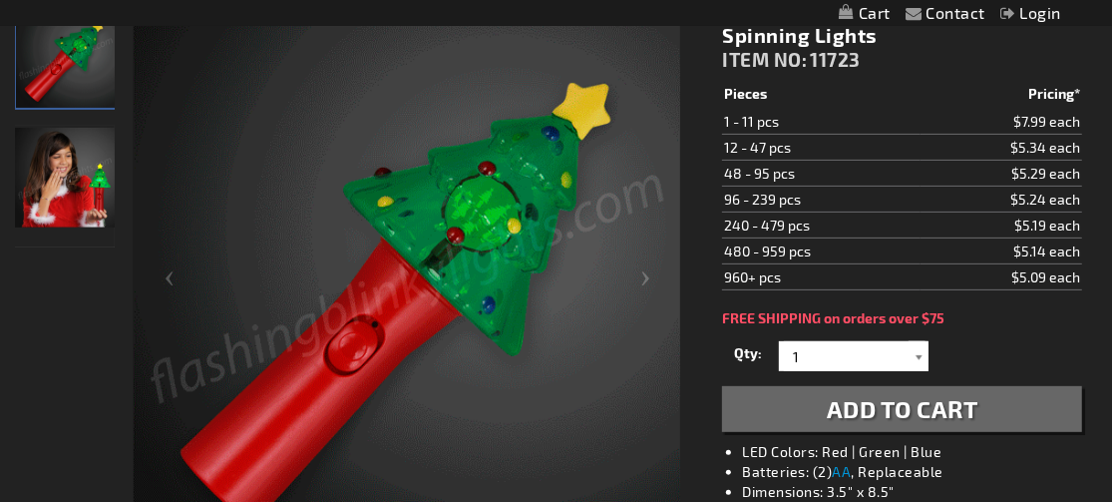
click at [913, 349] on div at bounding box center [919, 356] width 20 height 30
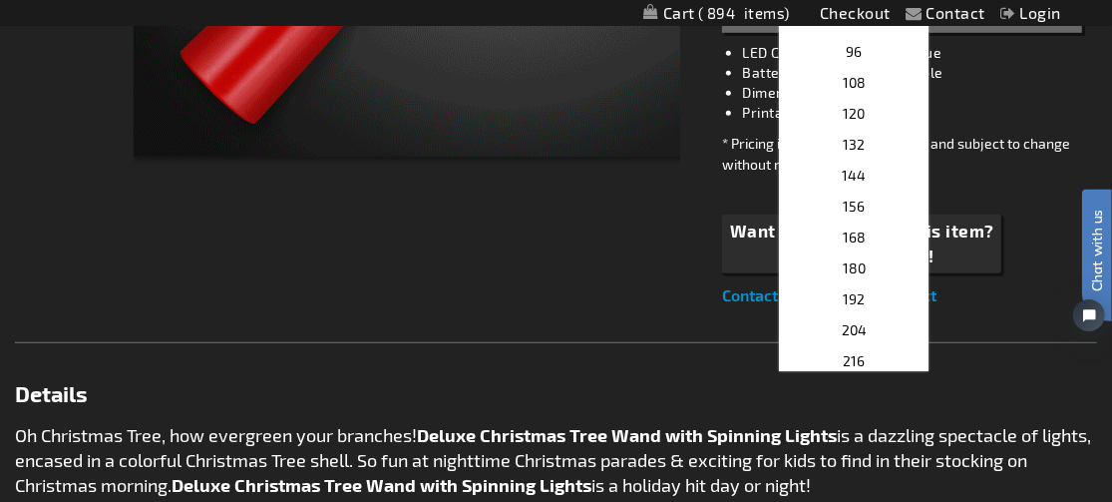
scroll to position [519, 0]
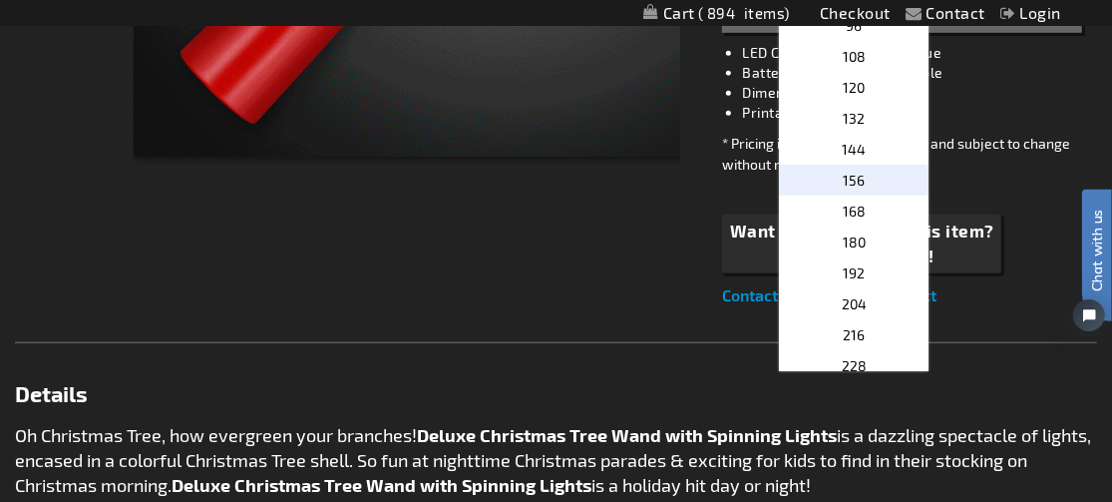
click at [844, 180] on span "156" at bounding box center [854, 180] width 22 height 17
type input "156"
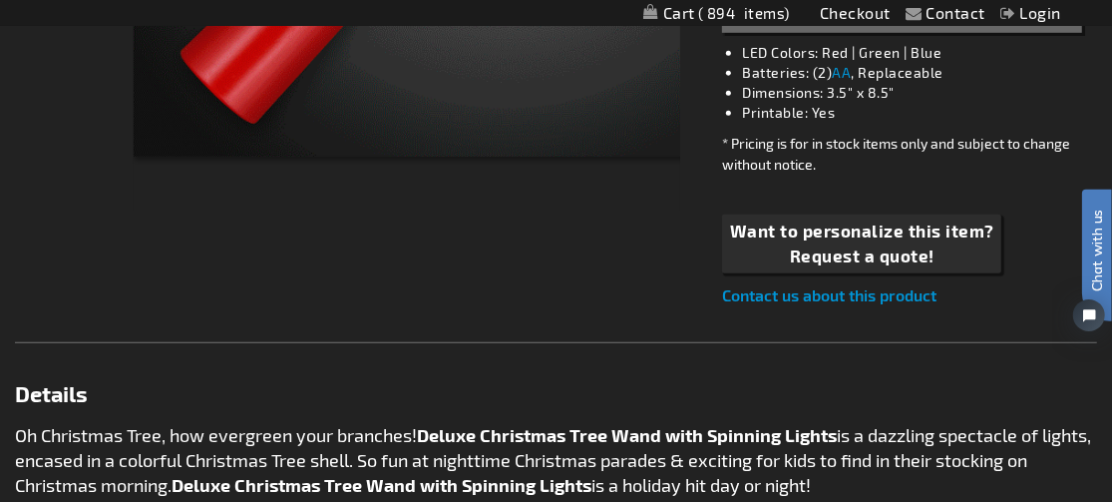
scroll to position [399, 0]
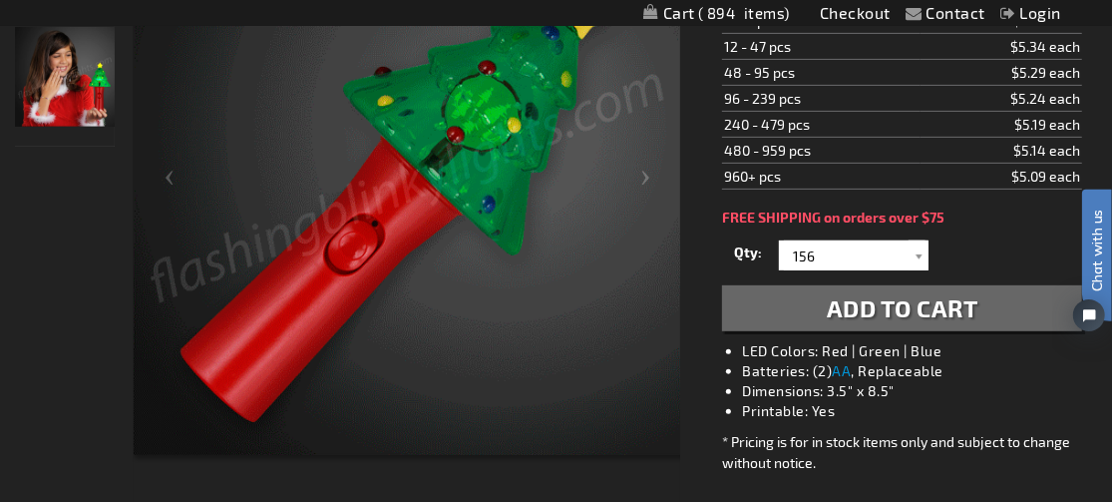
click at [883, 308] on span "Add to Cart" at bounding box center [903, 307] width 152 height 29
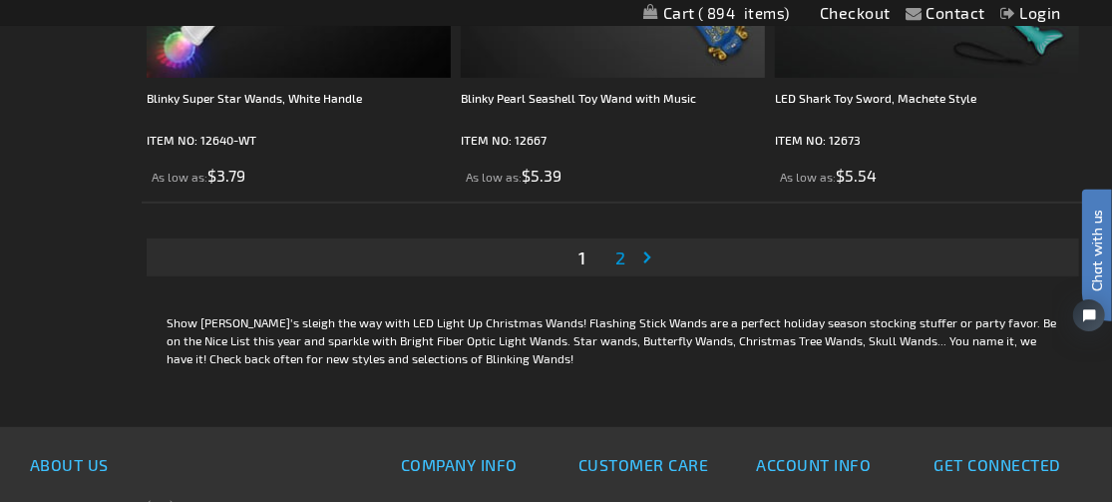
scroll to position [9024, 0]
click at [617, 251] on span "2" at bounding box center [621, 256] width 10 height 22
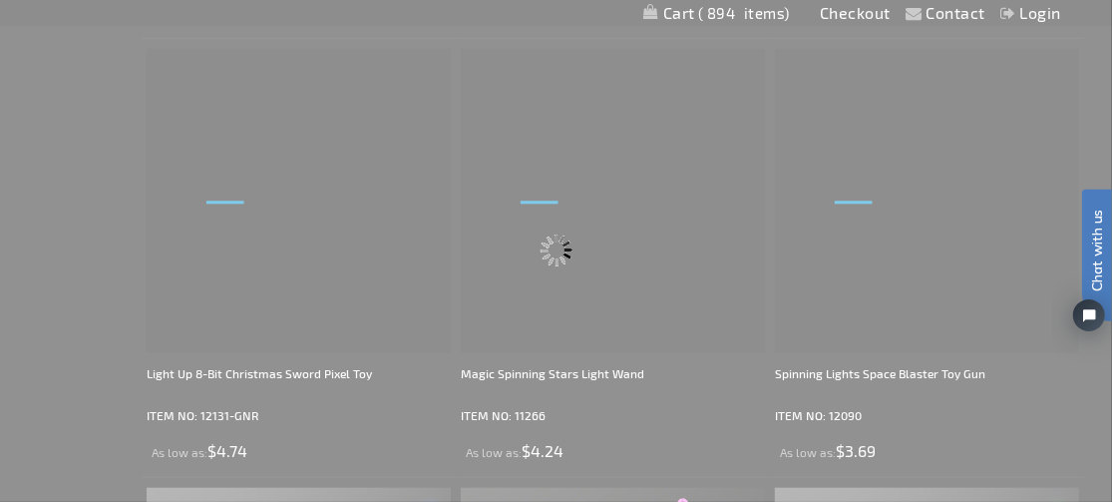
scroll to position [2709, 0]
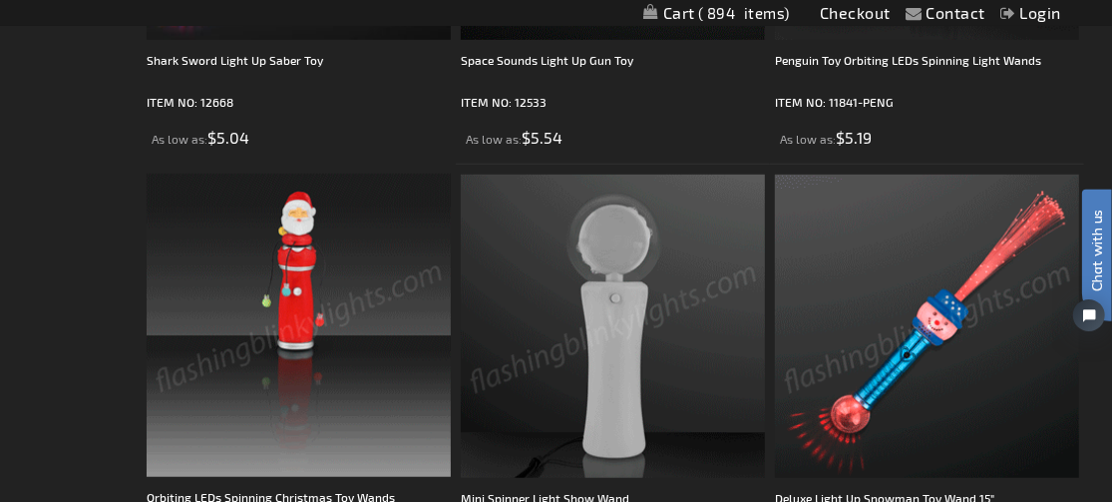
scroll to position [697, 0]
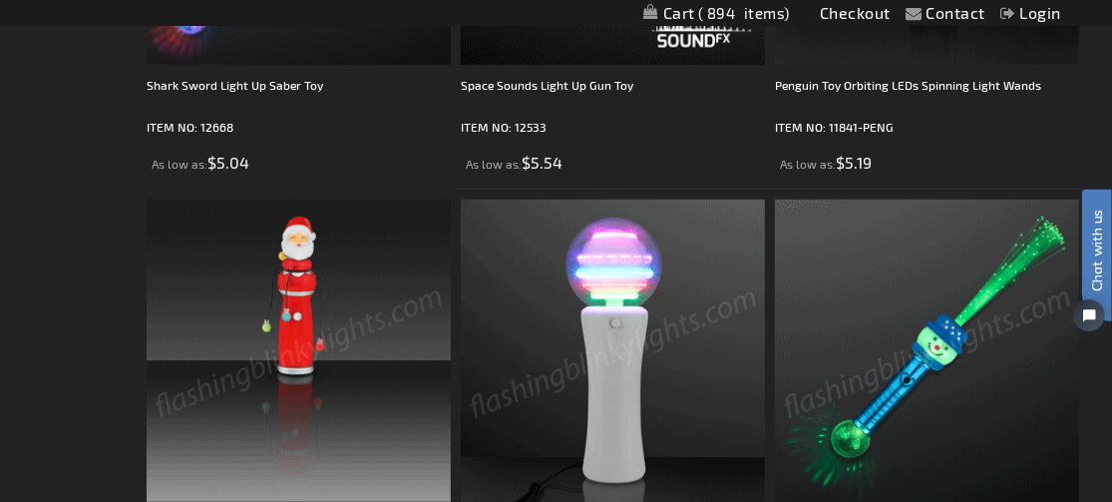
click at [348, 280] on img at bounding box center [299, 351] width 304 height 304
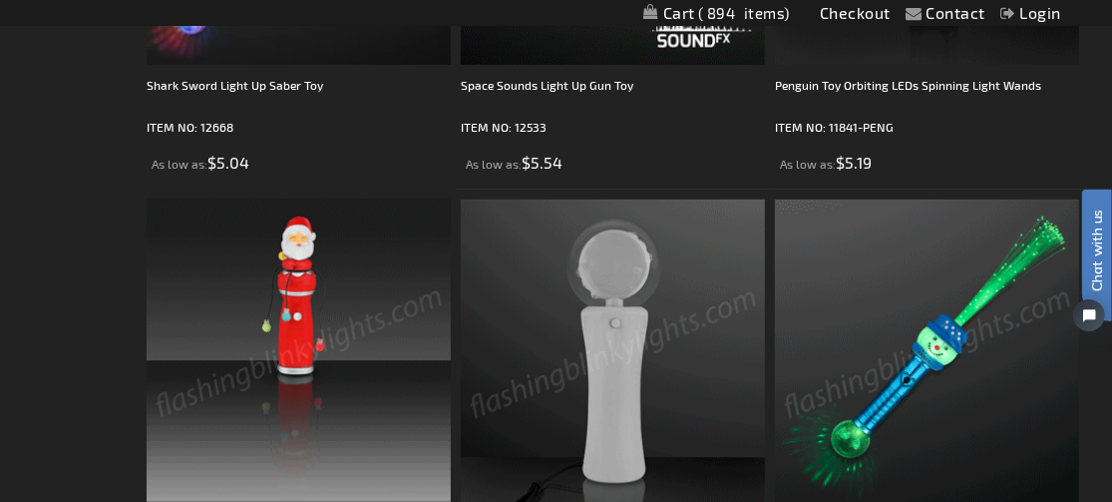
scroll to position [772, 0]
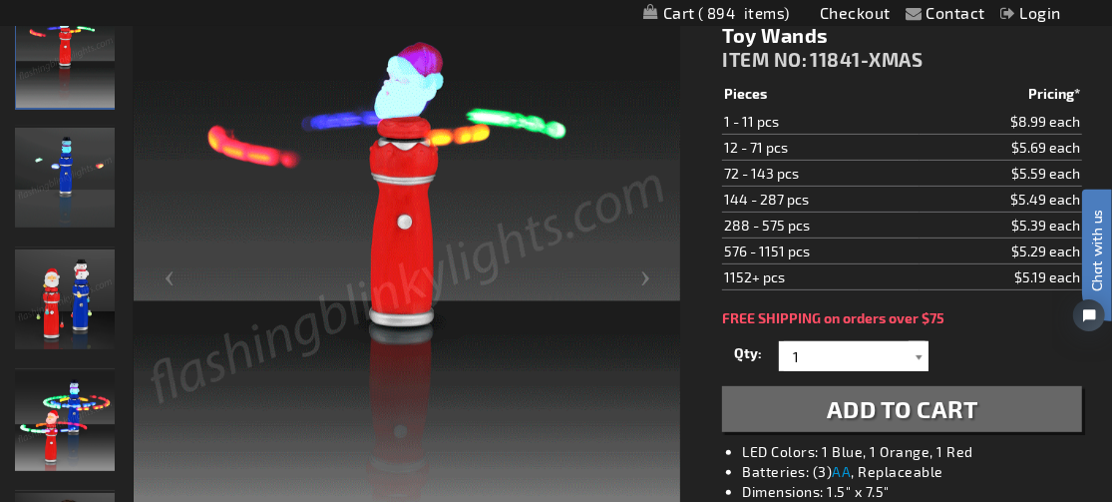
click at [922, 353] on div at bounding box center [919, 356] width 20 height 30
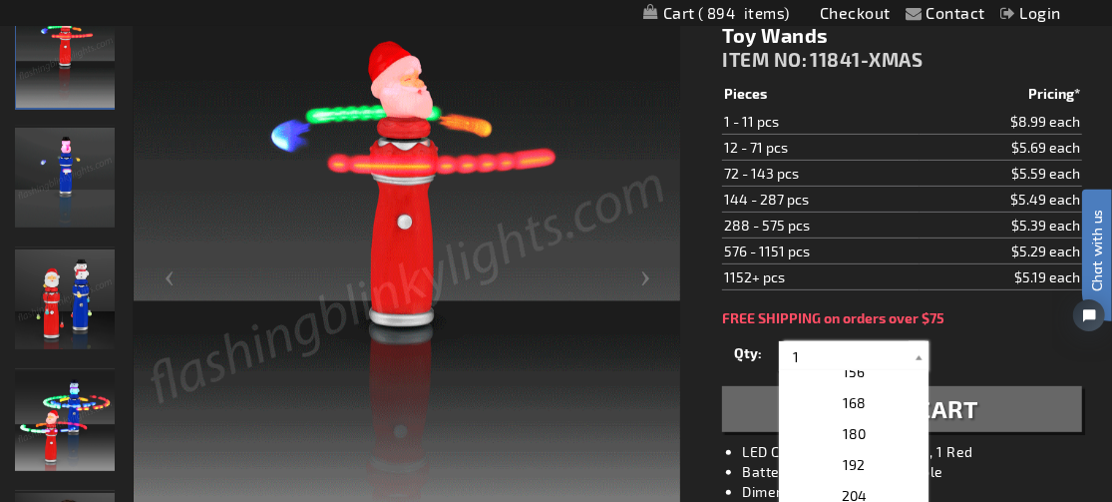
scroll to position [697, 0]
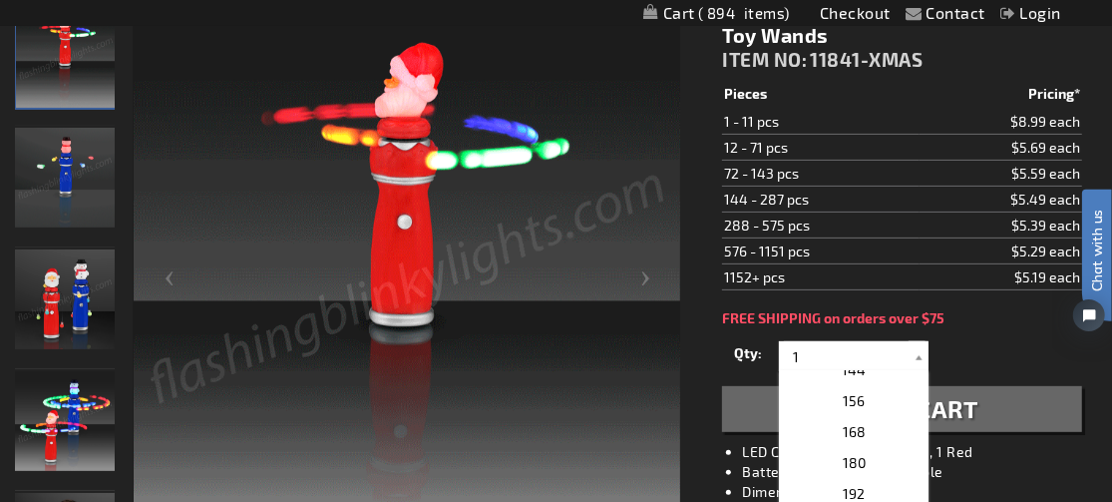
click at [874, 400] on p "156" at bounding box center [854, 400] width 150 height 31
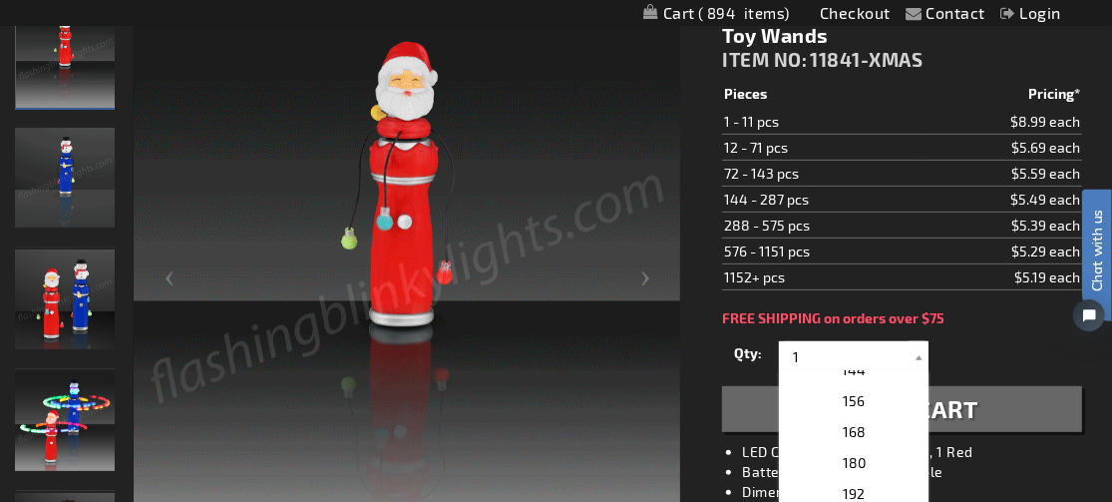
type input "156"
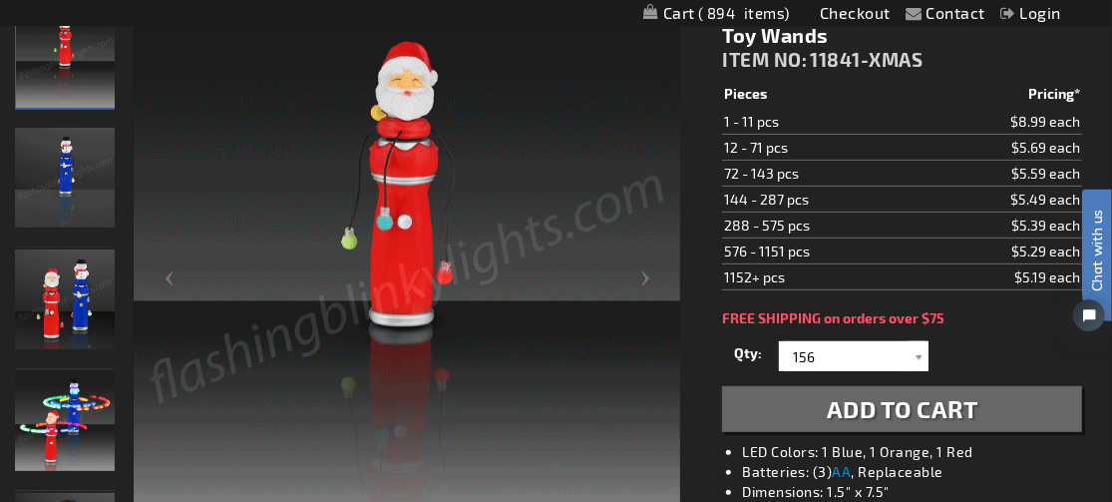
click at [949, 406] on span "Add to Cart" at bounding box center [903, 408] width 152 height 29
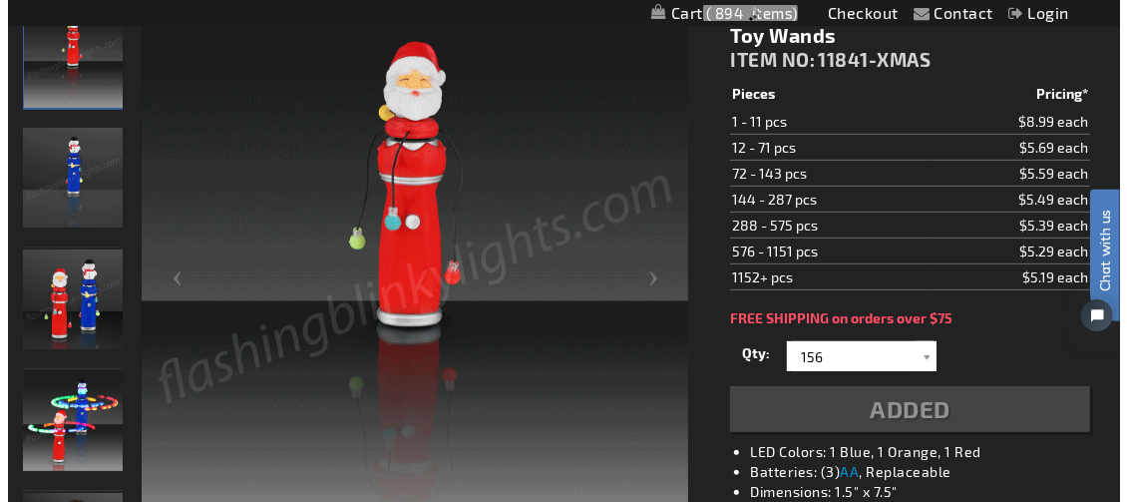
scroll to position [344, 0]
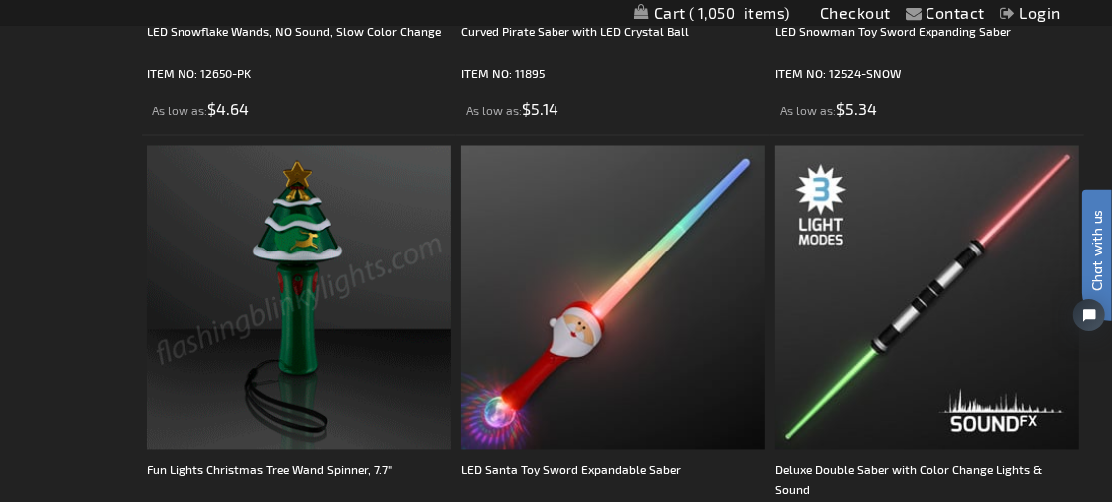
scroll to position [2123, 0]
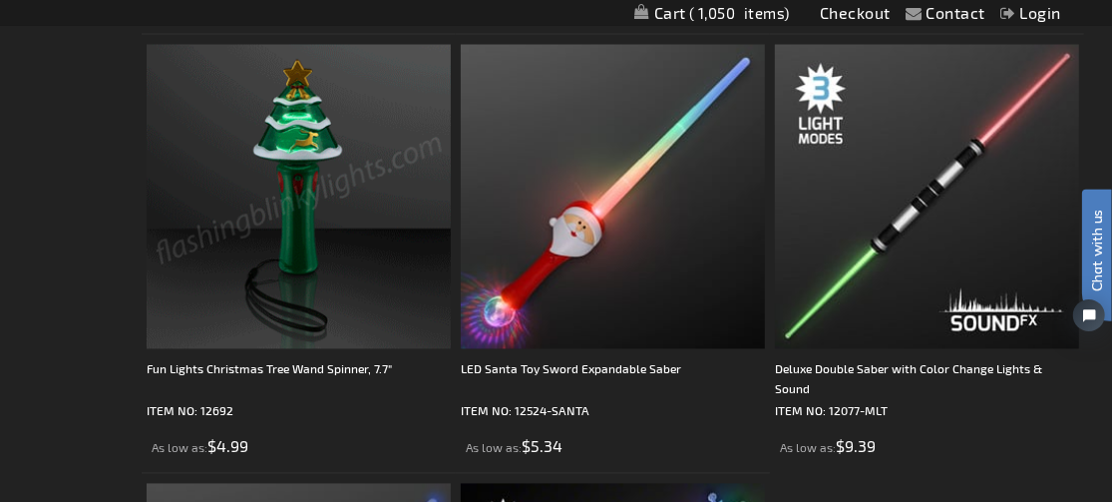
click at [357, 275] on img at bounding box center [299, 197] width 304 height 304
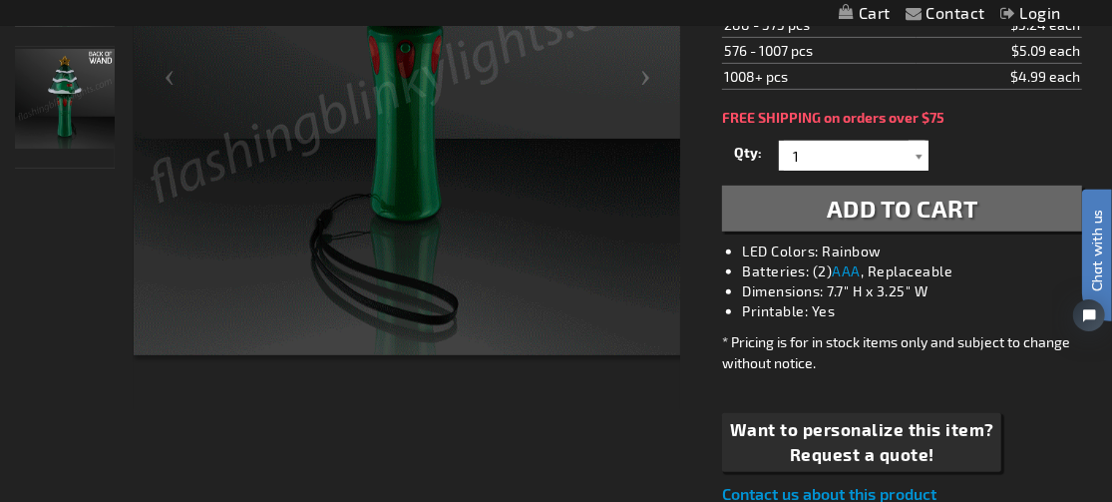
click at [922, 156] on div at bounding box center [919, 156] width 20 height 30
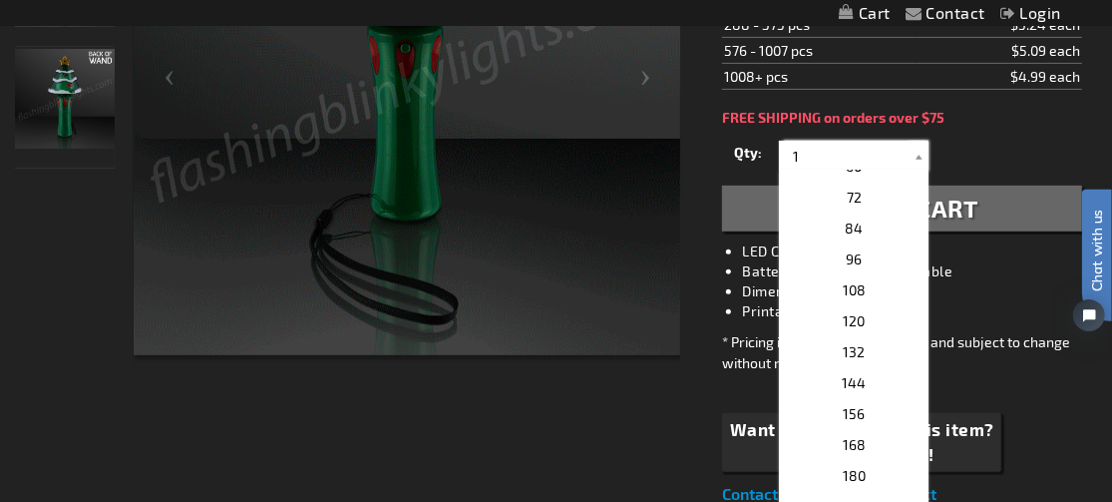
scroll to position [499, 0]
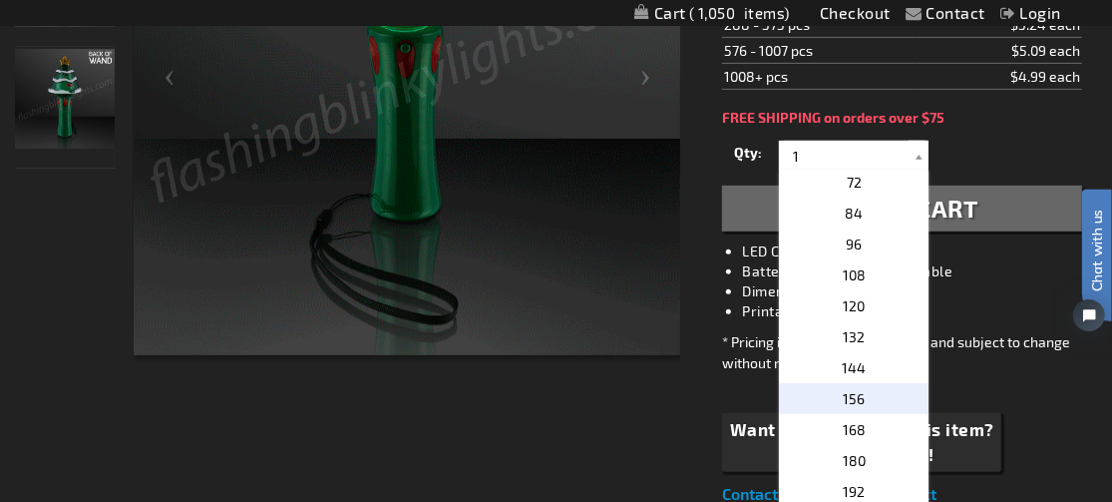
click at [856, 386] on p "156" at bounding box center [854, 398] width 150 height 31
type input "156"
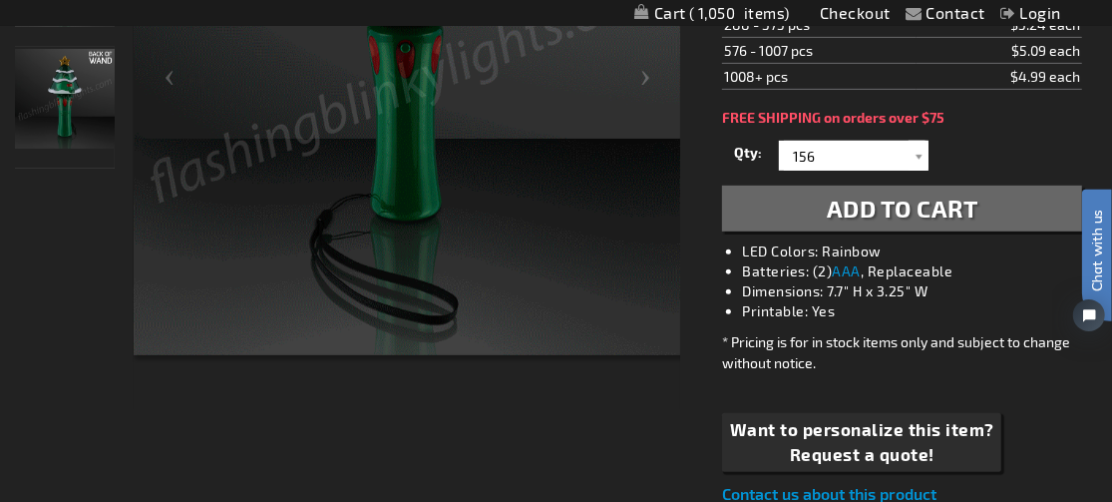
click at [901, 206] on span "Add to Cart" at bounding box center [903, 208] width 152 height 29
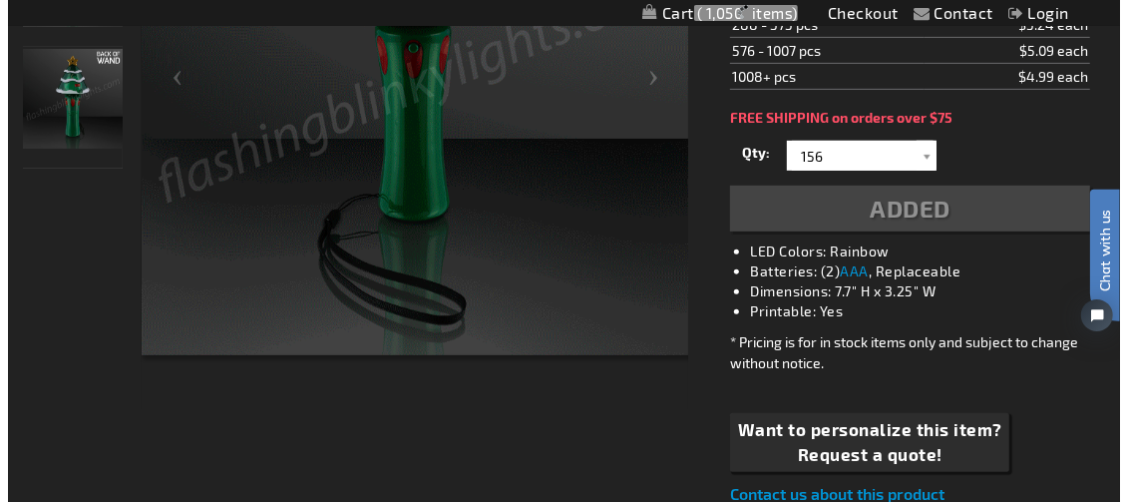
scroll to position [544, 0]
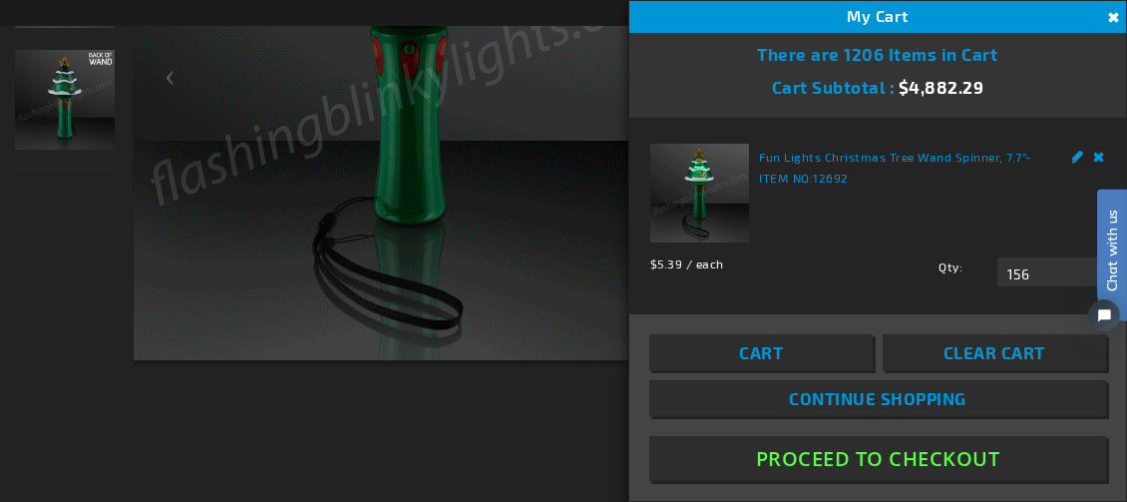
click at [786, 356] on link "Cart" at bounding box center [761, 352] width 223 height 36
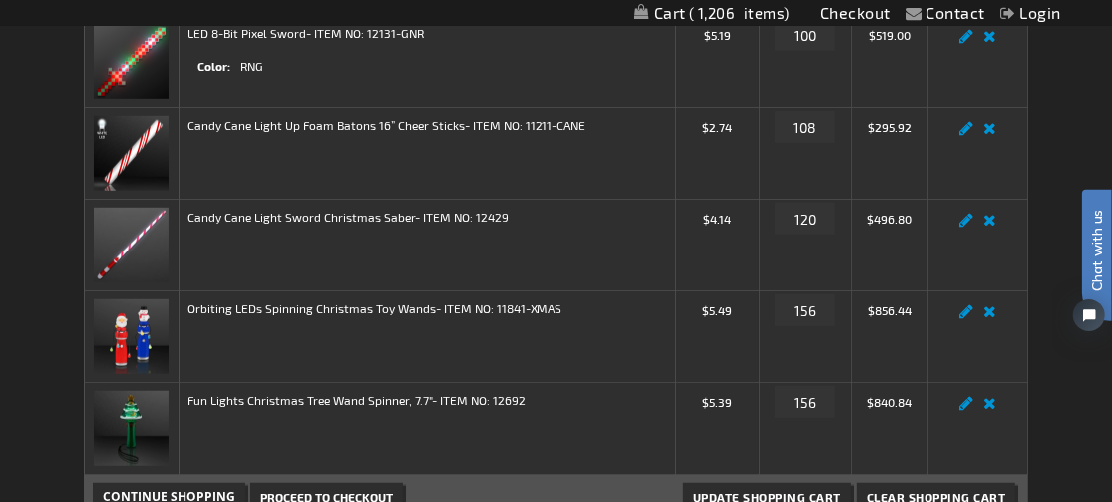
scroll to position [798, 0]
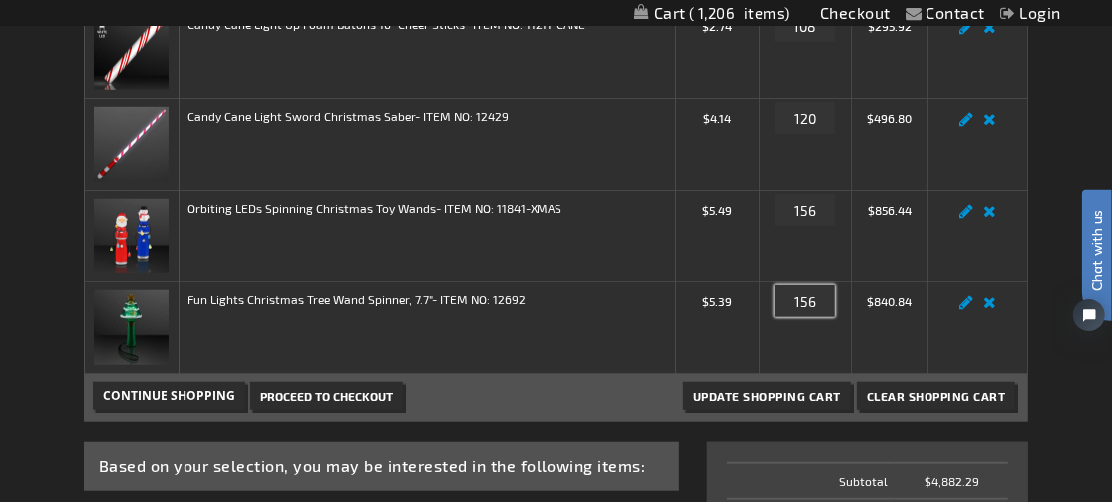
click at [830, 298] on input "156" at bounding box center [805, 301] width 60 height 32
click at [964, 308] on link "Edit" at bounding box center [967, 308] width 24 height 0
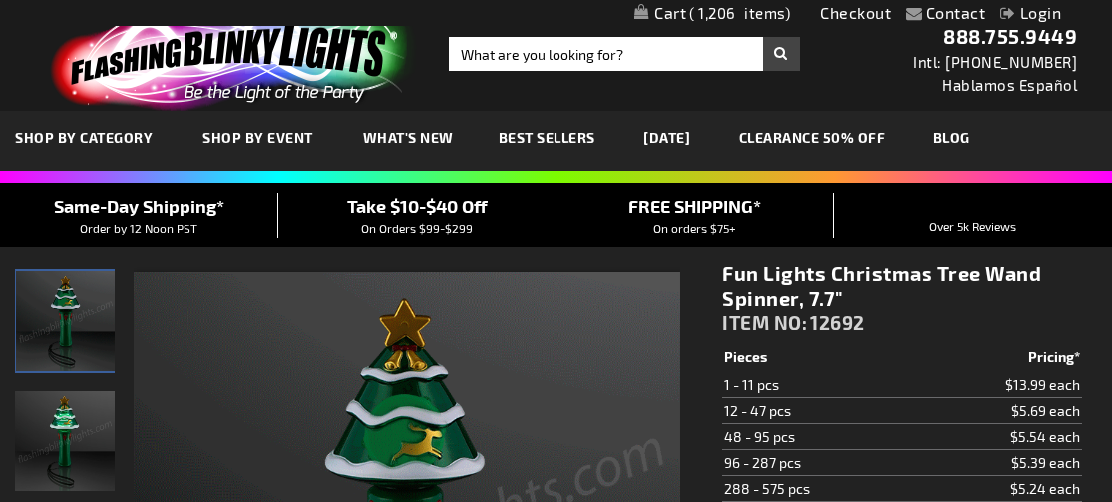
select select "156"
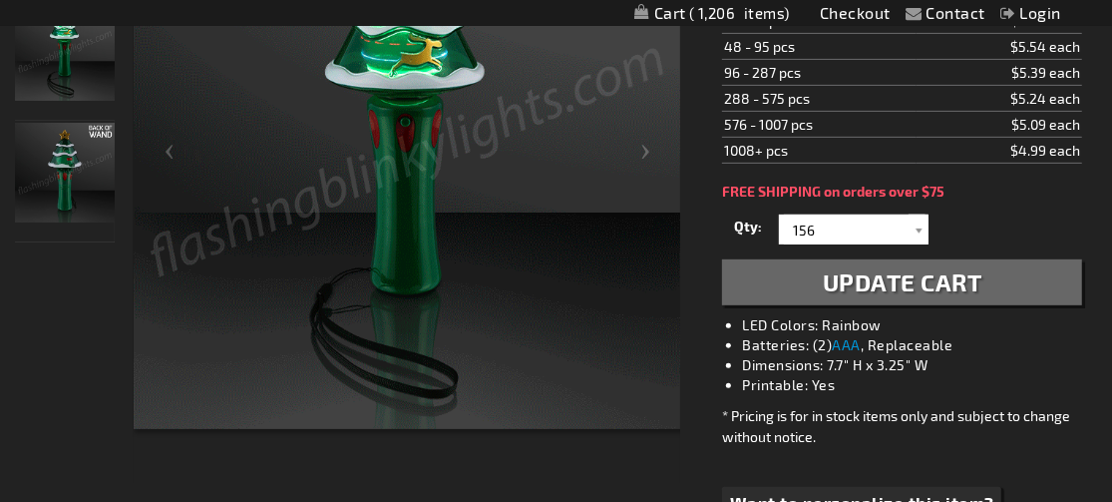
scroll to position [399, 0]
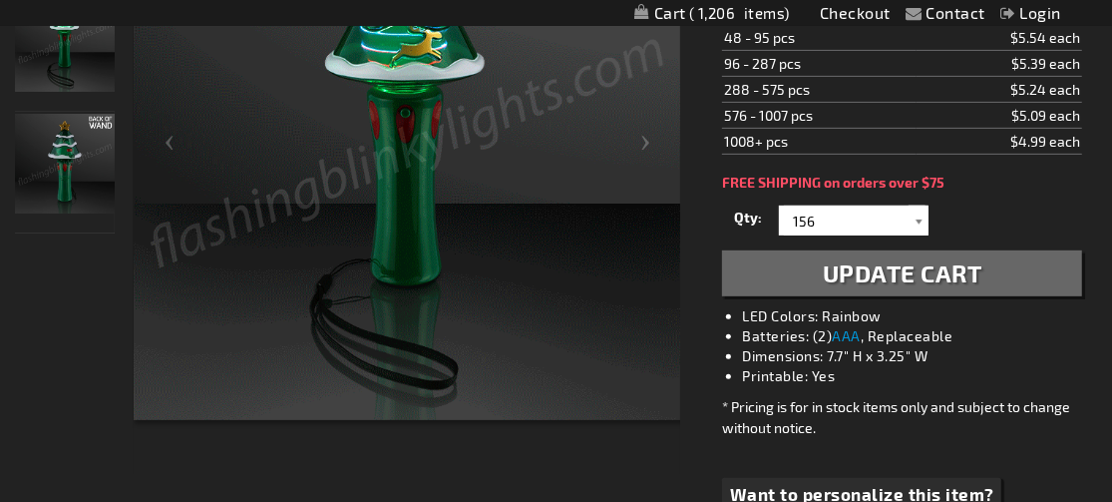
click at [923, 221] on div at bounding box center [919, 221] width 20 height 30
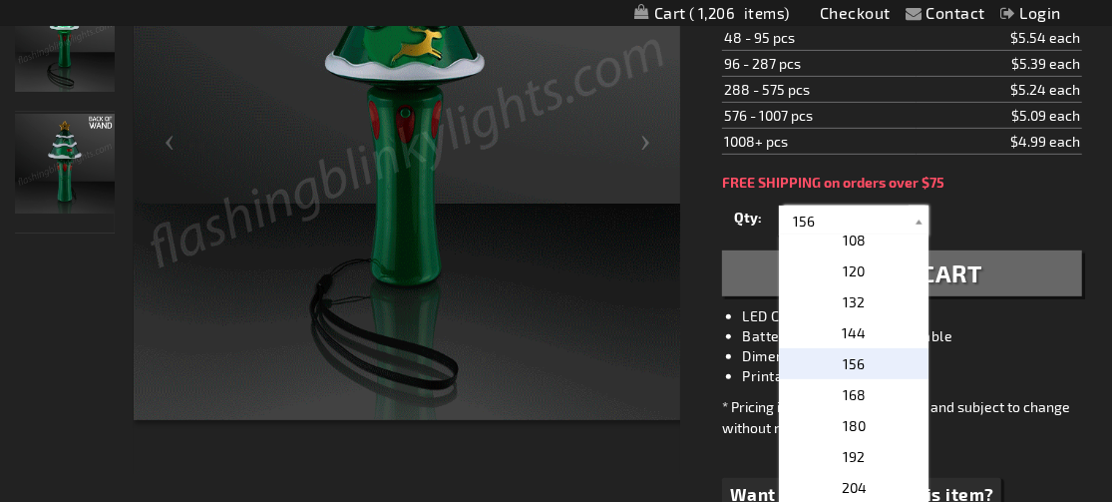
scroll to position [0, 0]
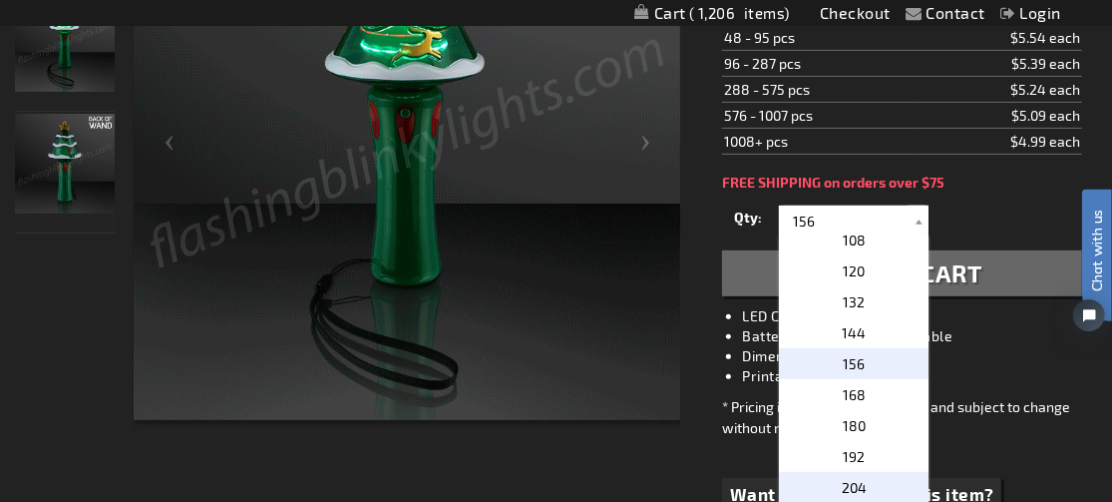
click at [856, 480] on span "204" at bounding box center [854, 487] width 25 height 17
type input "204"
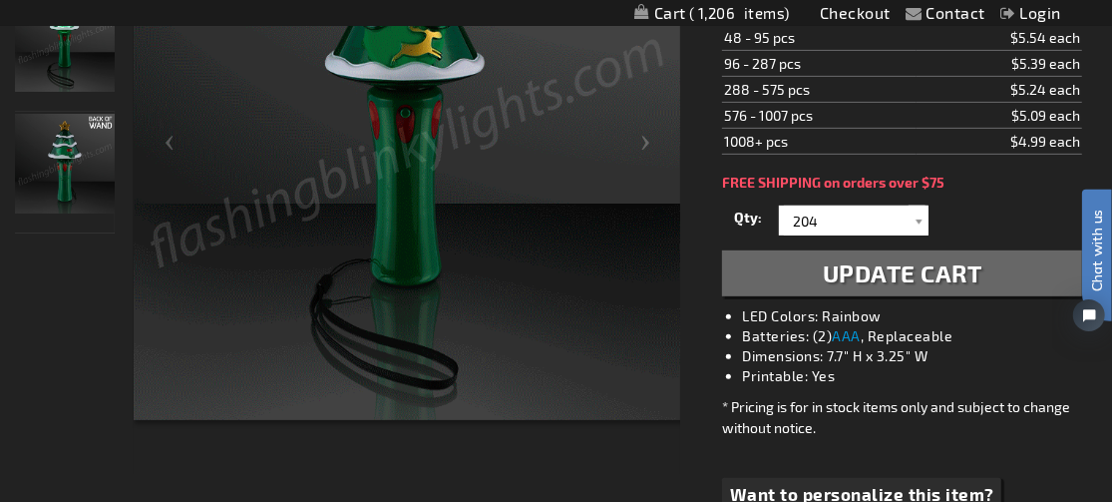
click at [911, 276] on span "Update Cart" at bounding box center [903, 272] width 160 height 29
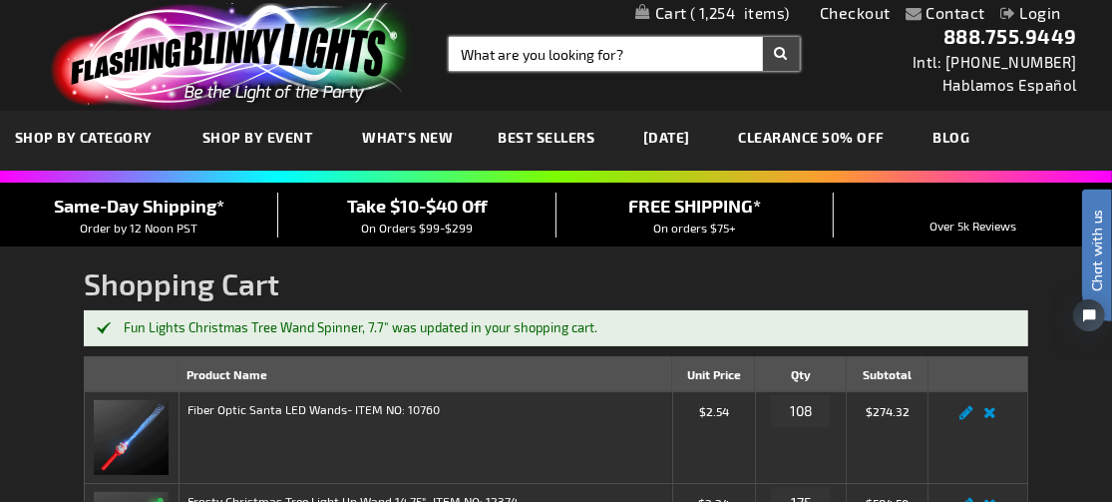
click at [527, 53] on input "Search" at bounding box center [624, 54] width 351 height 34
type input "necklace"
click at [763, 37] on button "Search" at bounding box center [781, 54] width 37 height 34
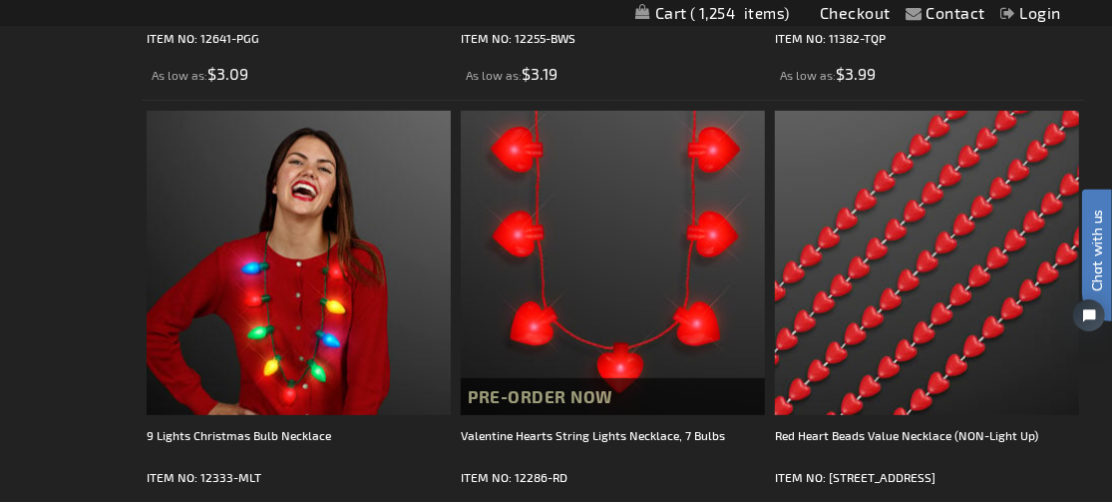
scroll to position [4789, 0]
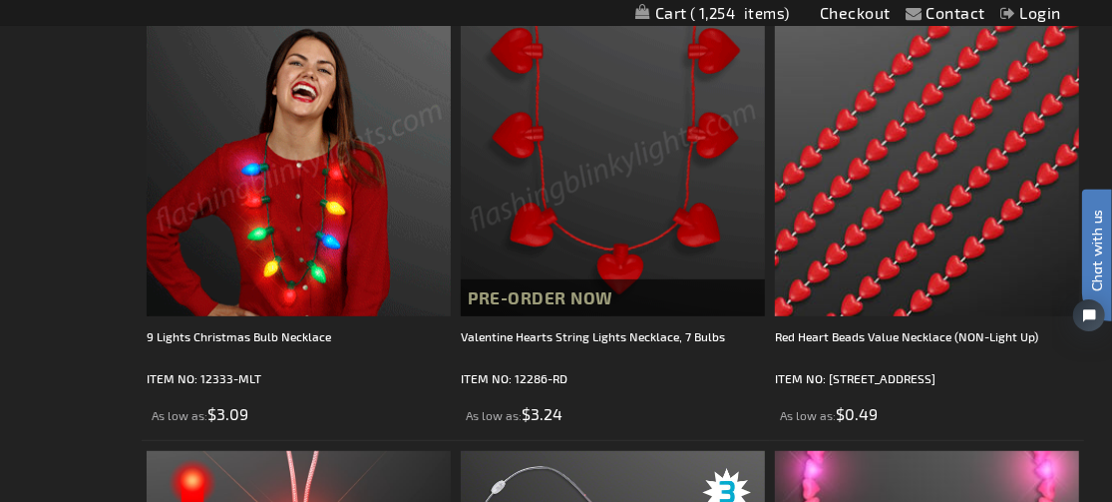
click at [351, 185] on img at bounding box center [299, 164] width 304 height 304
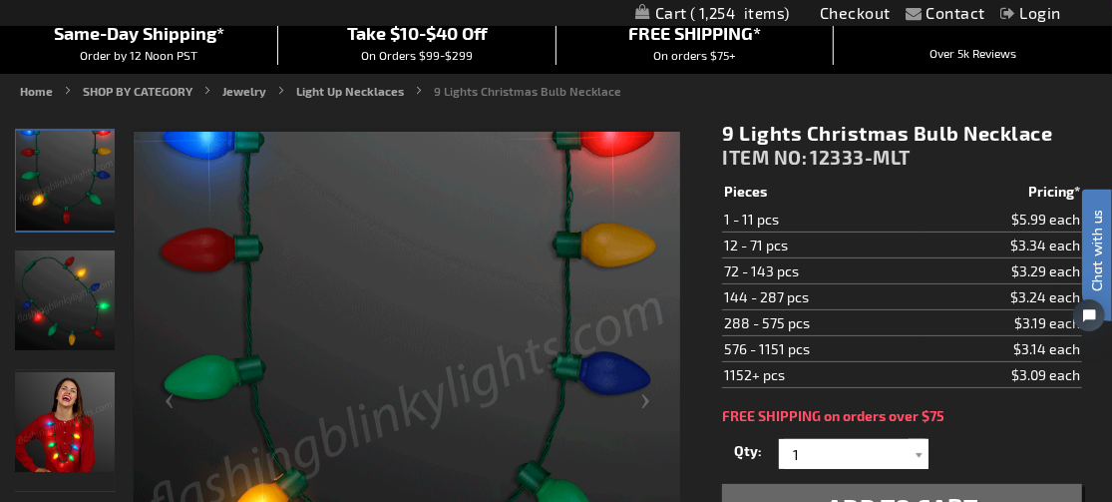
scroll to position [134, 0]
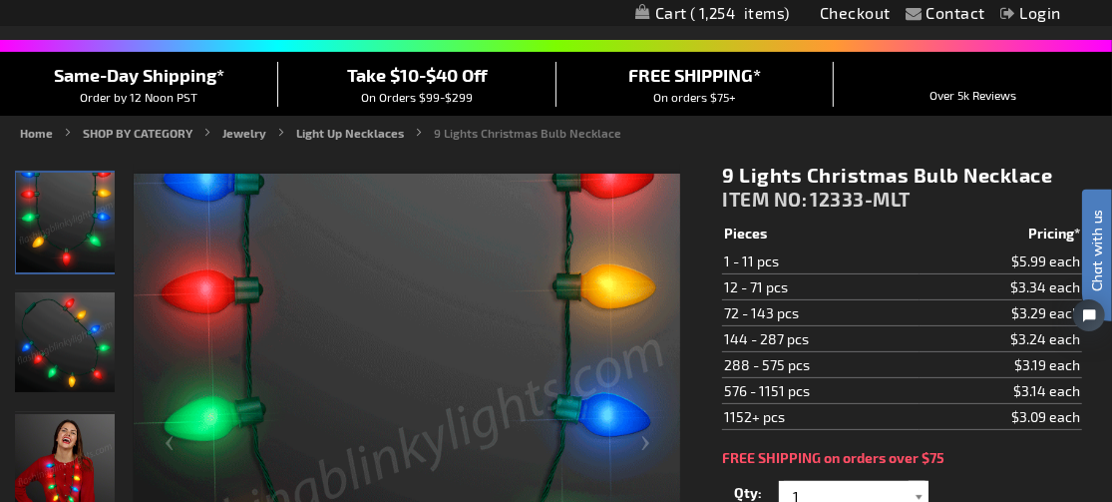
click at [921, 489] on div at bounding box center [919, 496] width 20 height 30
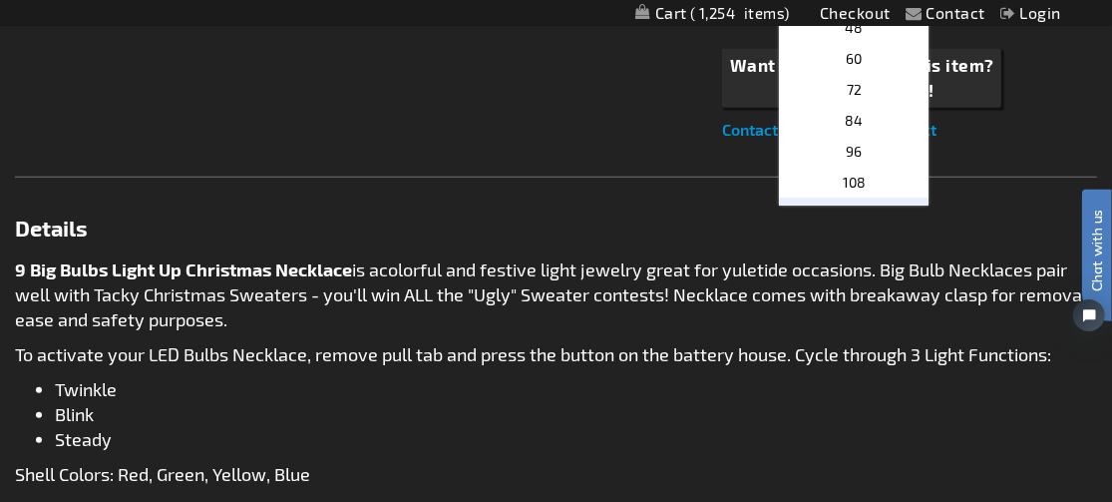
scroll to position [200, 0]
click at [865, 135] on p "84" at bounding box center [854, 148] width 150 height 31
type input "84"
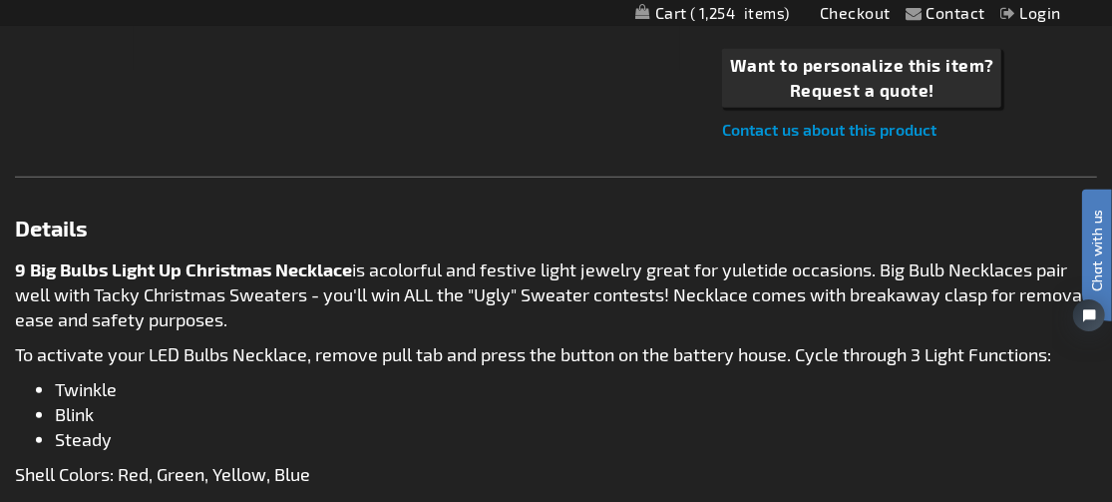
click at [1037, 133] on div "Contact us about this product" at bounding box center [902, 130] width 360 height 24
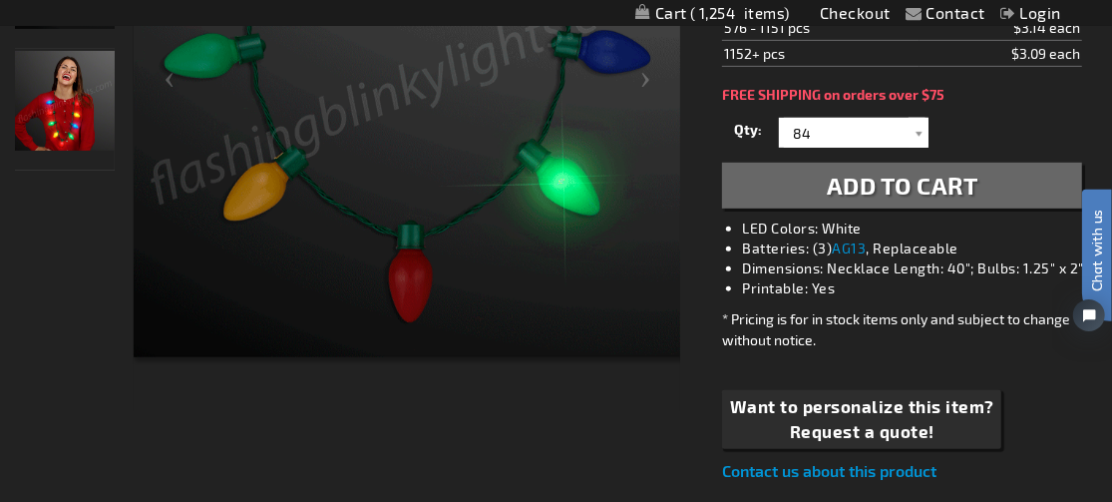
scroll to position [439, 0]
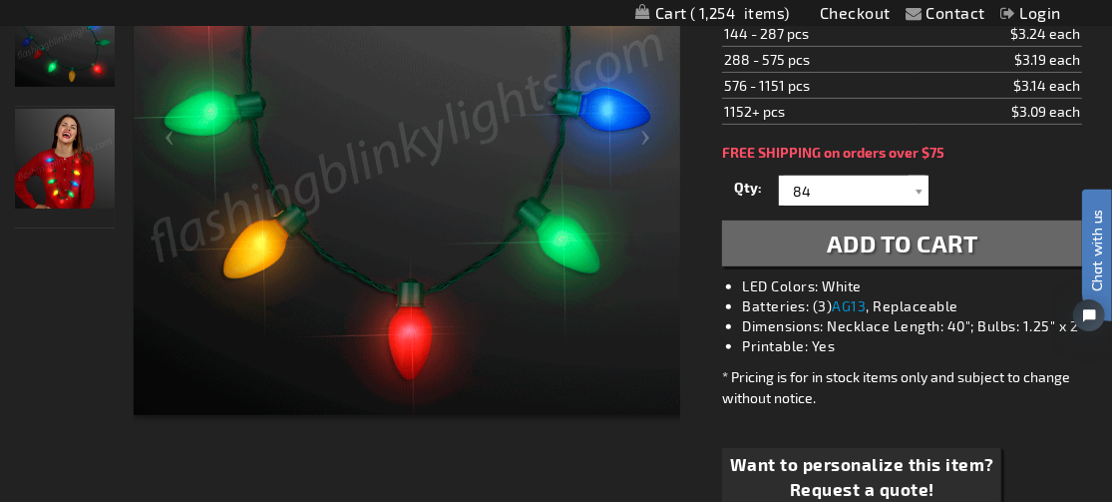
click at [888, 241] on span "Add to Cart" at bounding box center [903, 242] width 152 height 29
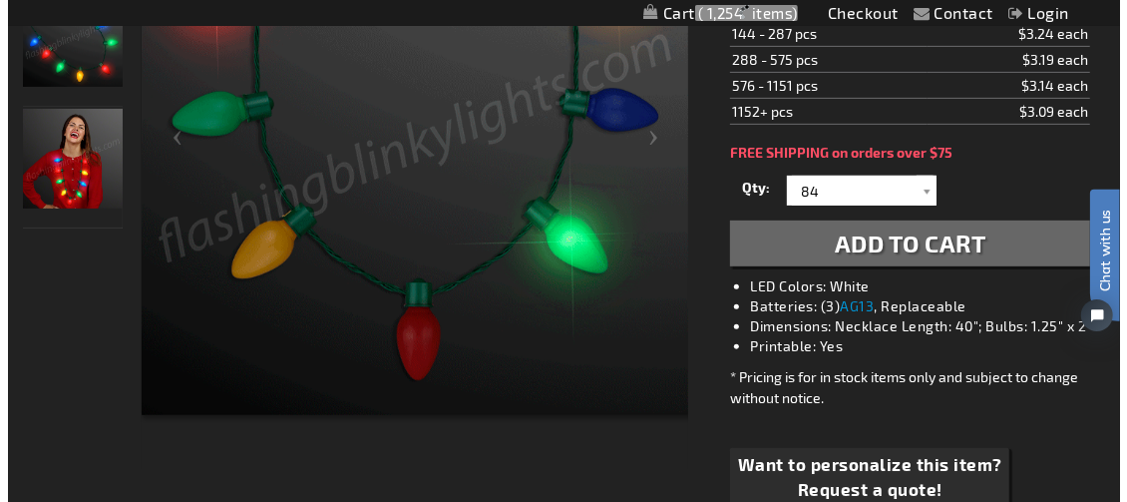
scroll to position [484, 0]
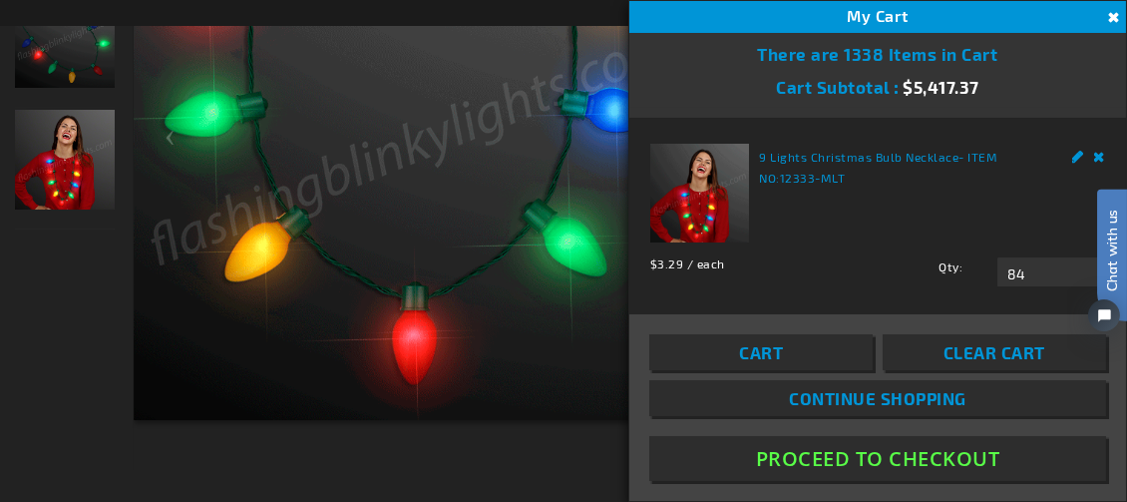
click at [790, 354] on link "Cart" at bounding box center [761, 352] width 223 height 36
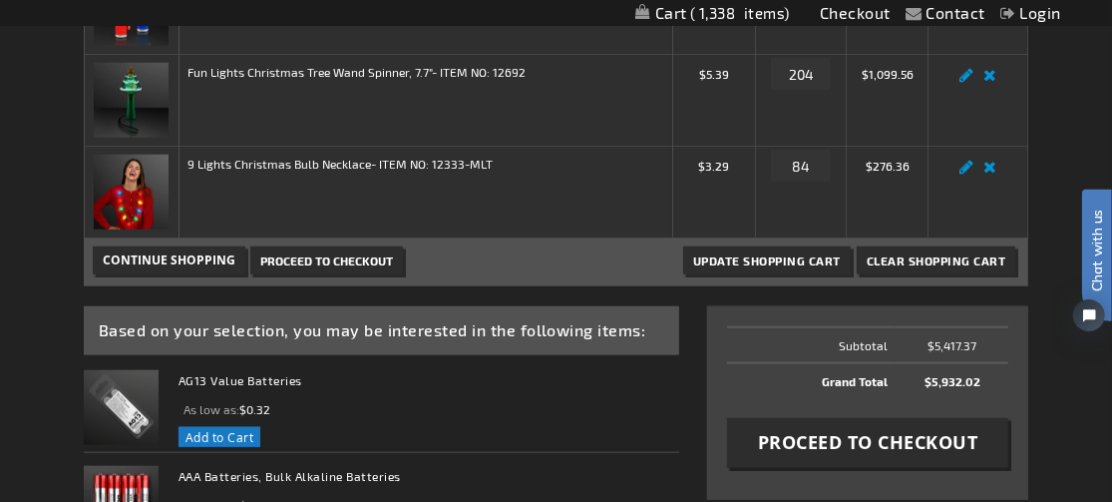
scroll to position [998, 0]
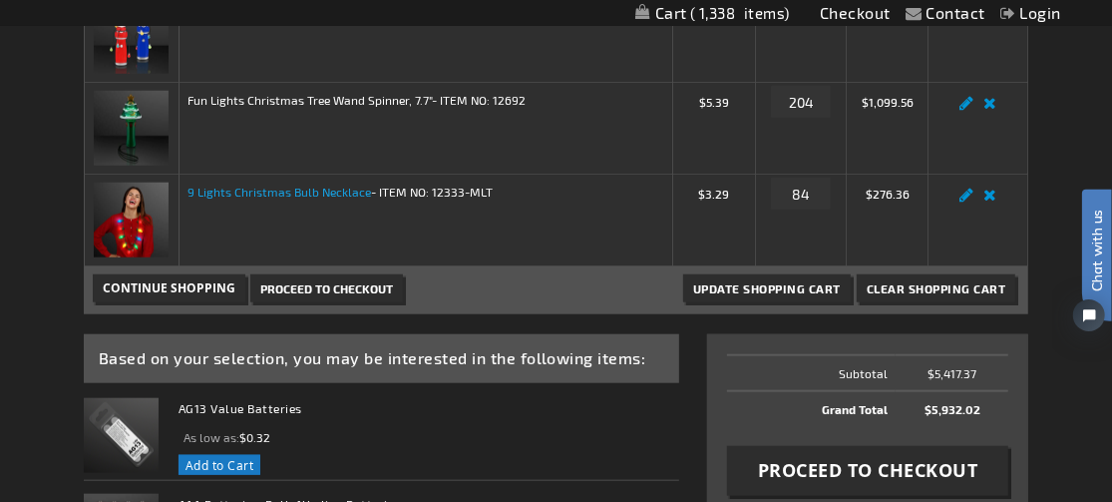
click at [220, 186] on link "9 Lights Christmas Bulb Necklace" at bounding box center [280, 192] width 184 height 14
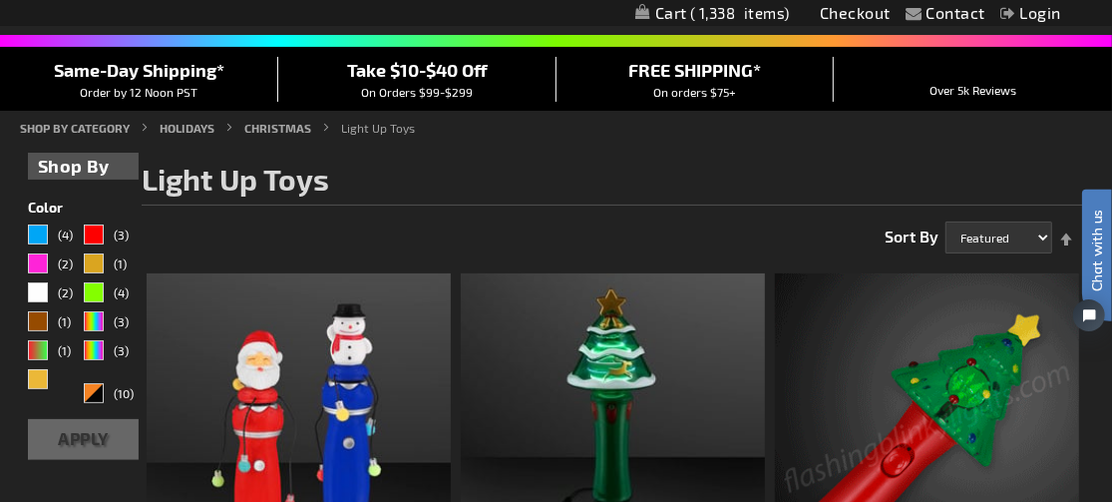
scroll to position [100, 0]
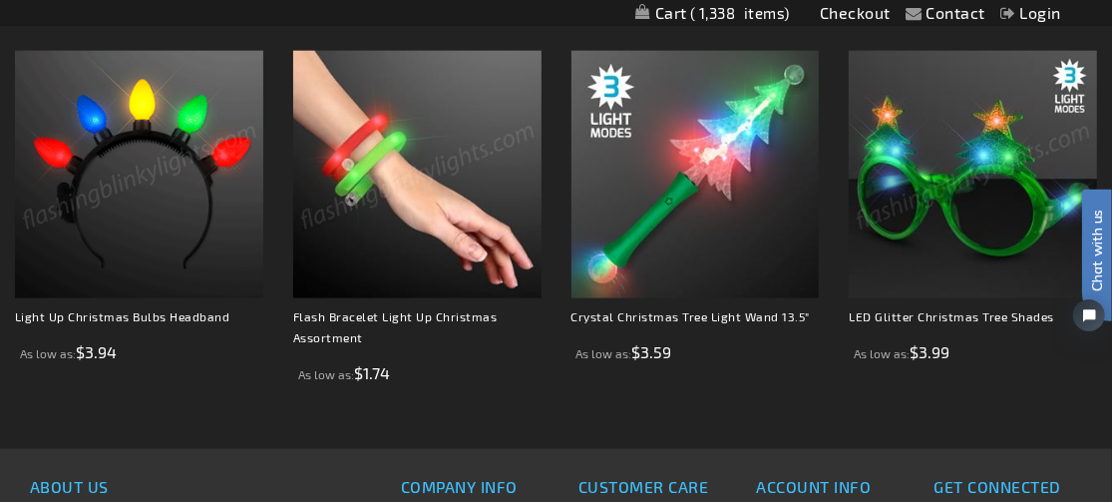
click at [441, 200] on img at bounding box center [417, 175] width 248 height 248
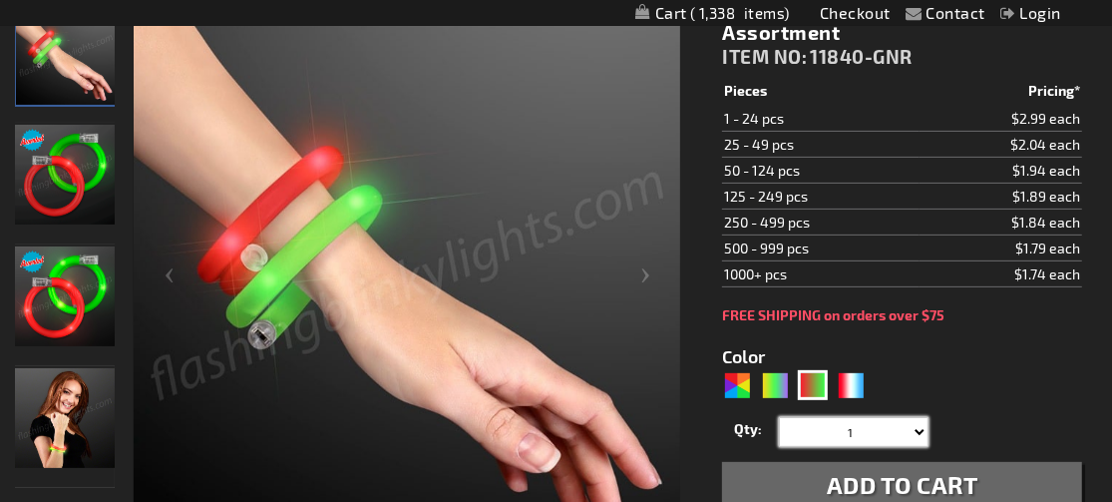
click at [915, 427] on select "1 2 3 4 5 6 7 8 9 10 11 12 13 14 15 16 17 18 19 20 21 22" at bounding box center [854, 432] width 150 height 30
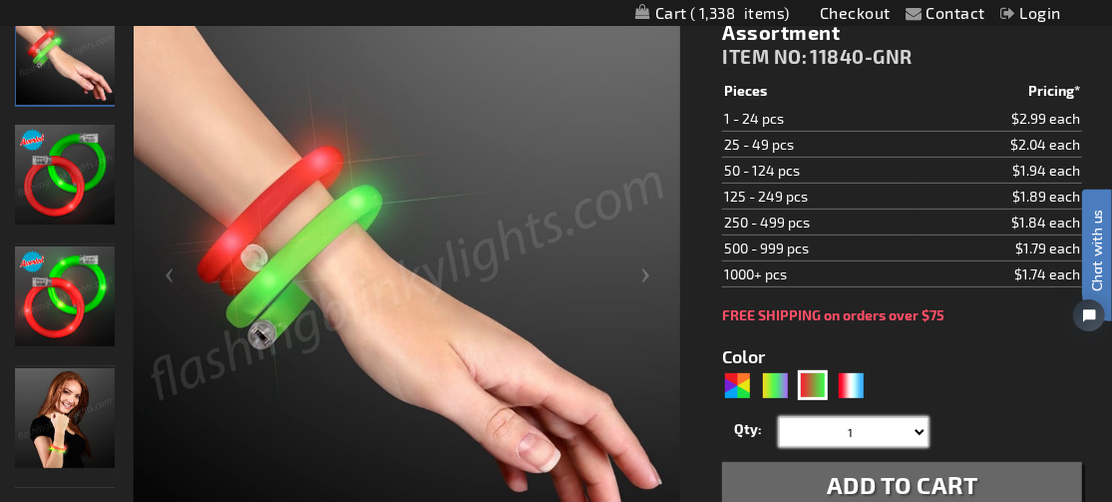
select select "100"
click at [779, 417] on select "1 2 3 4 5 6 7 8 9 10 11 12 13 14 15 16 17 18 19 20 21 22" at bounding box center [854, 432] width 150 height 30
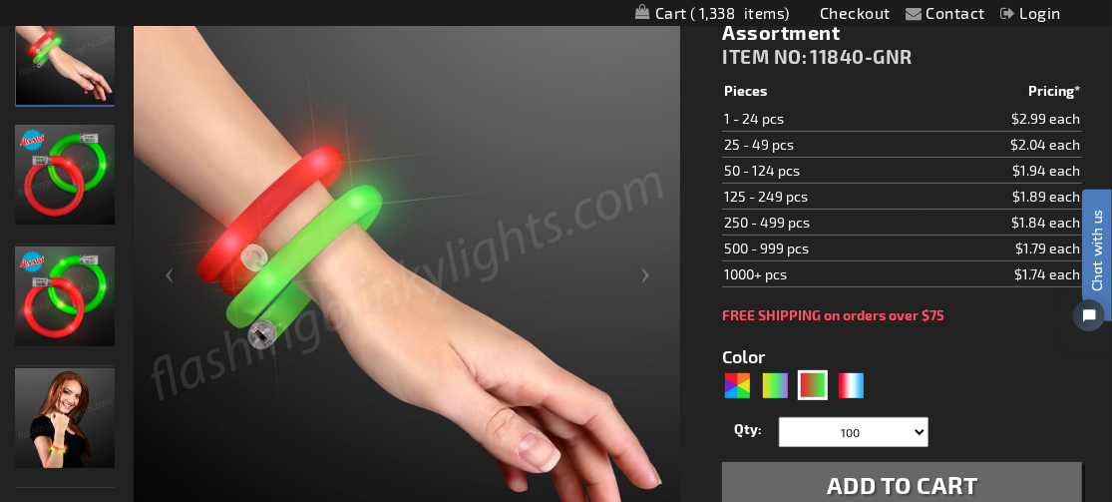
click at [913, 484] on span "Add to Cart" at bounding box center [903, 484] width 152 height 29
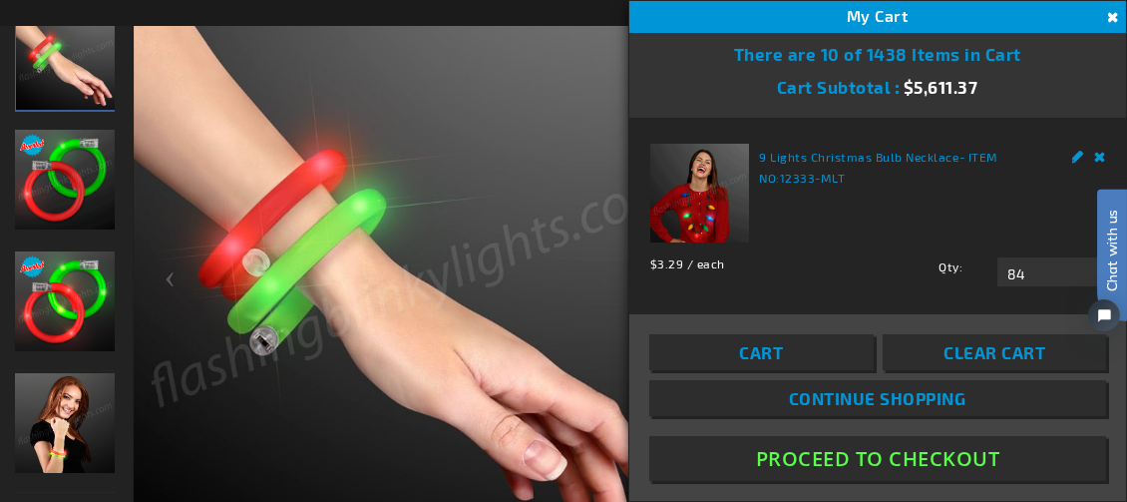
scroll to position [301, 0]
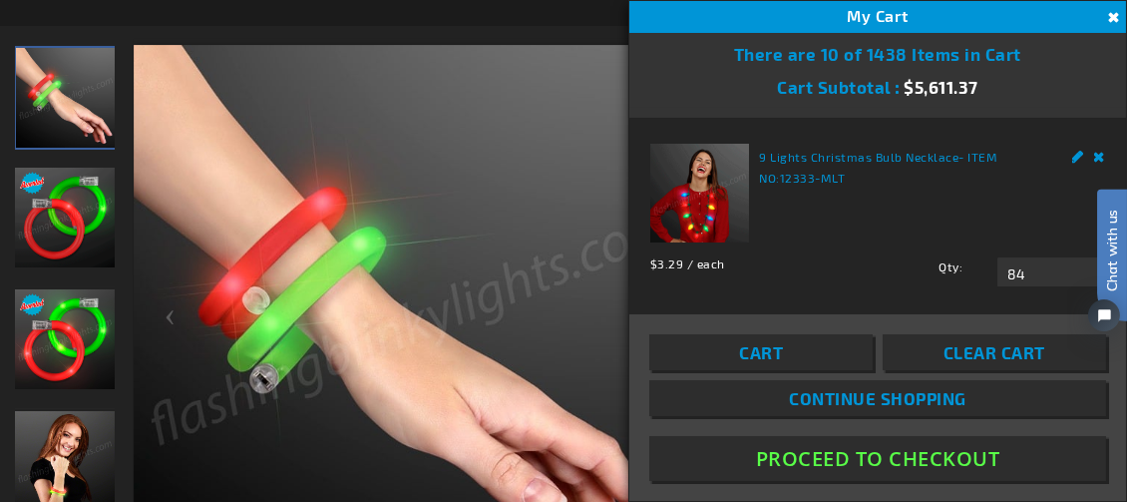
click at [776, 353] on span "Cart" at bounding box center [761, 352] width 44 height 20
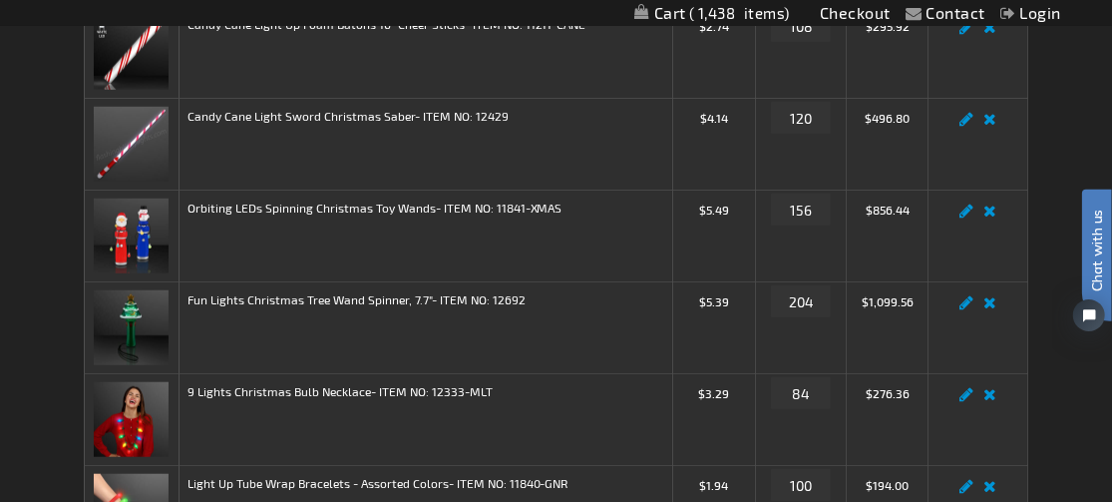
scroll to position [1197, 0]
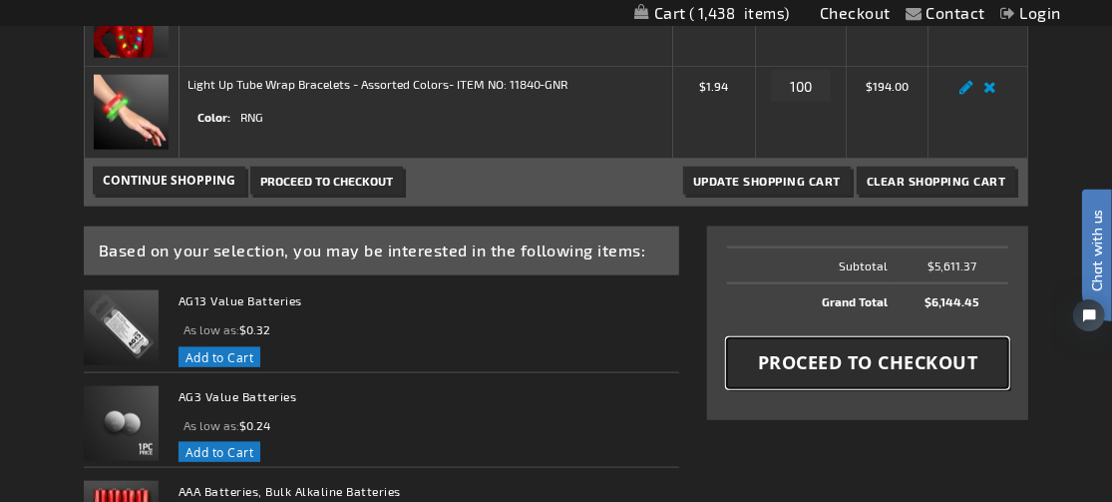
click at [845, 357] on span "Proceed to Checkout" at bounding box center [868, 362] width 220 height 25
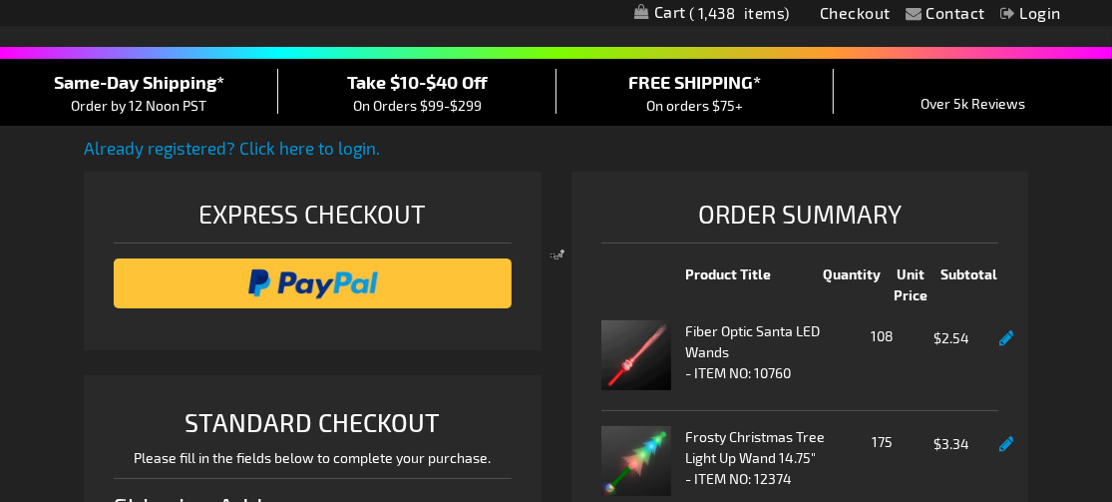
select select "US"
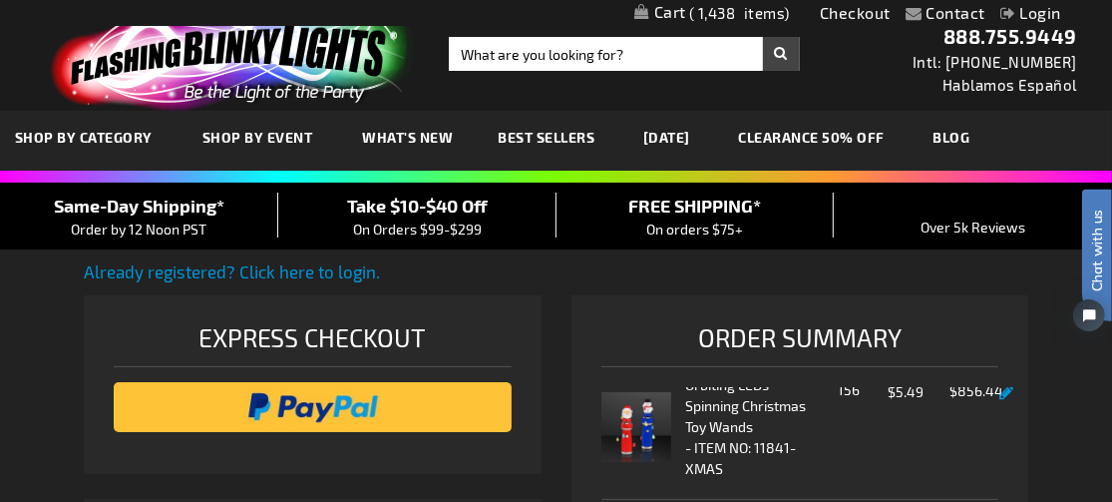
click at [664, 13] on link "My Cart 1,438 1,438 items" at bounding box center [713, 14] width 156 height 21
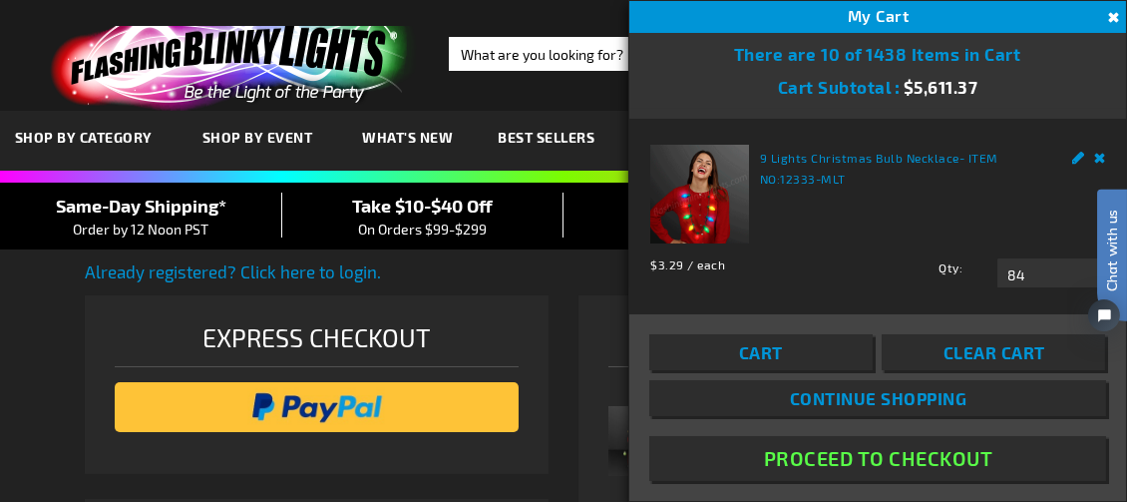
click at [785, 347] on link "Cart" at bounding box center [761, 352] width 223 height 36
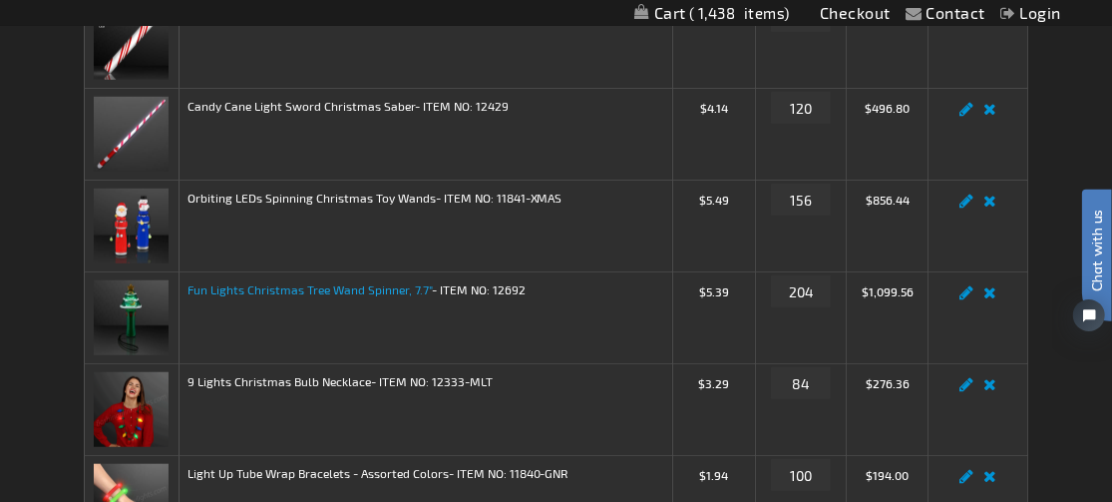
scroll to position [898, 0]
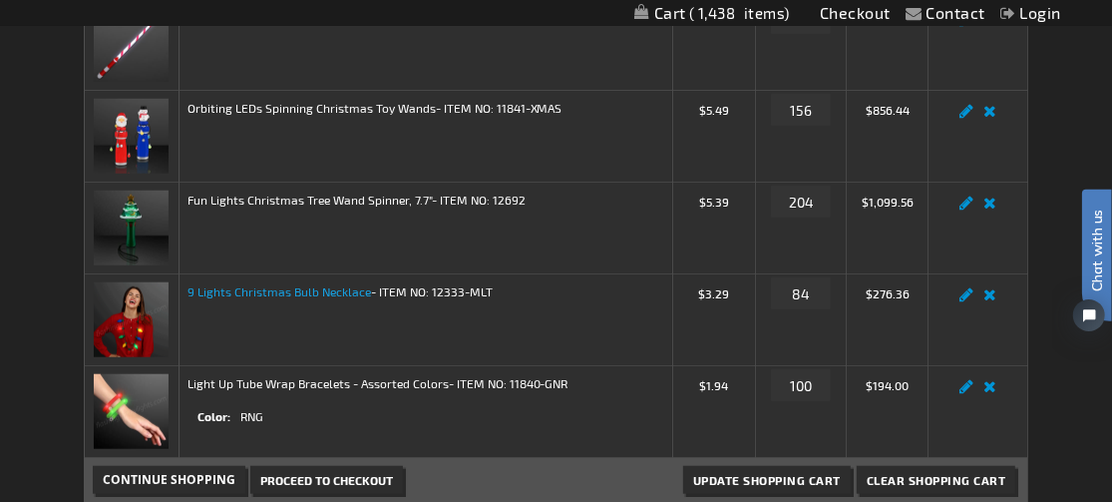
click at [241, 288] on link "9 Lights Christmas Bulb Necklace" at bounding box center [280, 291] width 184 height 14
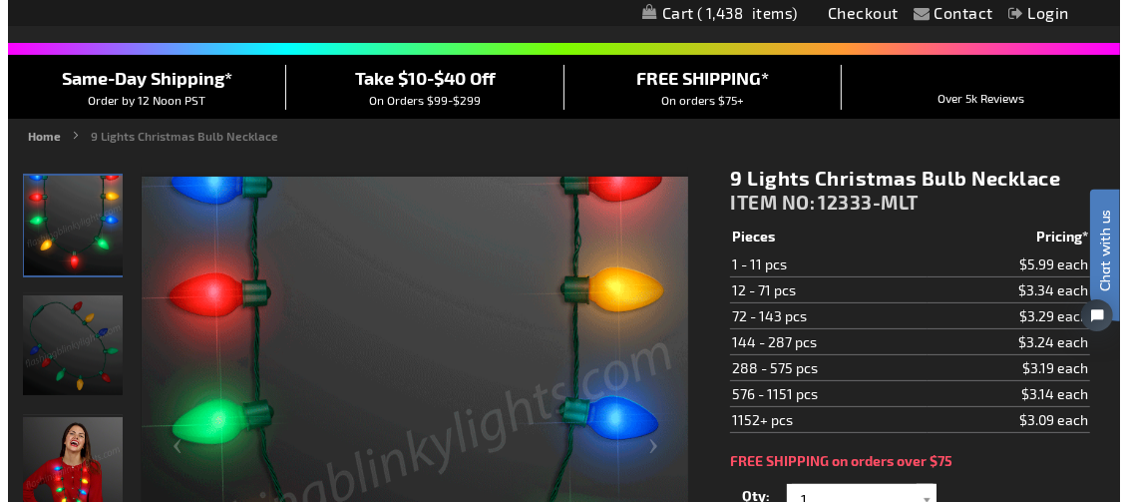
scroll to position [100, 0]
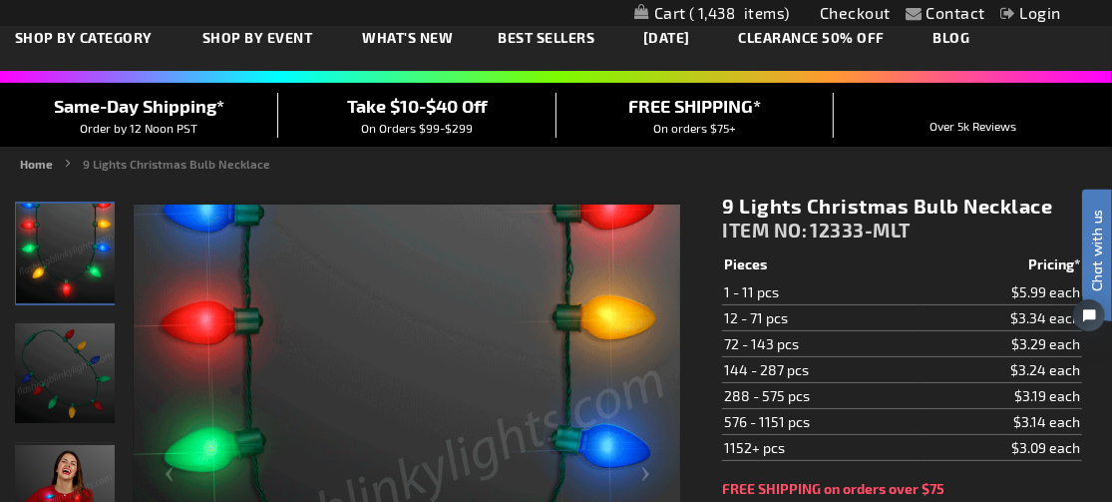
click at [666, 19] on link "My Cart 1,438 1,438 items" at bounding box center [713, 13] width 156 height 19
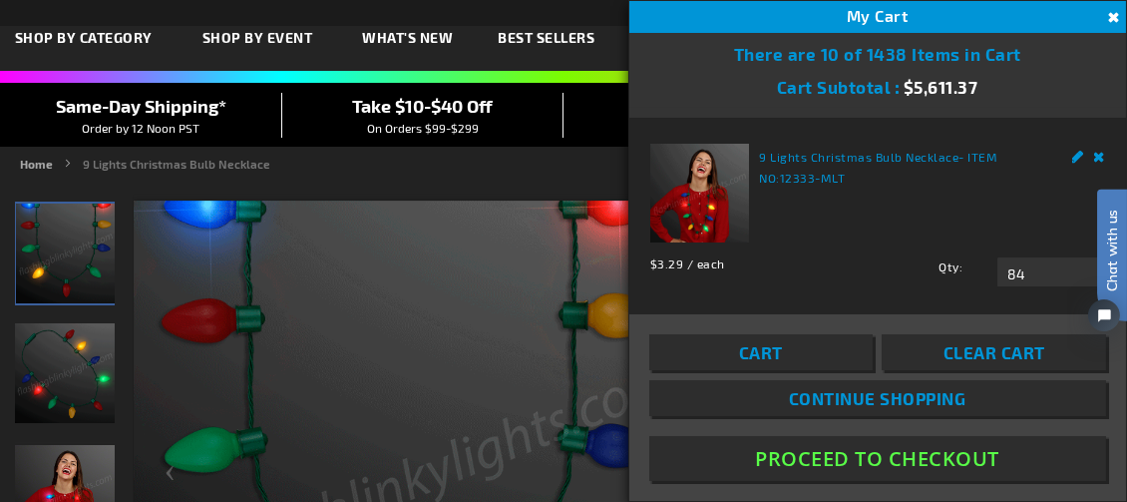
click at [824, 354] on link "Cart" at bounding box center [761, 352] width 223 height 36
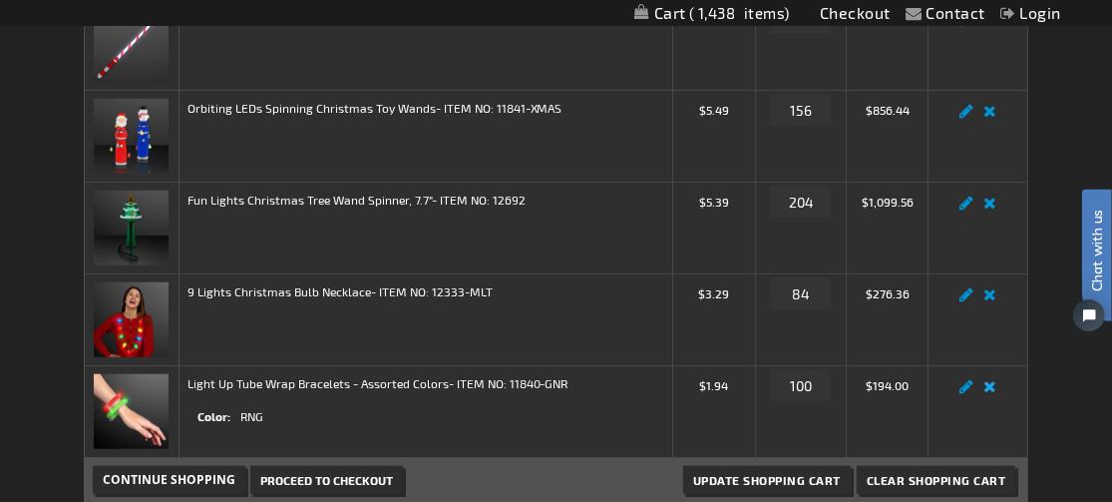
click at [994, 392] on link "Remove item" at bounding box center [990, 392] width 23 height 0
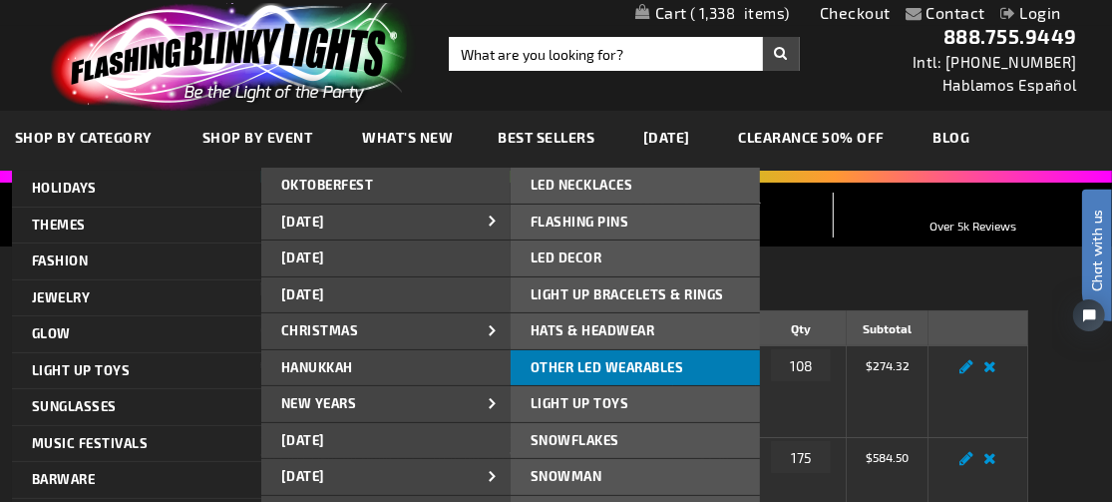
click at [568, 372] on span "Other LED Wearables" at bounding box center [608, 367] width 154 height 16
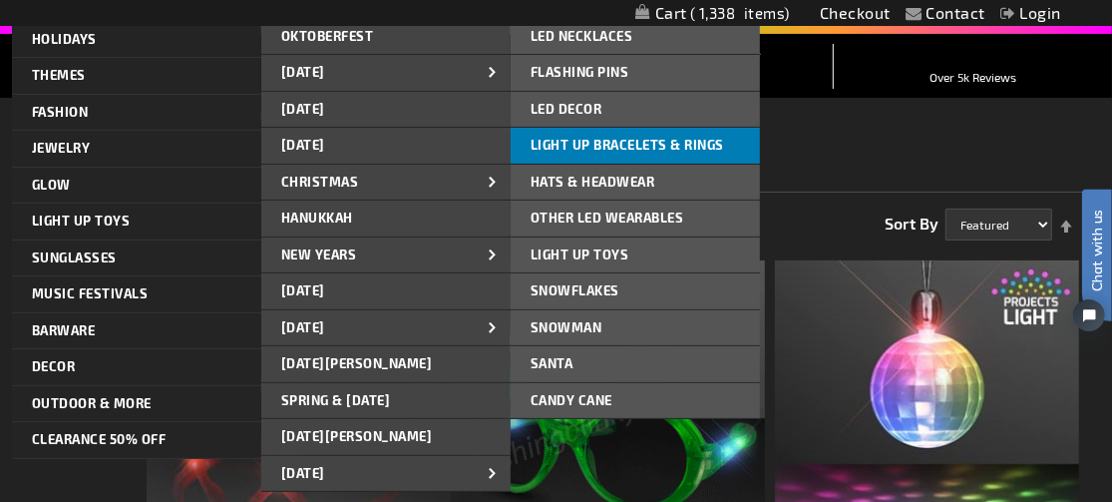
scroll to position [200, 0]
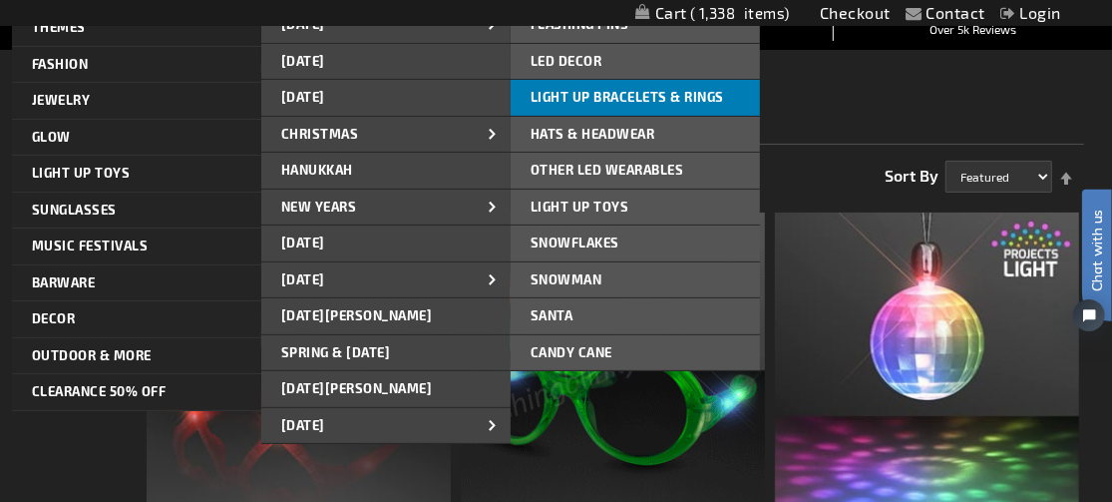
click at [589, 99] on span "Light Up Bracelets & Rings" at bounding box center [628, 97] width 194 height 16
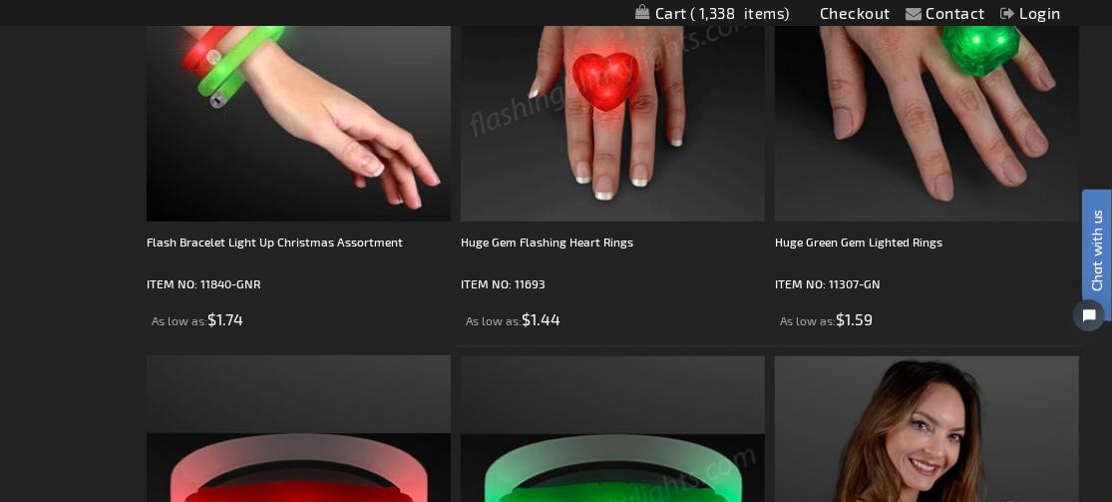
scroll to position [502, 0]
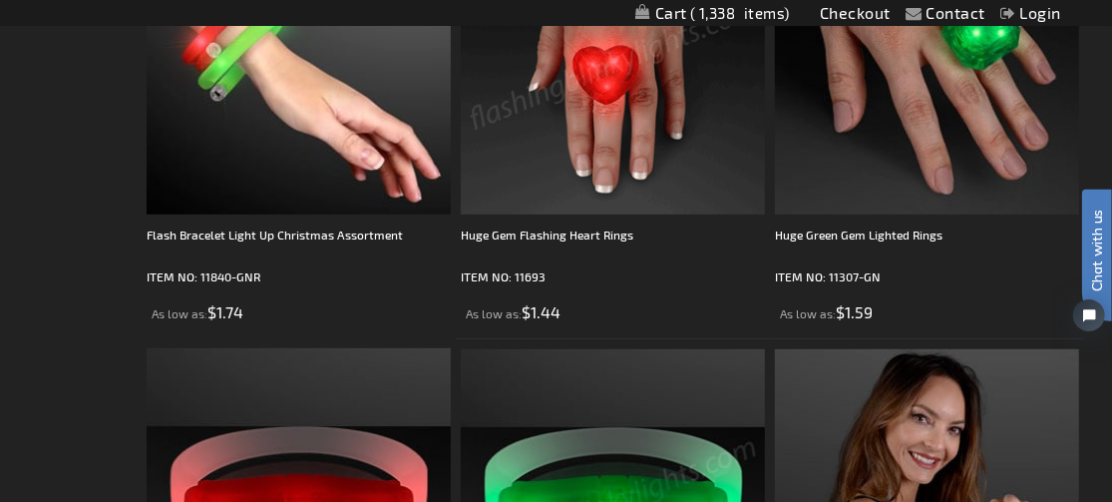
click at [598, 168] on img at bounding box center [613, 62] width 304 height 304
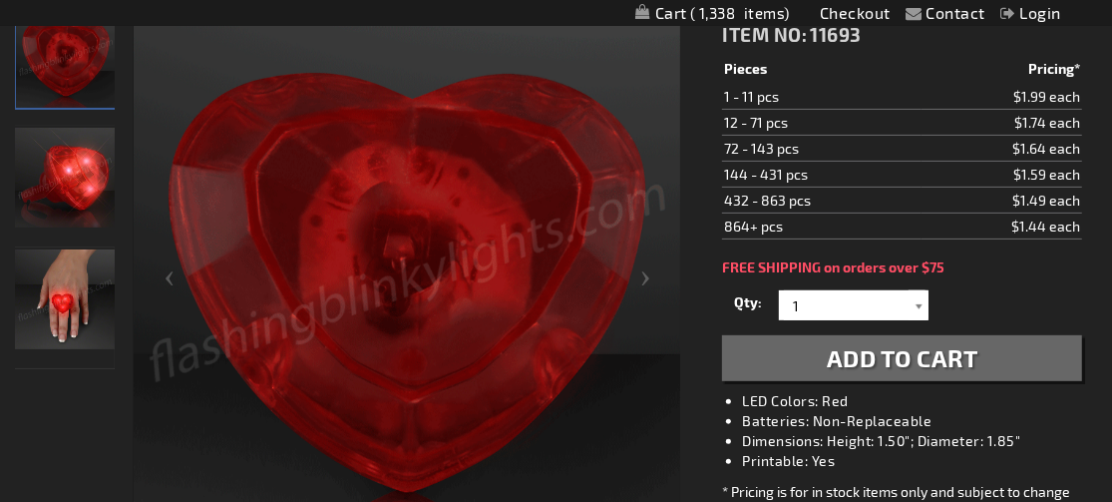
click at [914, 300] on div at bounding box center [919, 305] width 20 height 30
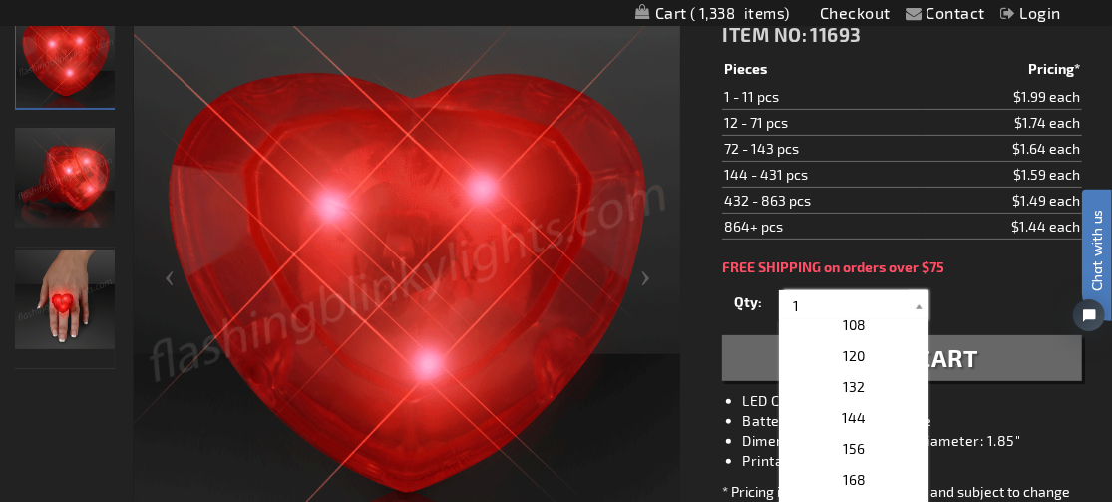
scroll to position [499, 0]
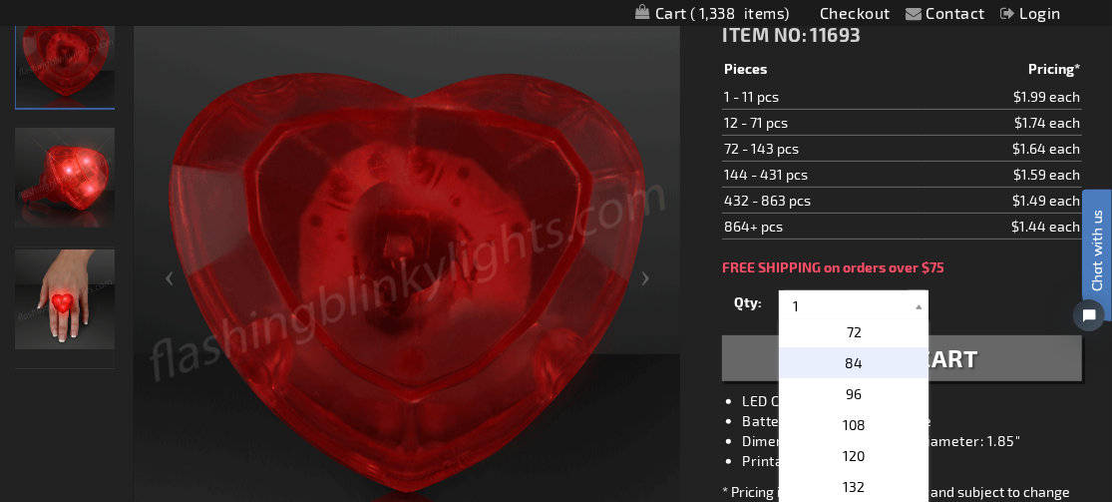
click at [845, 360] on span "84" at bounding box center [854, 362] width 18 height 17
type input "84"
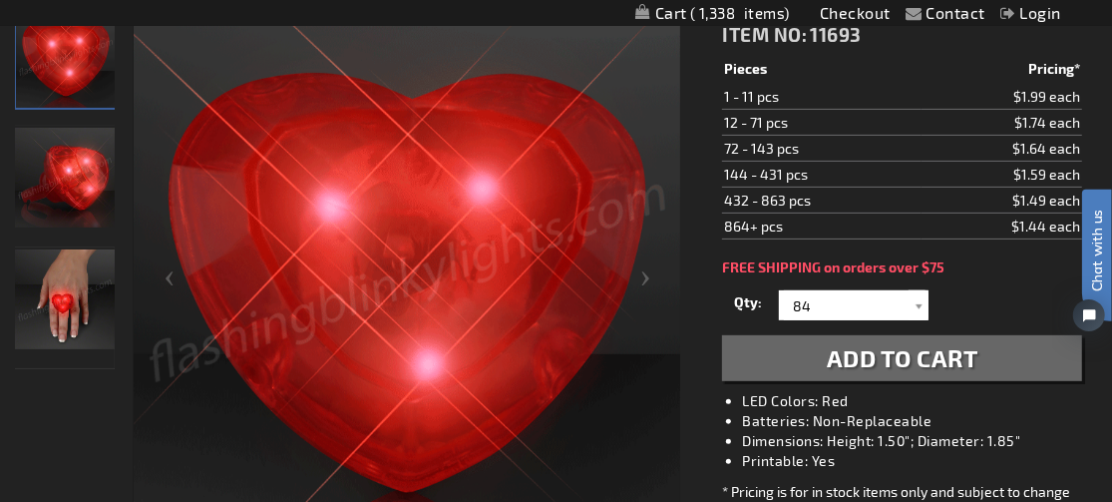
click at [775, 356] on button "Add to Cart" at bounding box center [902, 358] width 360 height 46
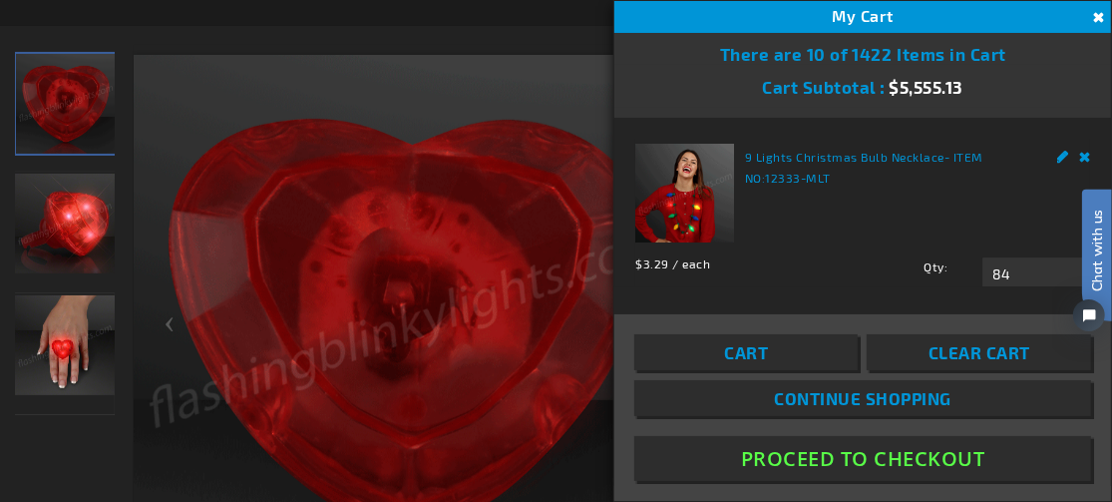
scroll to position [344, 0]
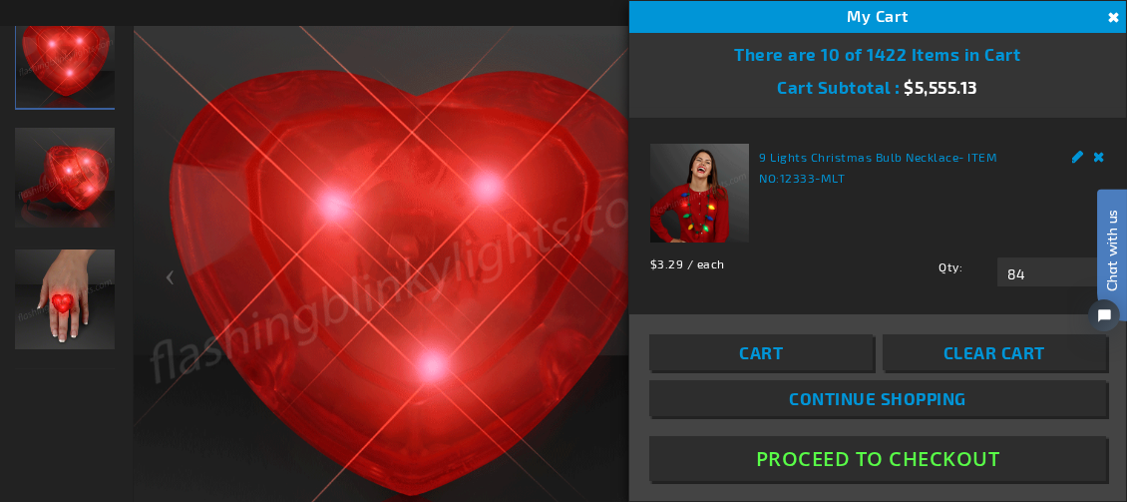
click at [830, 464] on button "Proceed To Checkout" at bounding box center [878, 458] width 457 height 45
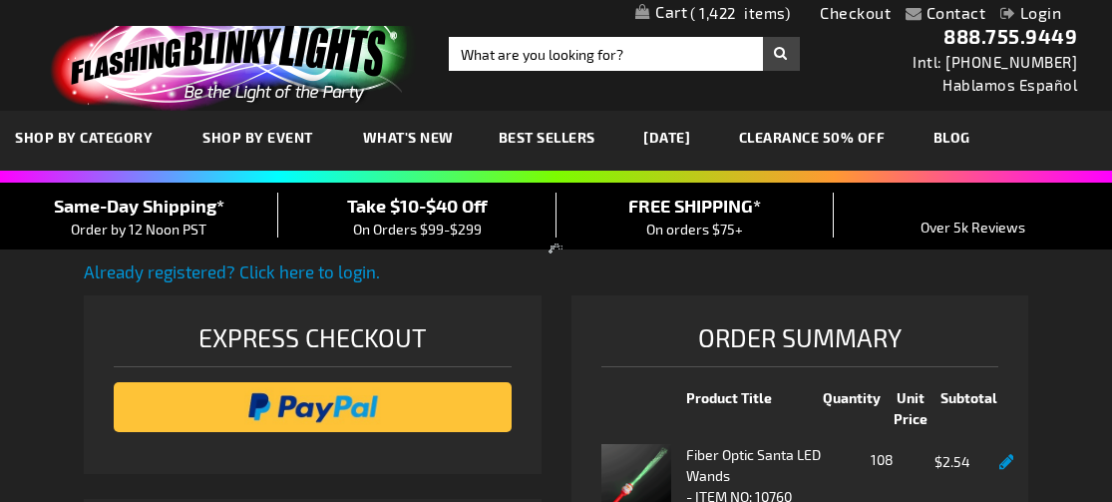
scroll to position [479, 0]
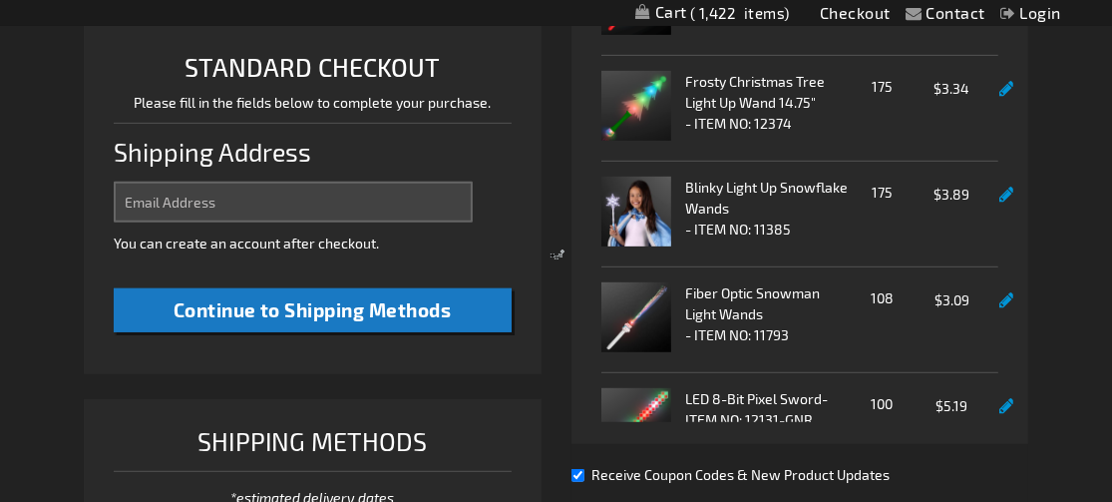
select select "US"
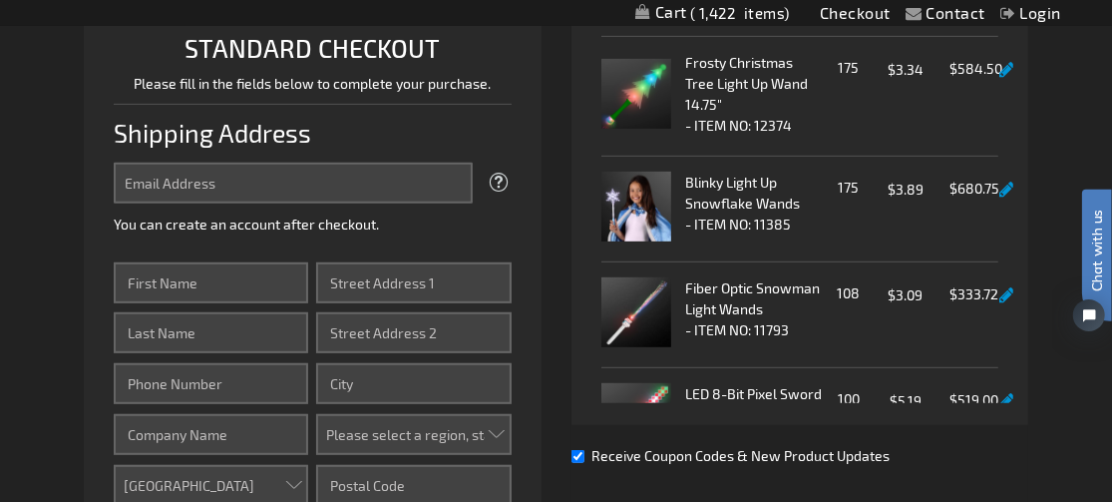
scroll to position [0, 0]
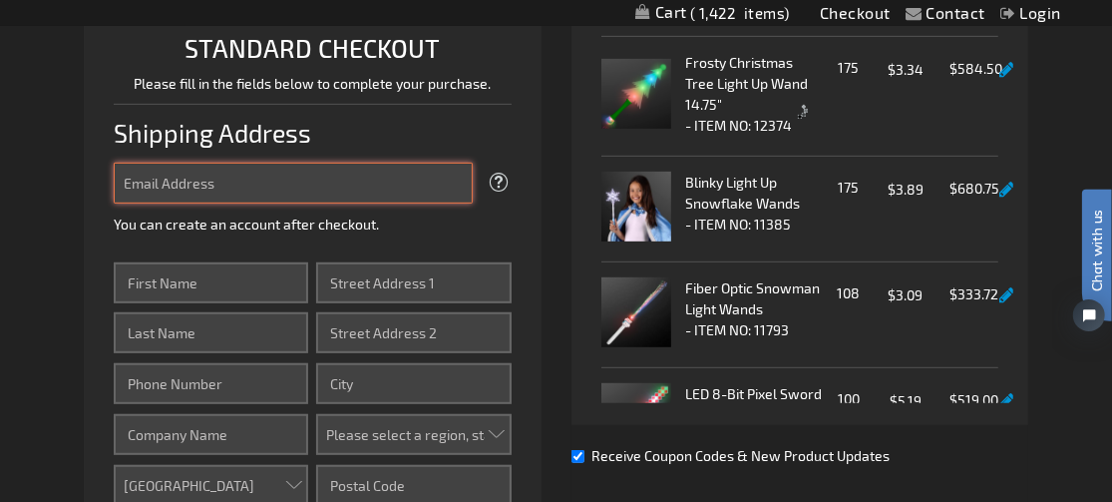
click at [280, 178] on input "Email Address" at bounding box center [293, 183] width 359 height 41
type input "[EMAIL_ADDRESS][DOMAIN_NAME]"
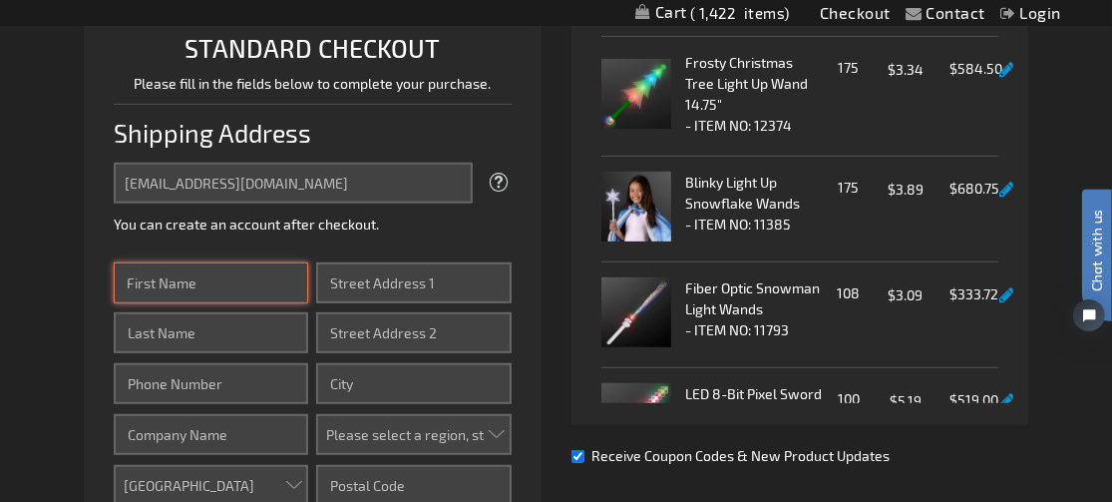
click at [252, 283] on input "First Name" at bounding box center [211, 282] width 195 height 41
type input "[PERSON_NAME]"
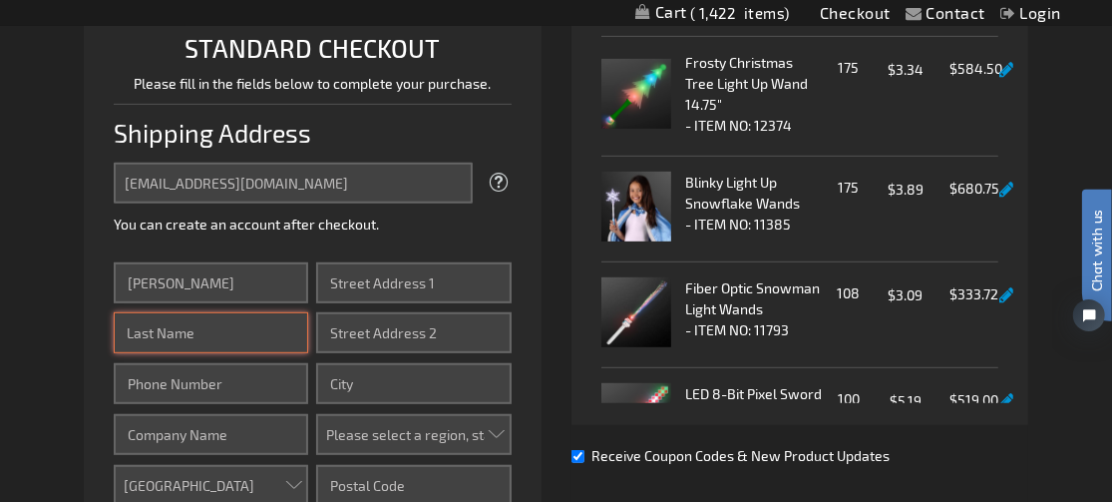
type input "[PERSON_NAME]"
type input "3372776199"
type input "Corporation"
type input "[STREET_ADDRESS][PERSON_NAME]"
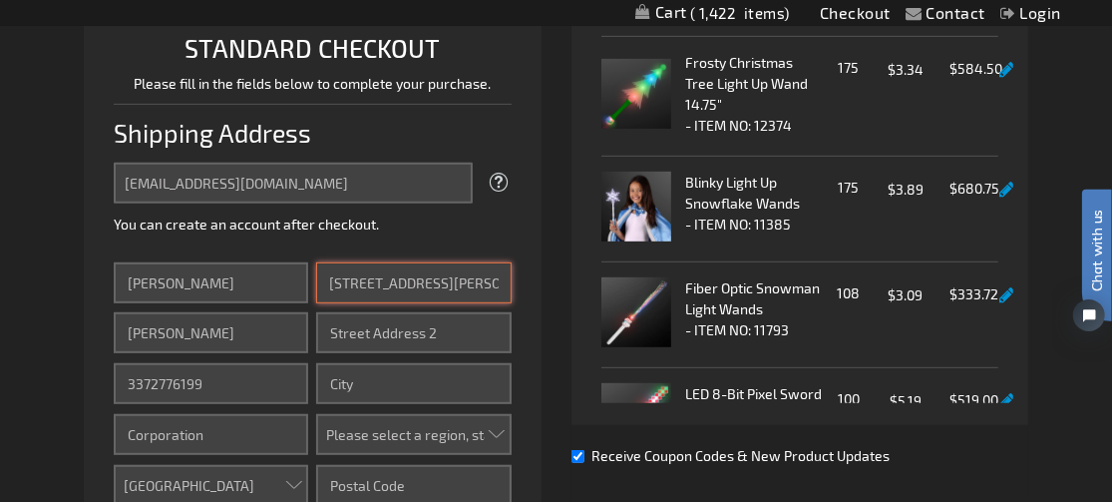
type input "[GEOGRAPHIC_DATA], LA 70507"
click at [362, 284] on input "[STREET_ADDRESS][PERSON_NAME]" at bounding box center [413, 282] width 195 height 41
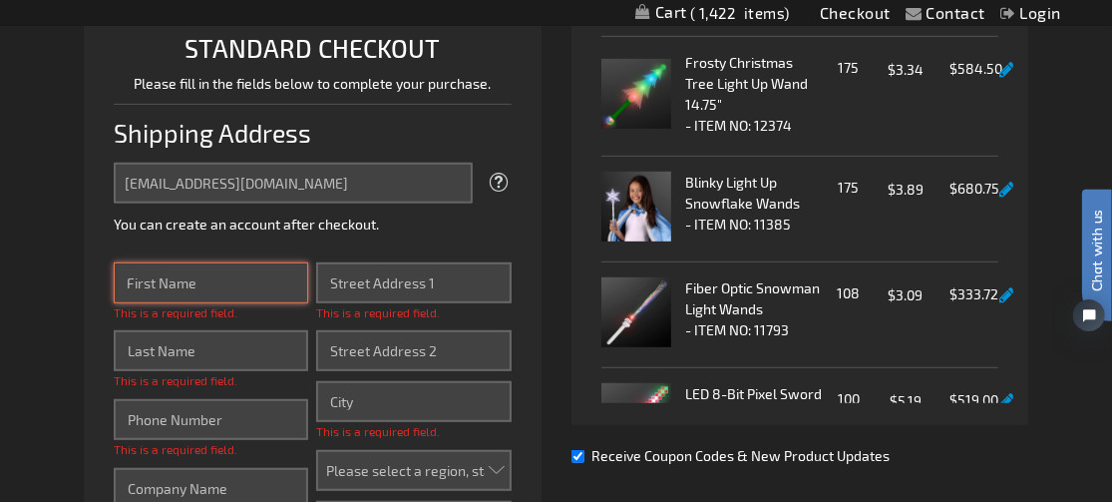
click at [222, 288] on input "First Name" at bounding box center [211, 282] width 195 height 41
type input "[PERSON_NAME]"
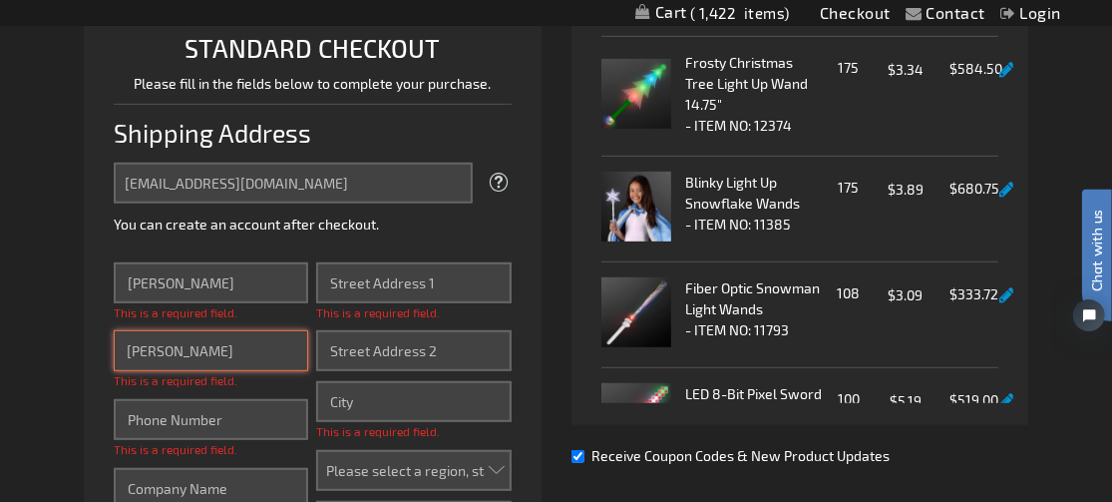
type input "3372344308"
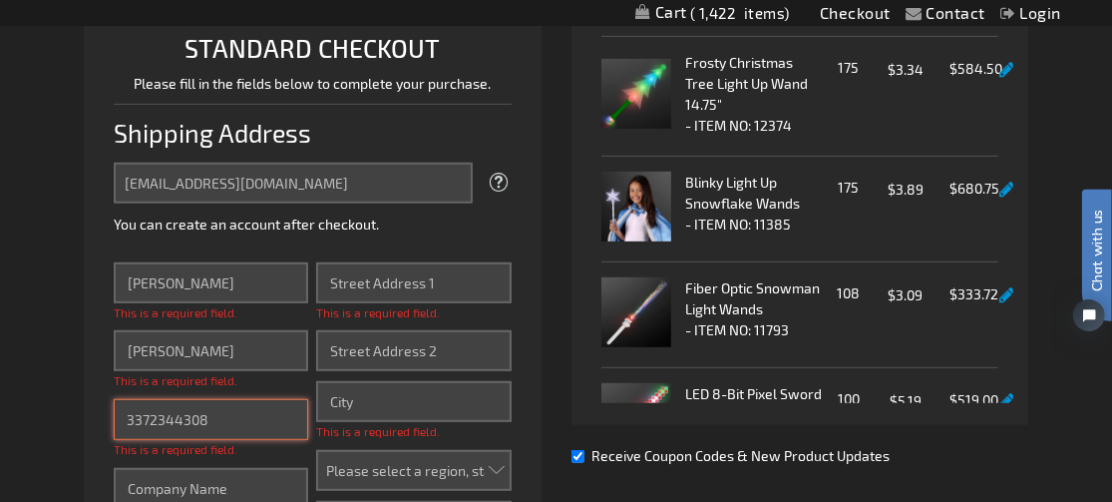
type input "[GEOGRAPHIC_DATA][DEMOGRAPHIC_DATA]"
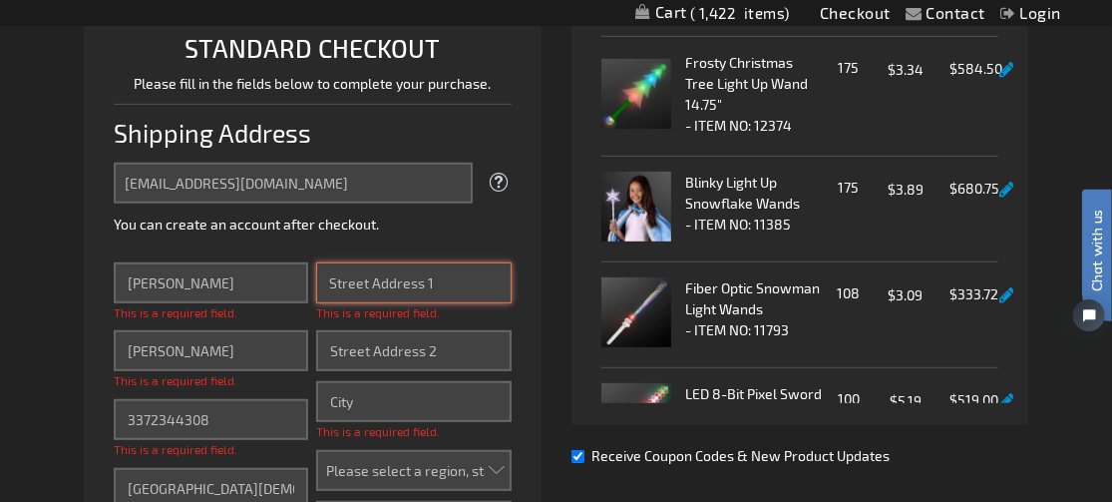
type input "150 Verona Dr"
type input "lafayette"
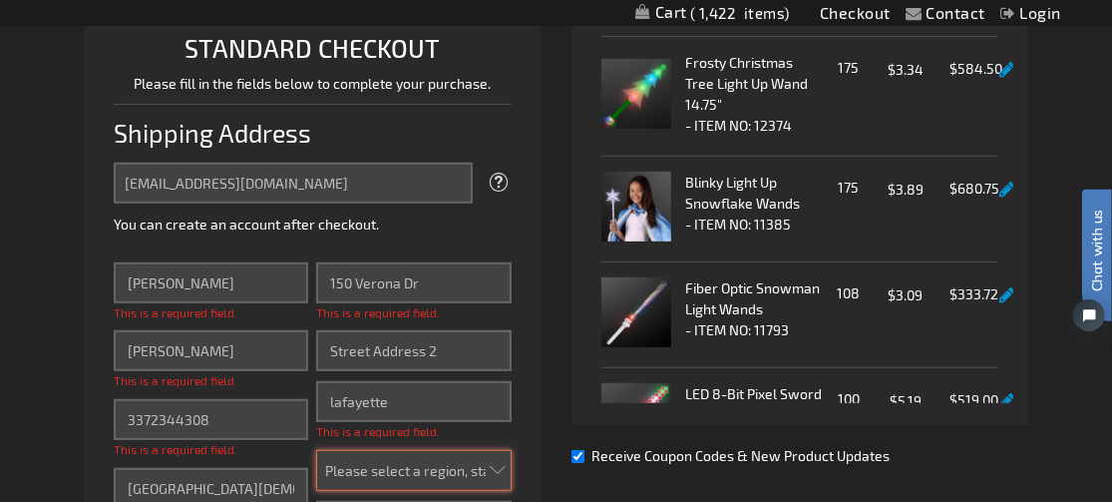
select select "28"
type input "70507"
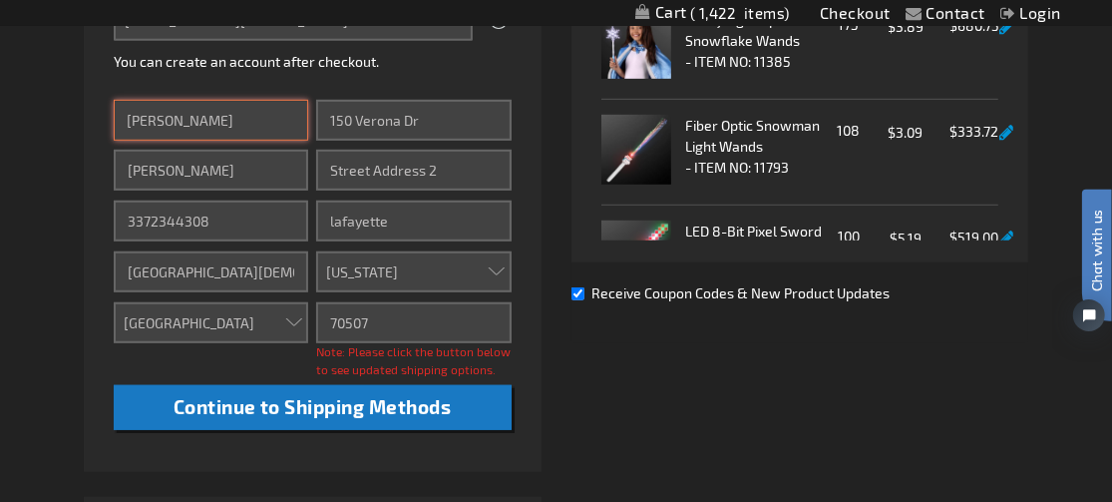
scroll to position [697, 0]
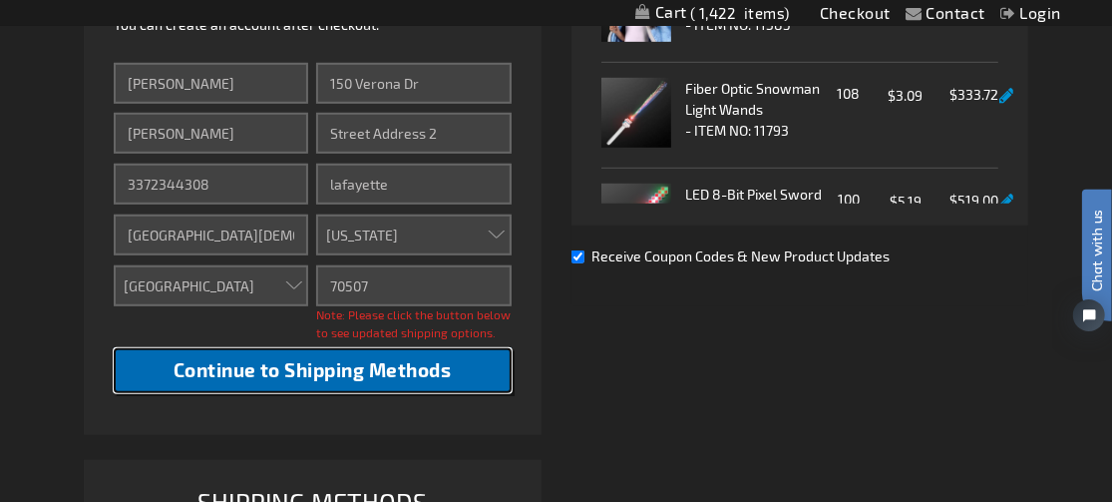
click at [293, 370] on span "Continue to Shipping Methods" at bounding box center [313, 369] width 278 height 23
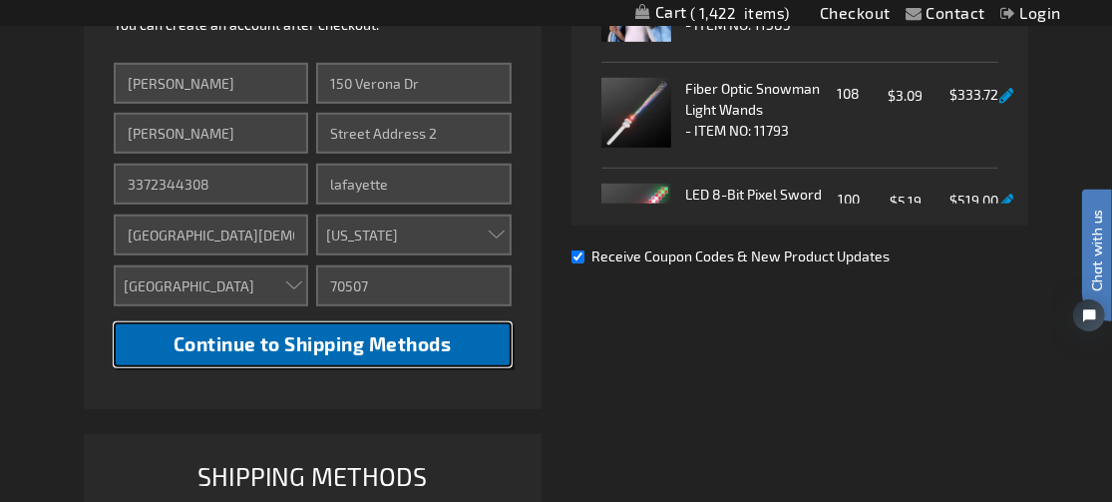
click at [302, 344] on span "Continue to Shipping Methods" at bounding box center [313, 343] width 278 height 23
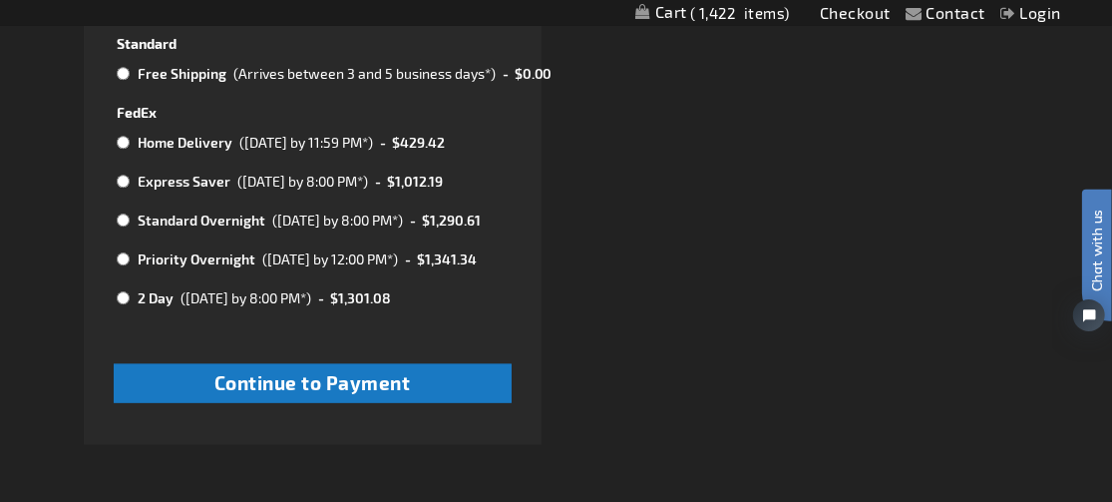
scroll to position [1096, 0]
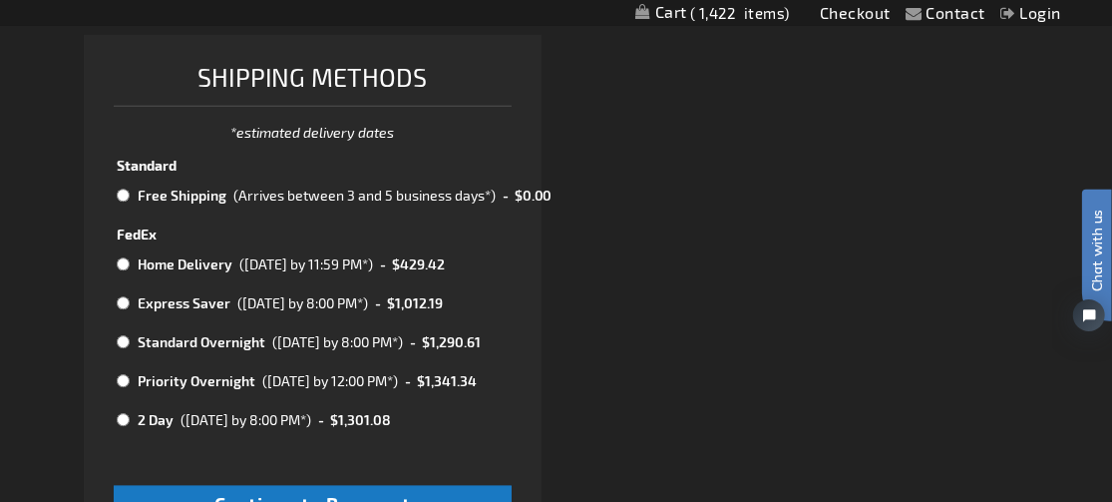
click at [124, 197] on input "radio" at bounding box center [123, 196] width 13 height 16
radio input "true"
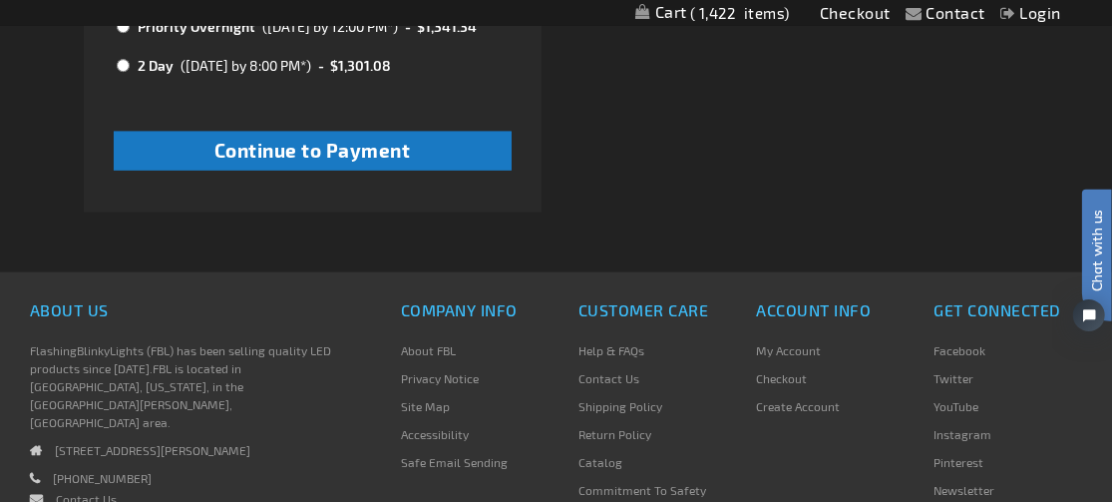
scroll to position [1496, 0]
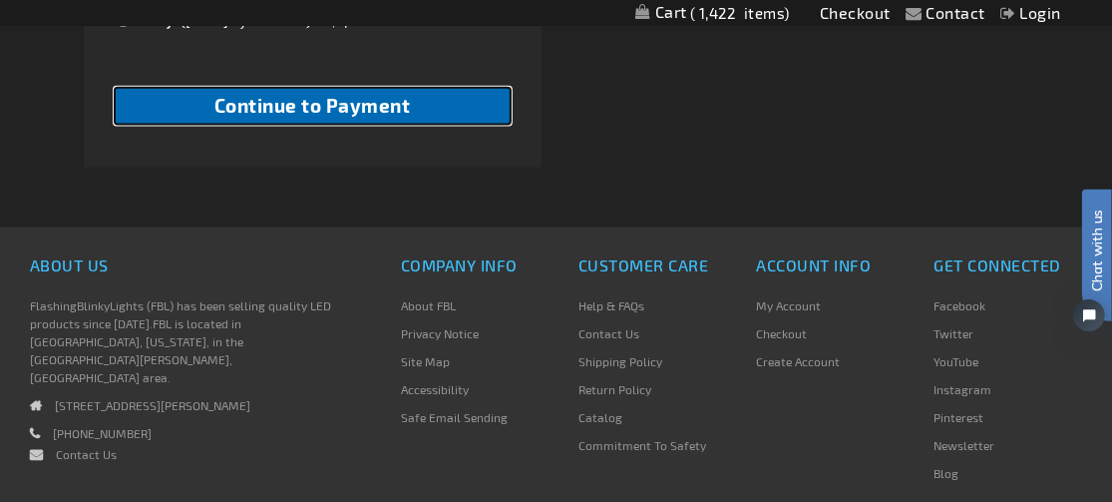
click at [336, 117] on span "Continue to Payment" at bounding box center [313, 105] width 197 height 23
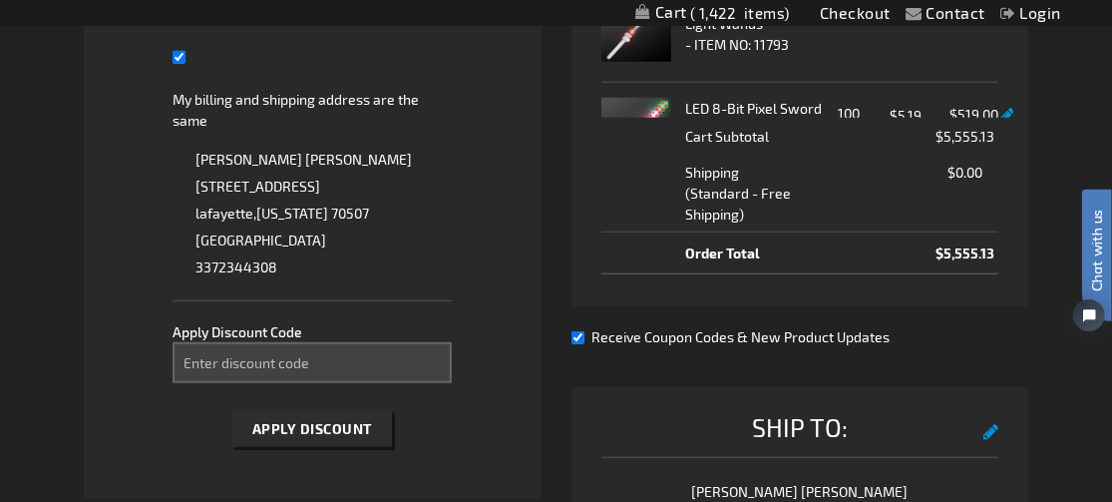
scroll to position [898, 0]
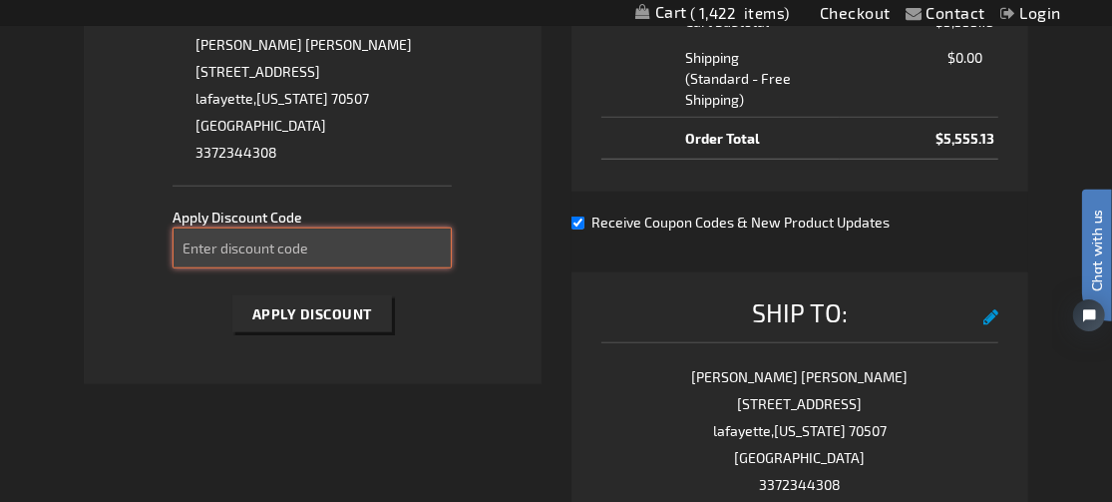
click at [329, 238] on input "Enter discount code" at bounding box center [312, 247] width 278 height 41
click at [295, 249] on input "Enter discount code" at bounding box center [312, 247] width 278 height 41
paste input "FPI9BEV7LE"
type input "FPI9BEV7LE"
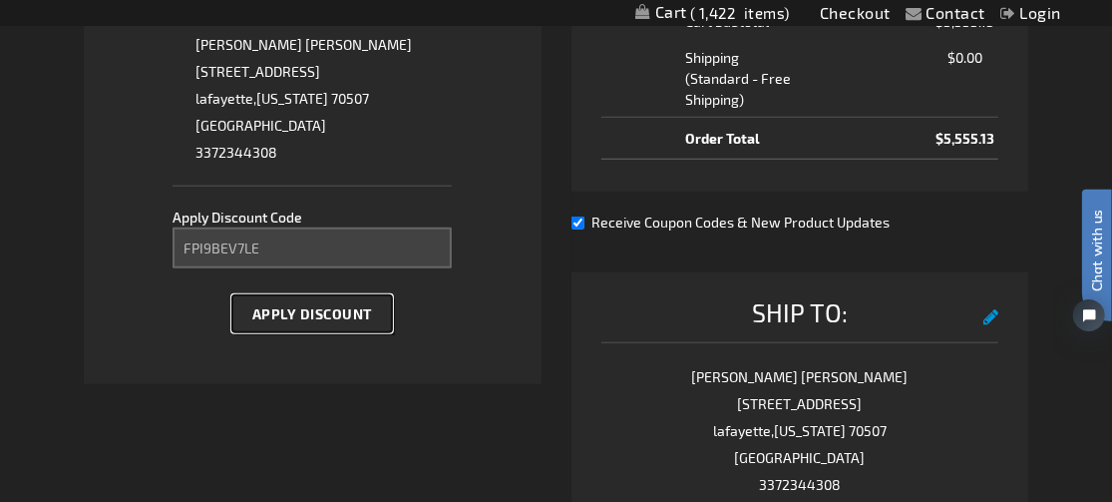
click at [338, 305] on span "Apply Discount" at bounding box center [312, 313] width 120 height 17
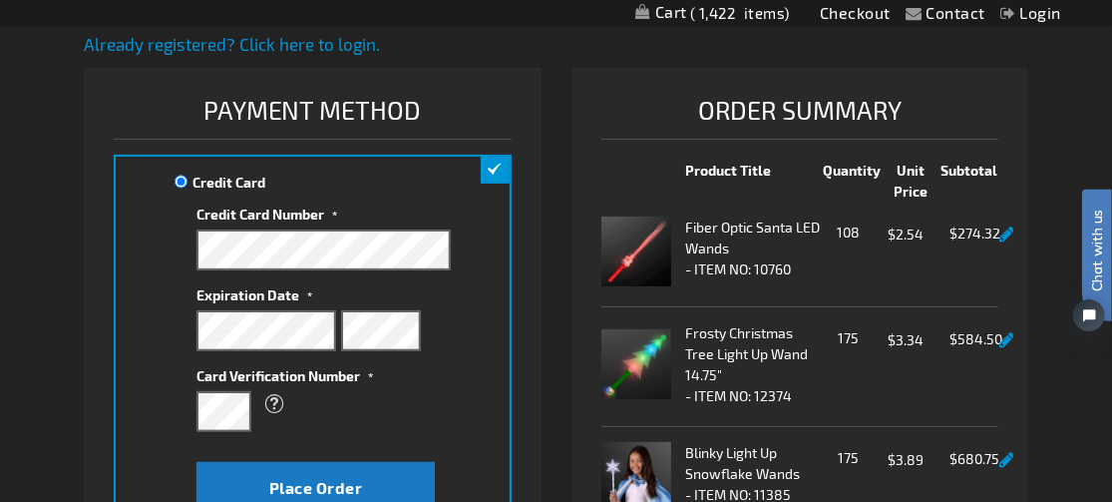
scroll to position [200, 0]
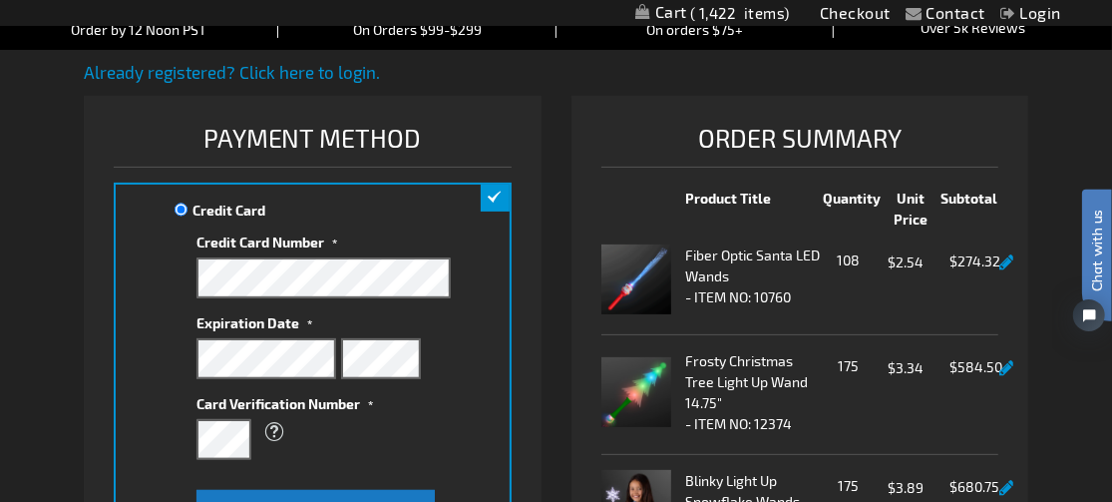
click at [343, 428] on div "What is this?" at bounding box center [313, 432] width 233 height 36
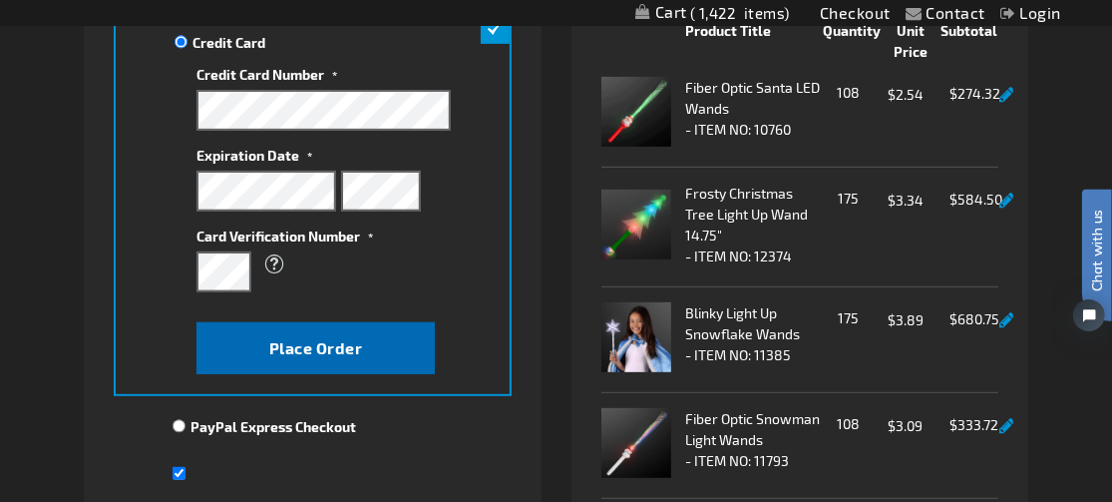
scroll to position [298, 0]
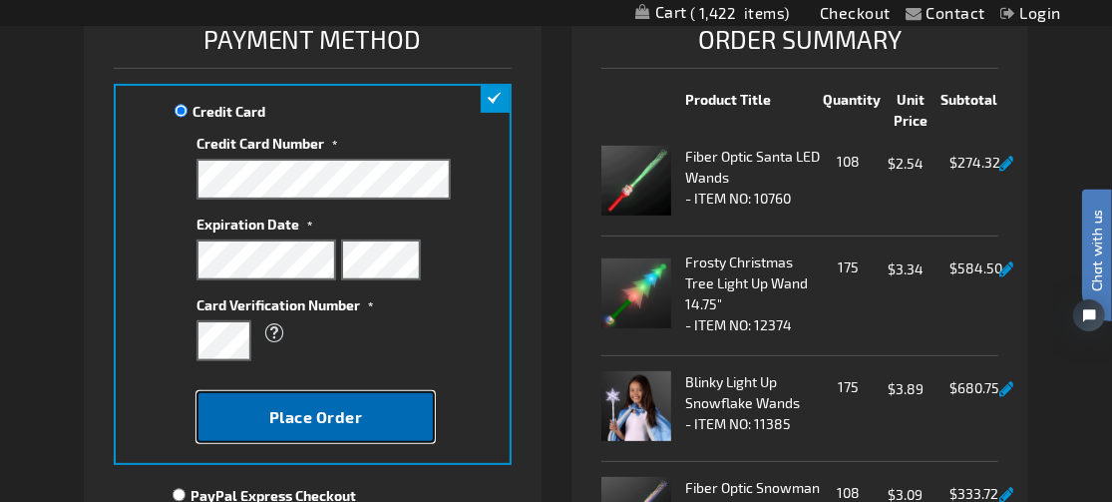
click at [361, 410] on span "Place Order" at bounding box center [316, 416] width 94 height 19
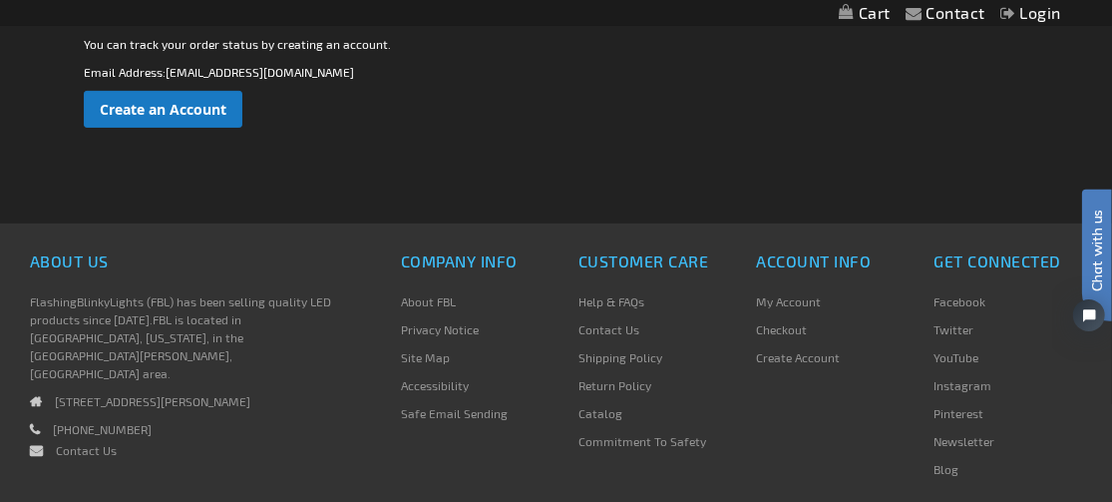
scroll to position [399, 0]
